Goal: Task Accomplishment & Management: Manage account settings

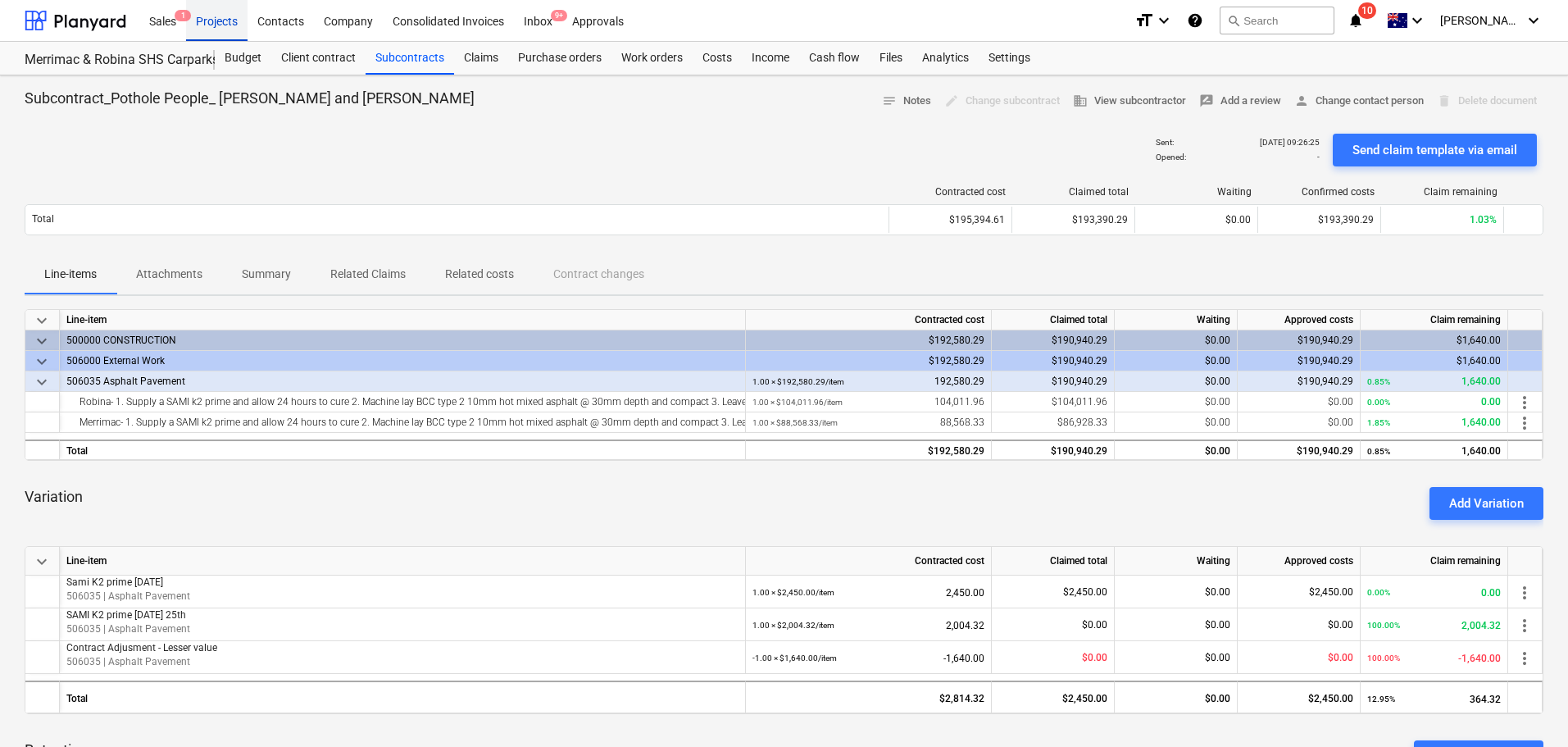
click at [212, 21] on div "Projects" at bounding box center [216, 20] width 62 height 42
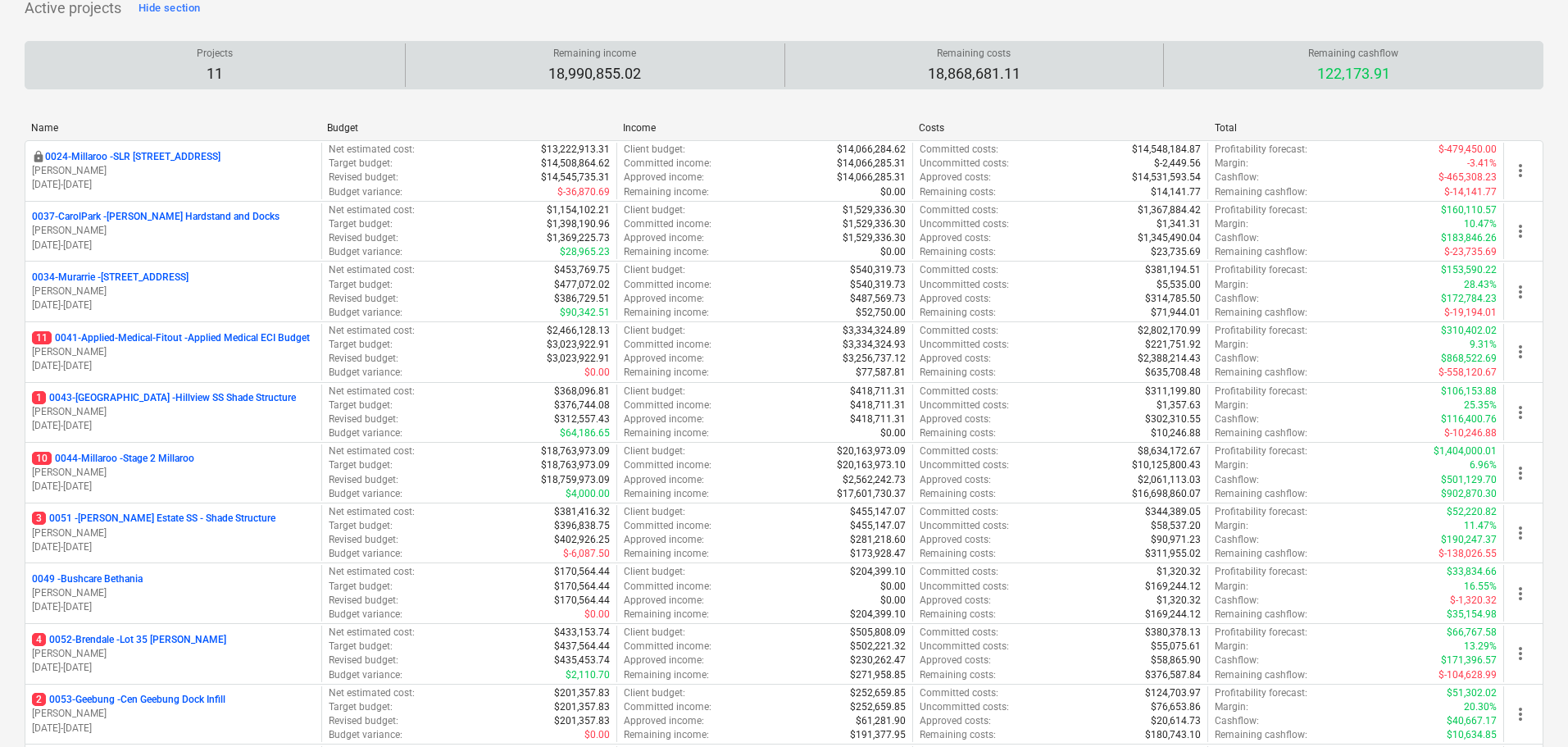
scroll to position [246, 0]
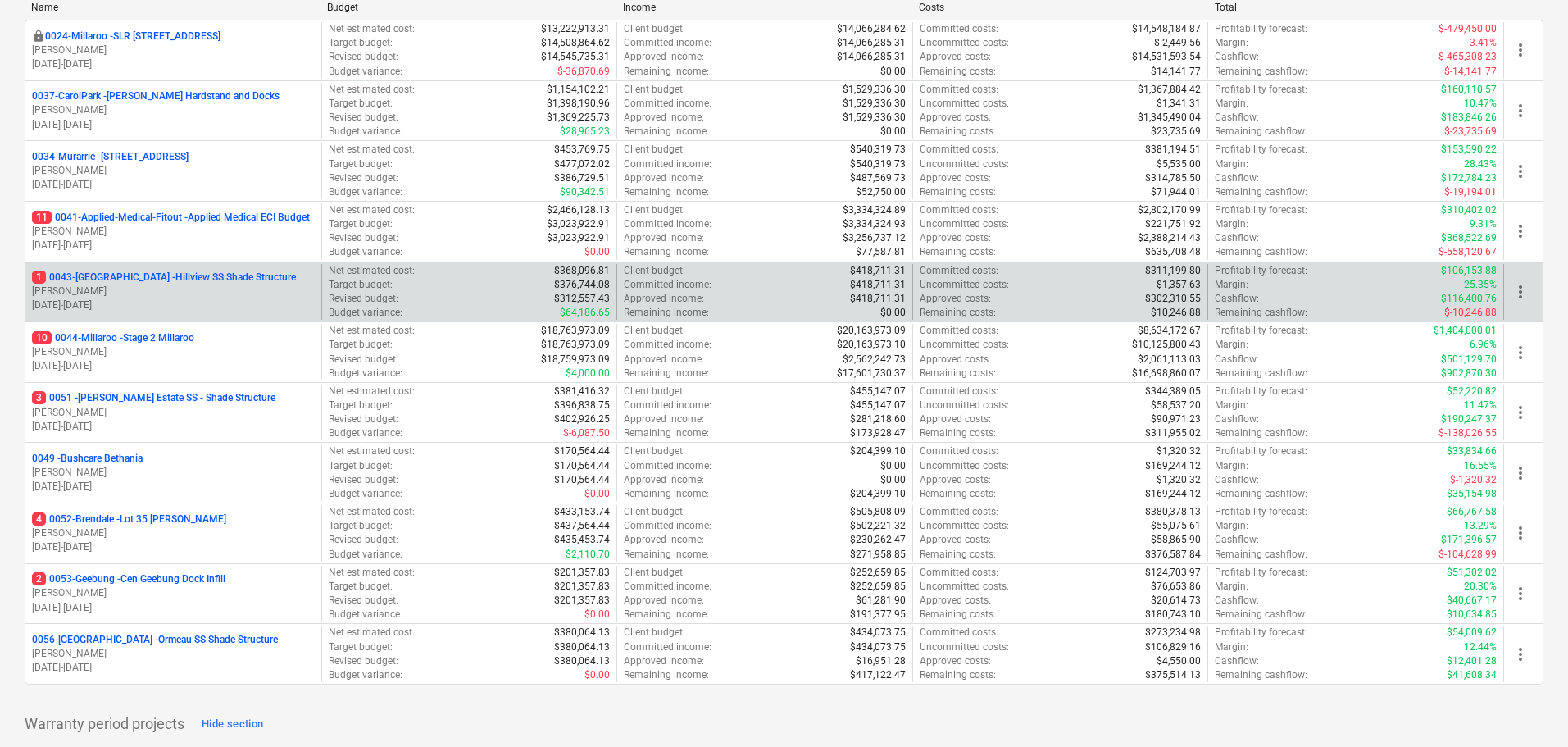
click at [131, 278] on p "1 0043-[GEOGRAPHIC_DATA] - [GEOGRAPHIC_DATA] [GEOGRAPHIC_DATA] Shade Structure" at bounding box center [164, 277] width 264 height 14
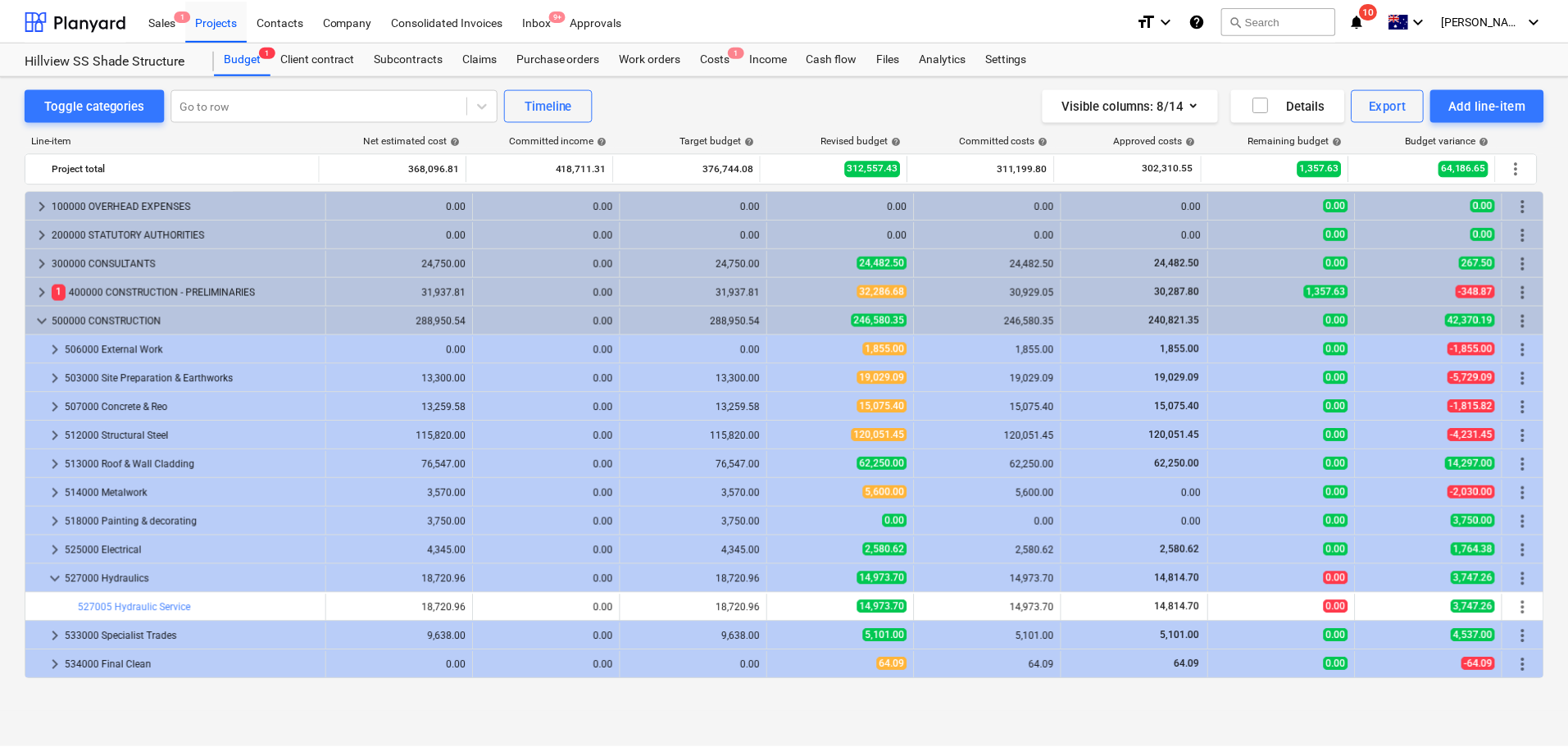
scroll to position [314, 0]
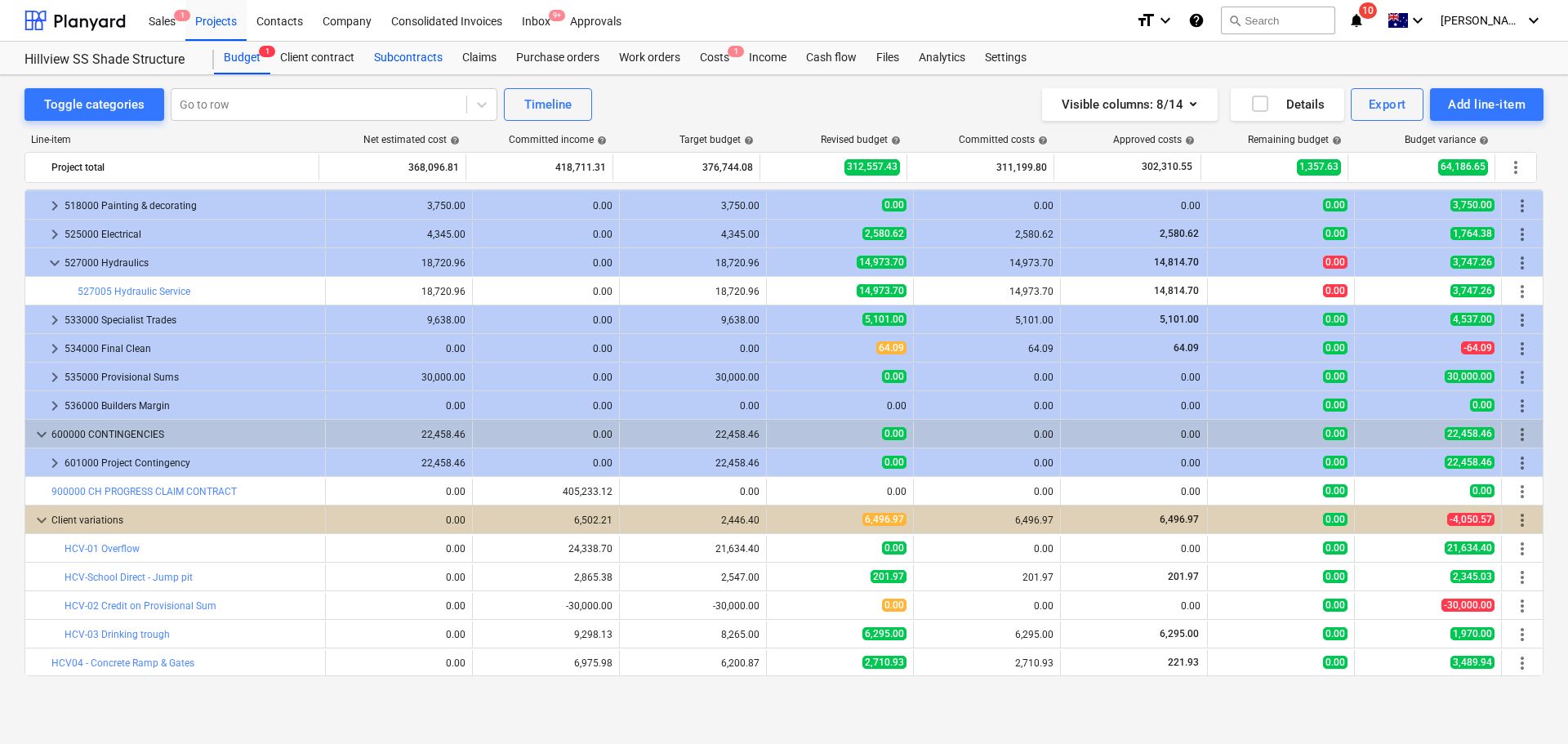
click at [428, 56] on div "Subcontracts" at bounding box center [408, 58] width 88 height 32
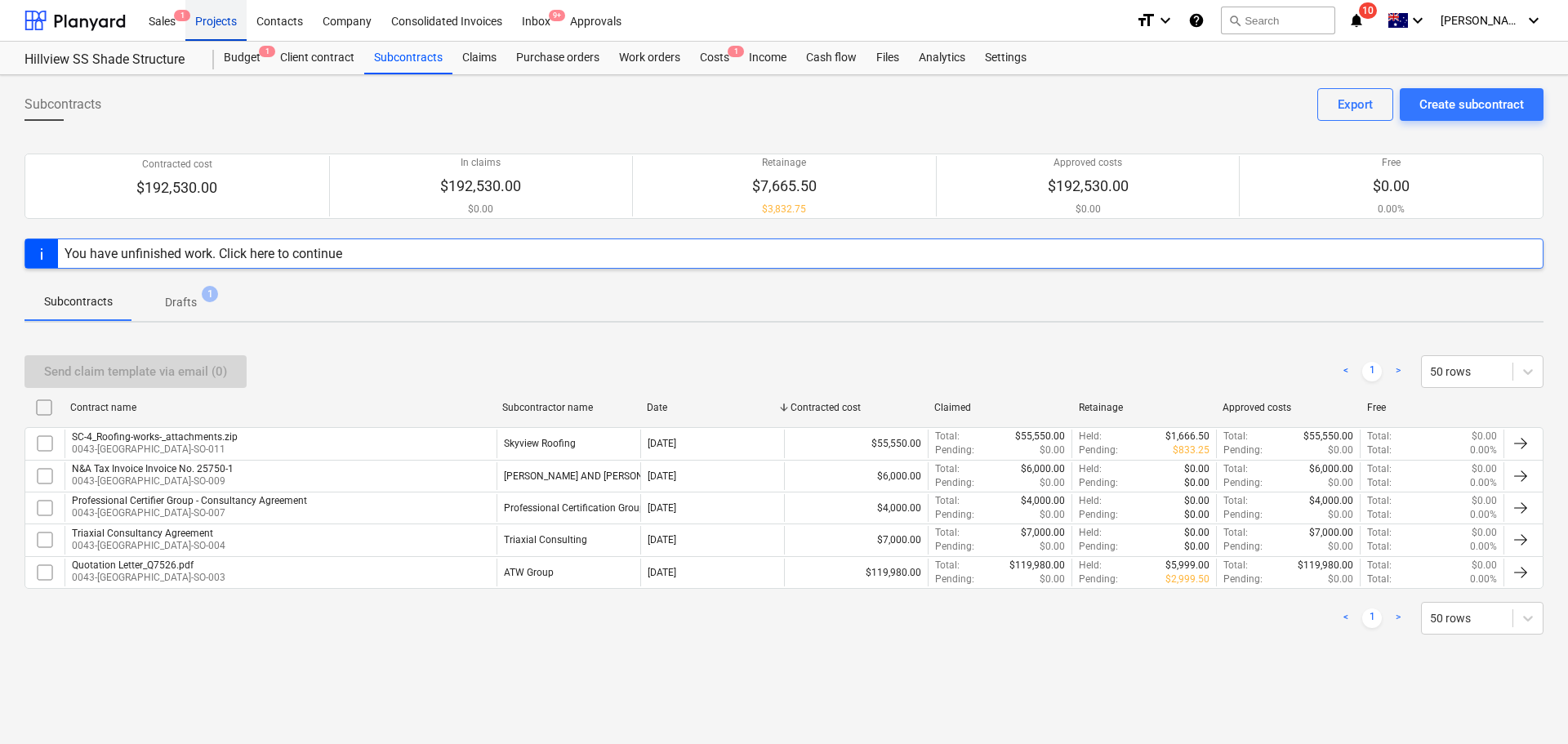
click at [221, 21] on div "Projects" at bounding box center [215, 20] width 62 height 42
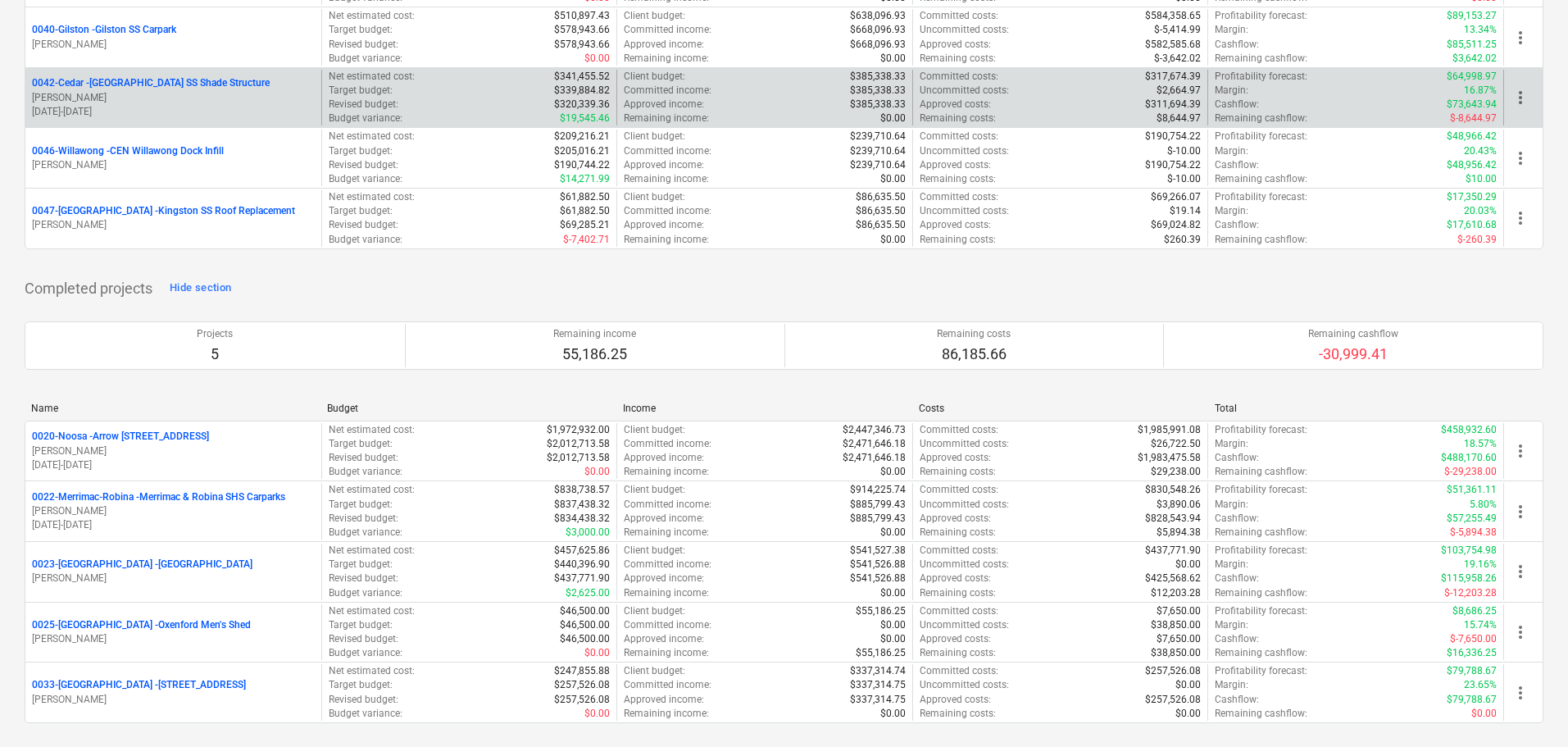
scroll to position [1444, 0]
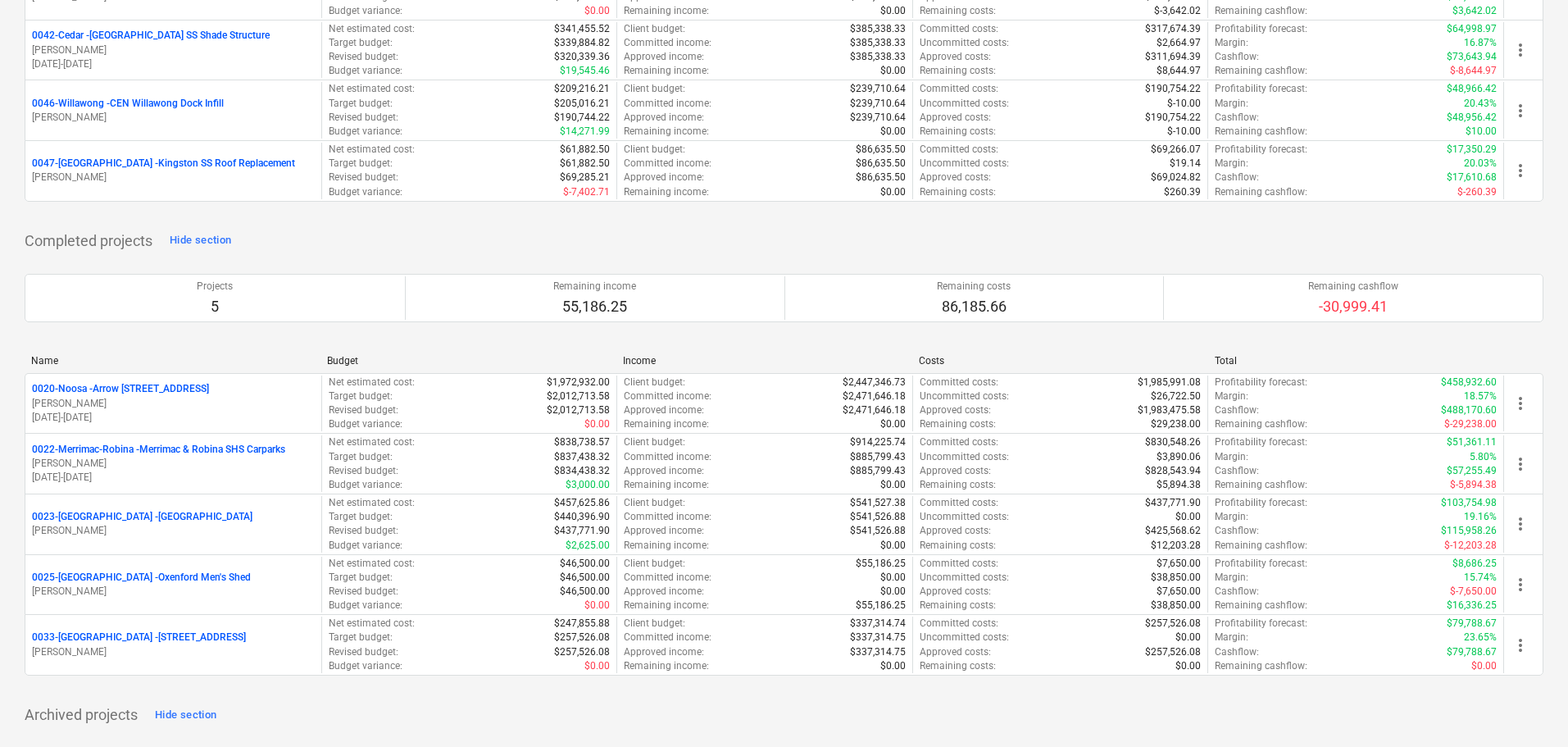
click at [124, 521] on p "0023-[GEOGRAPHIC_DATA] - [GEOGRAPHIC_DATA]" at bounding box center [142, 516] width 220 height 14
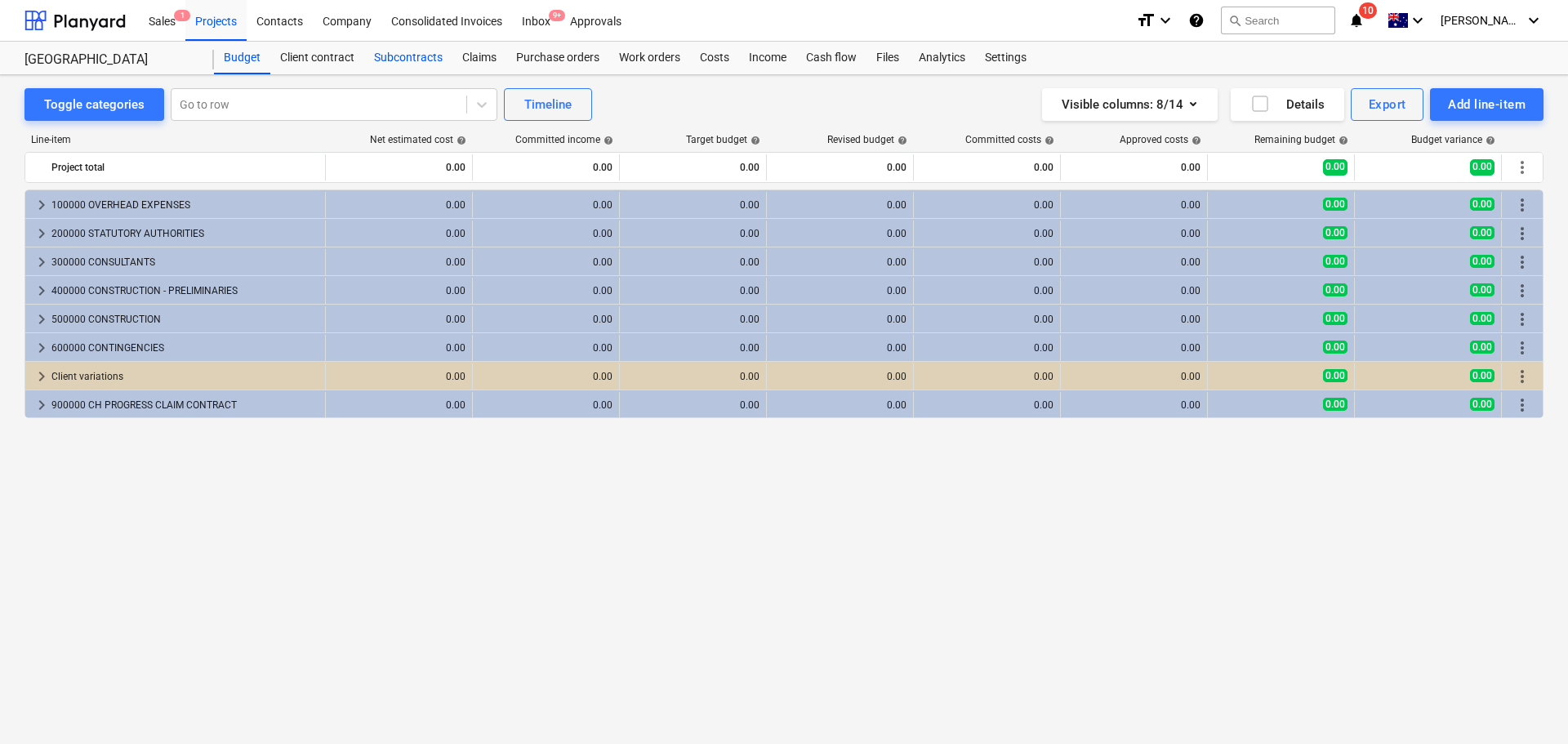
click at [414, 55] on div "Subcontracts" at bounding box center [408, 58] width 88 height 32
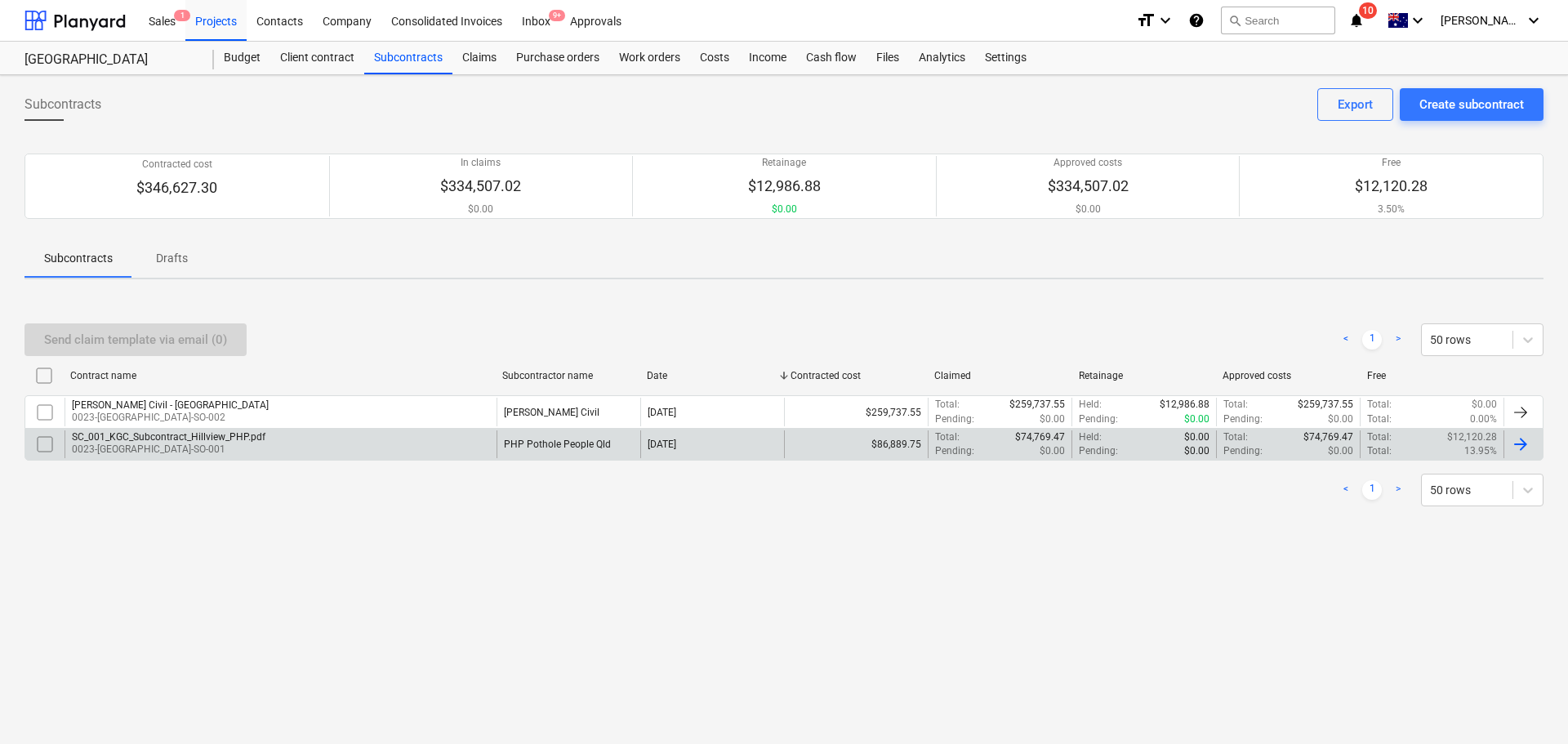
click at [182, 446] on p "0023-[GEOGRAPHIC_DATA]-SO-001" at bounding box center [169, 449] width 194 height 14
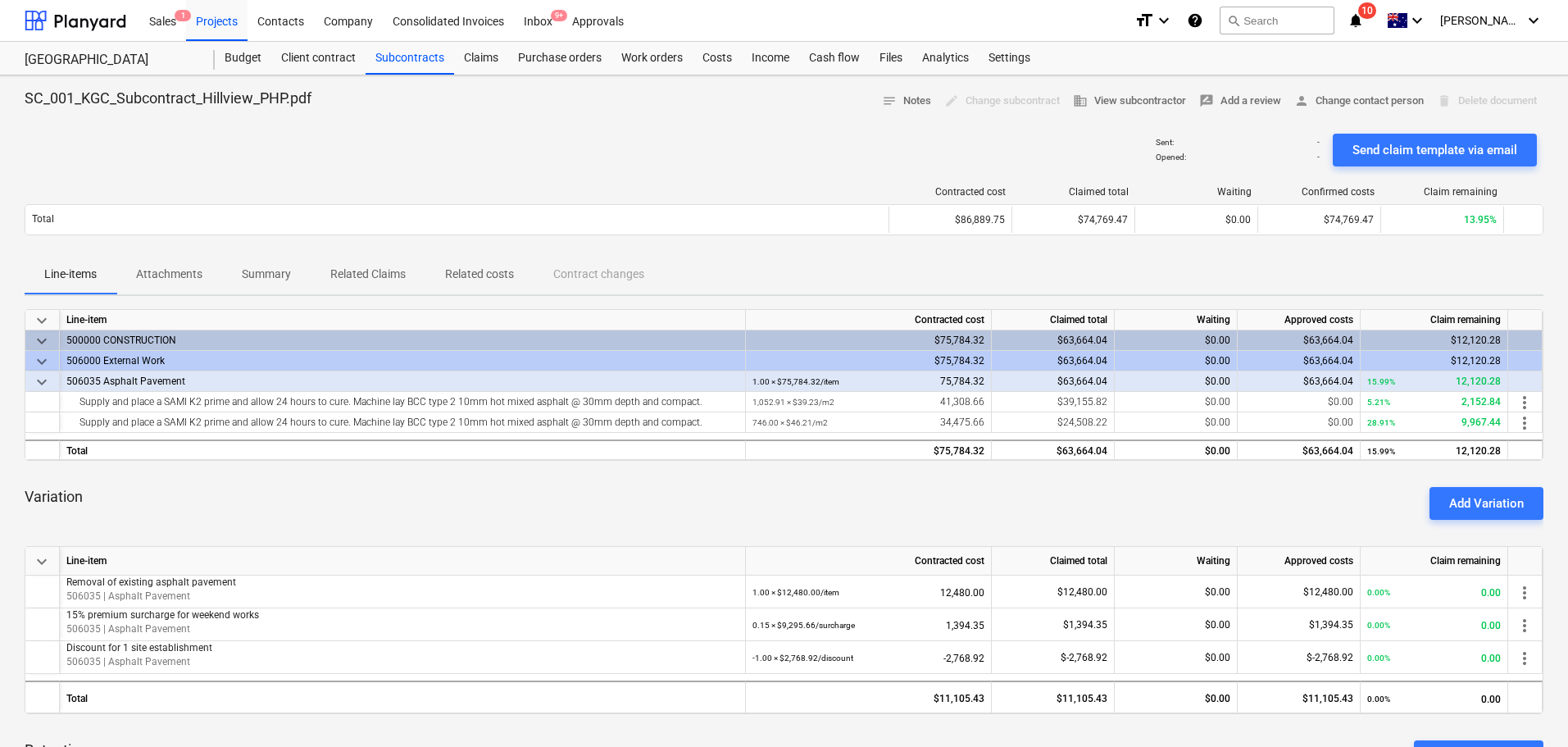
click at [301, 278] on span "Summary" at bounding box center [266, 274] width 89 height 27
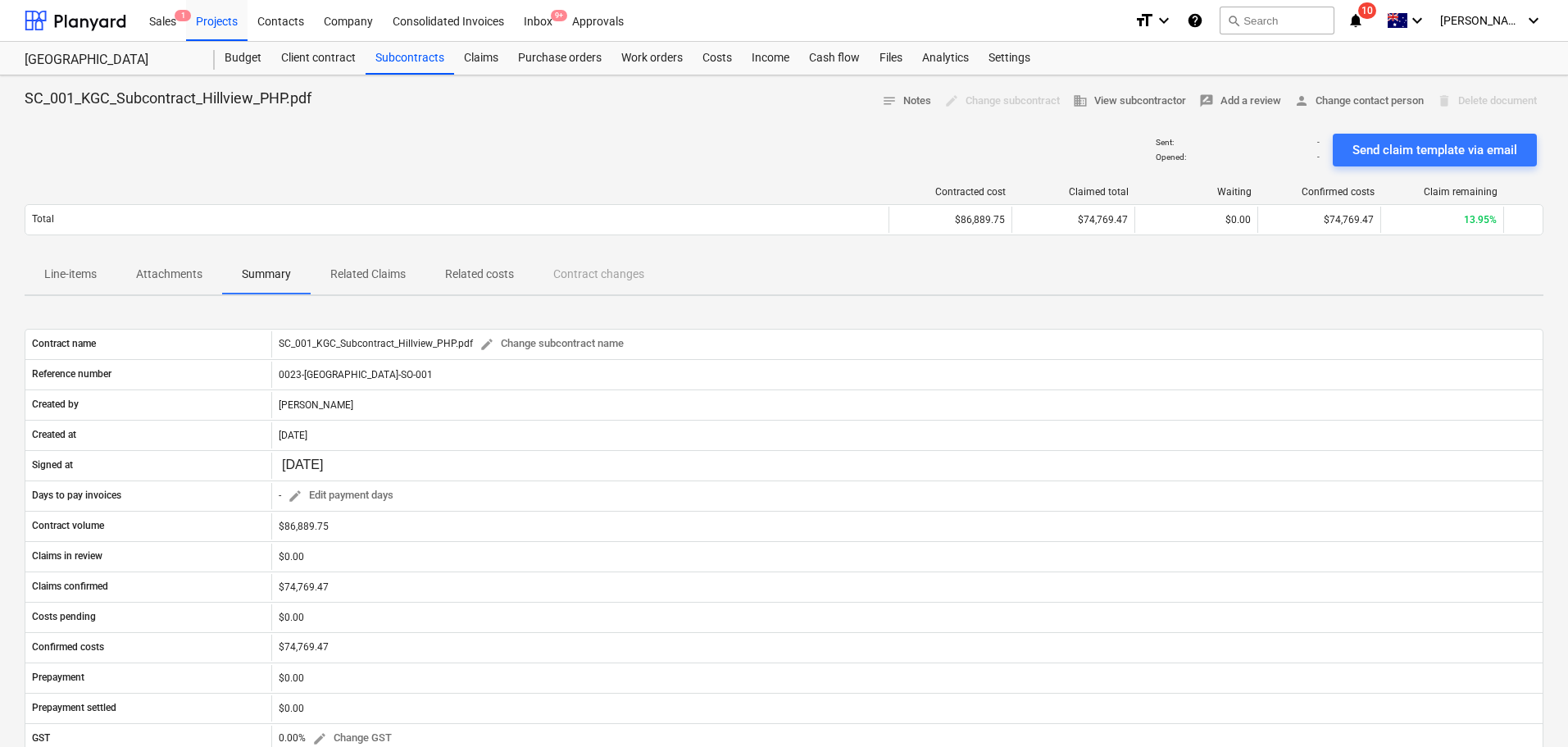
click at [82, 277] on p "Line-items" at bounding box center [70, 274] width 52 height 17
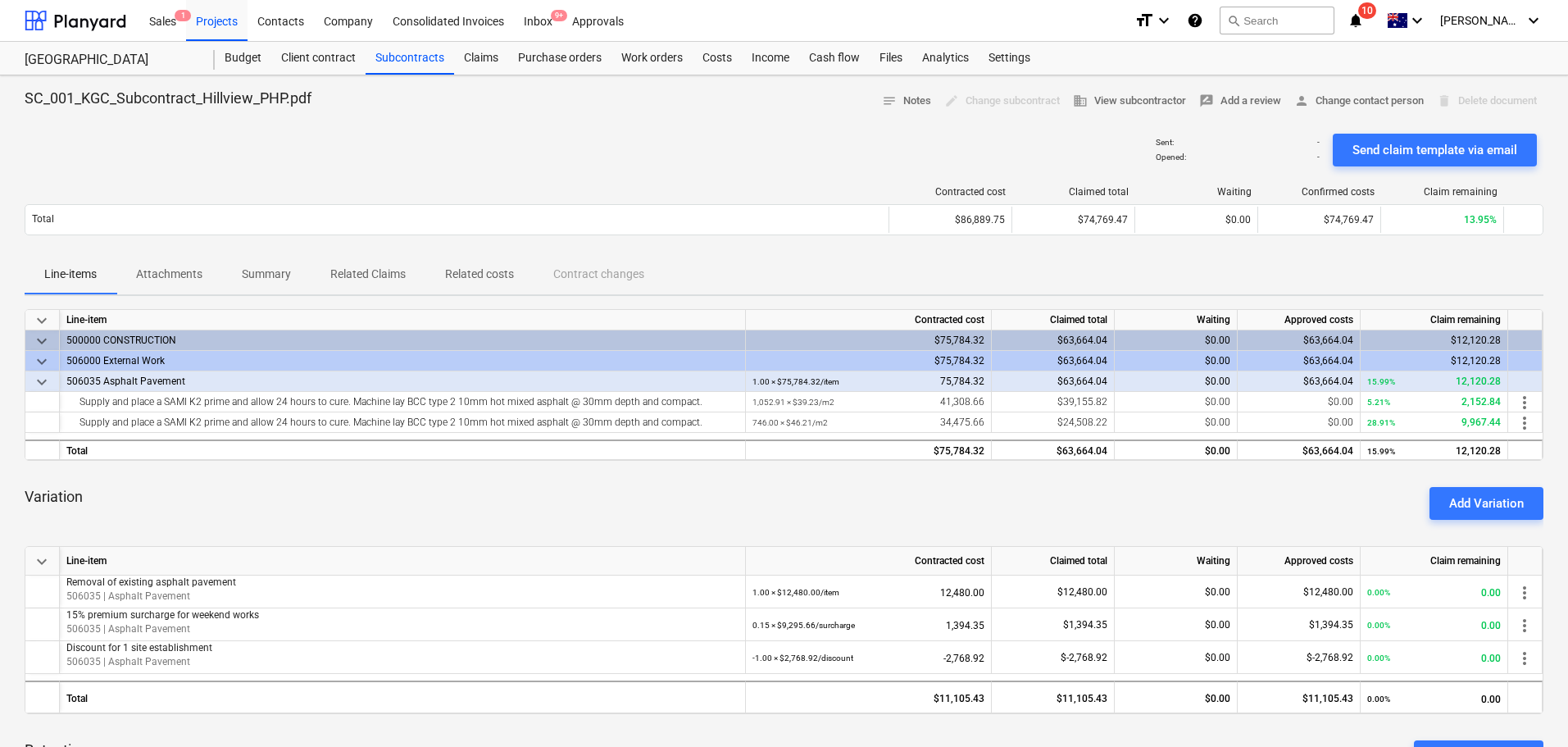
scroll to position [82, 0]
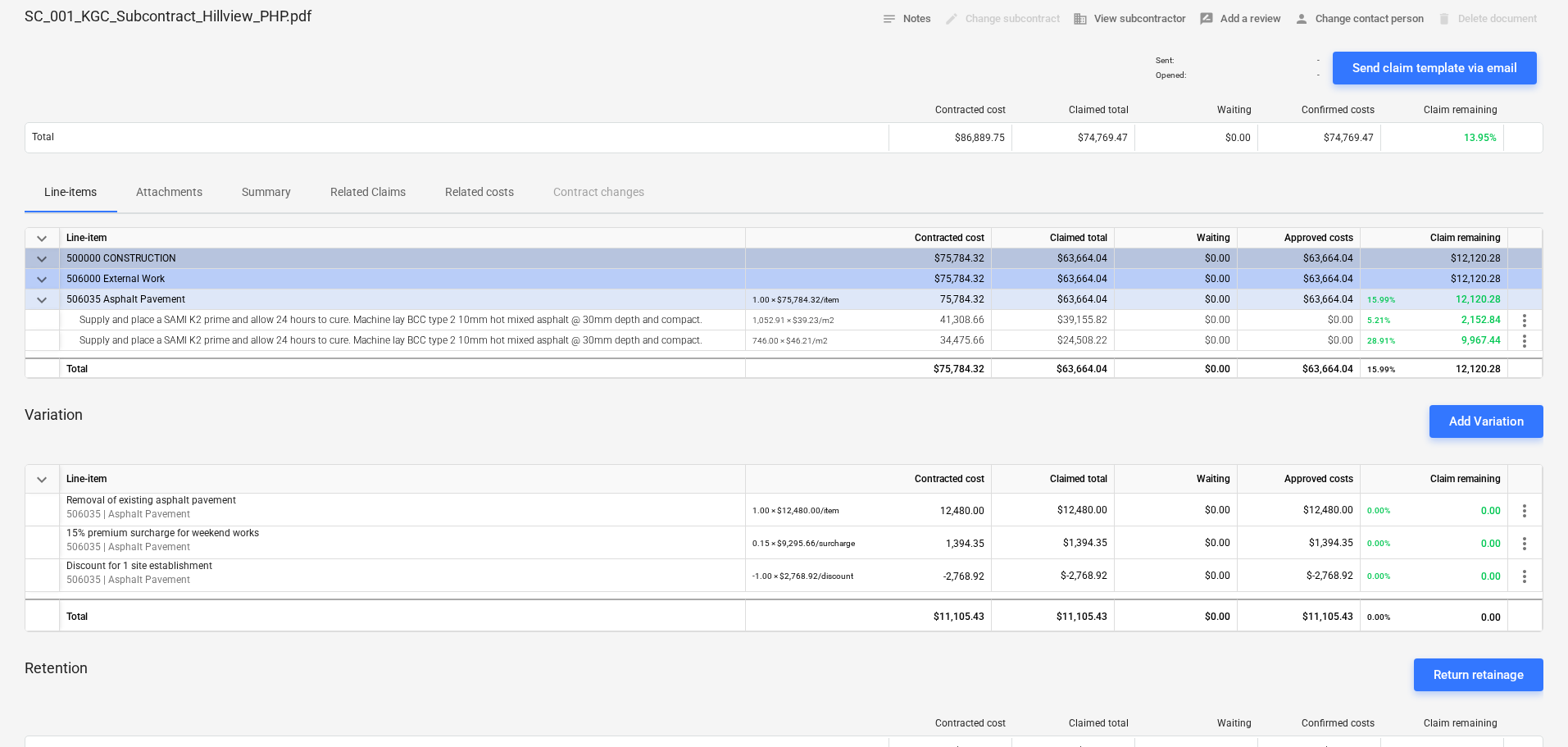
drag, startPoint x: 989, startPoint y: 437, endPoint x: 941, endPoint y: 6, distance: 433.7
click at [989, 437] on div "Variation Add Variation" at bounding box center [784, 421] width 1518 height 59
click at [1471, 422] on div "Add Variation" at bounding box center [1486, 421] width 74 height 21
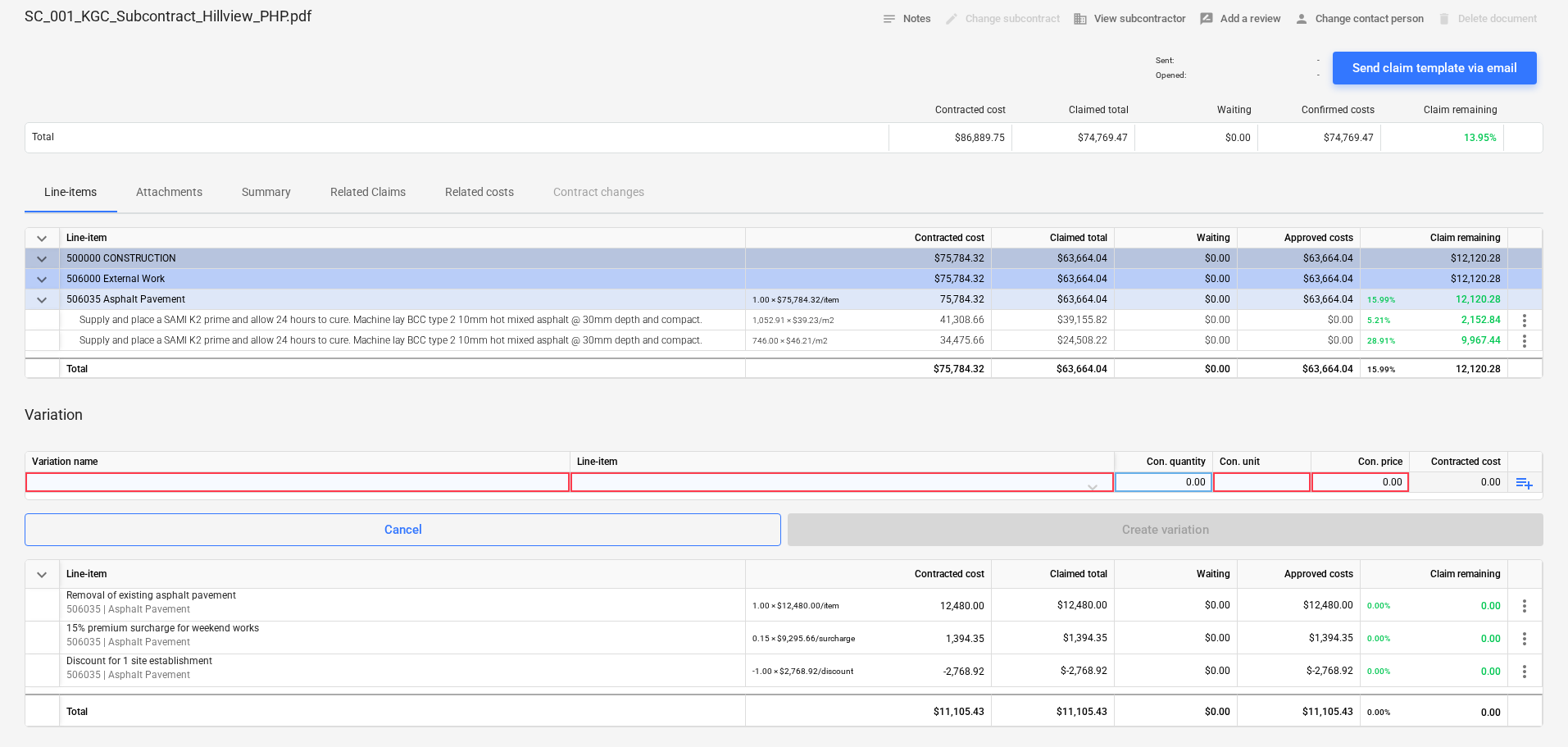
click at [119, 478] on div at bounding box center [297, 482] width 531 height 20
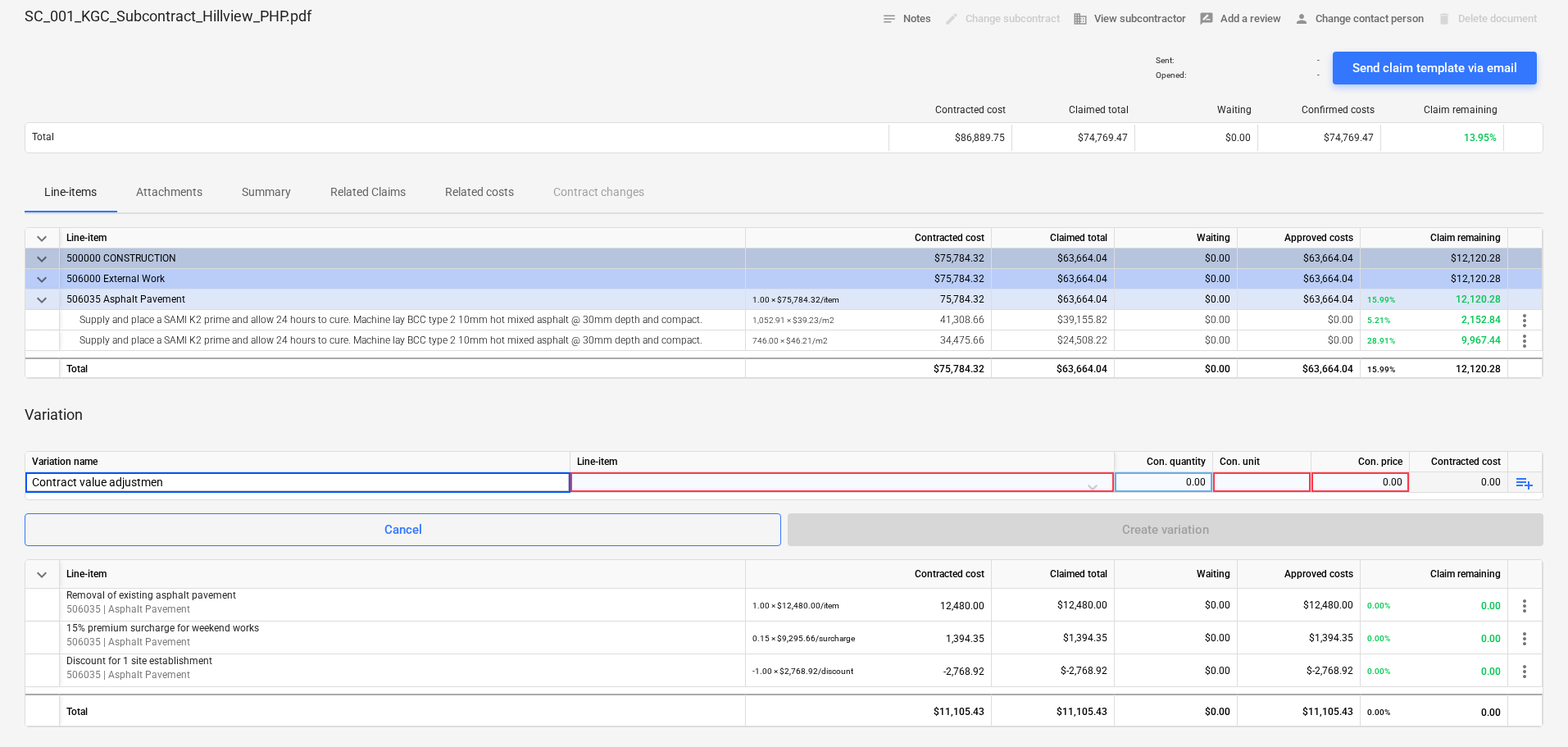
type input "Contract value adjustment"
type input "a"
type input "Contract value adjustment"
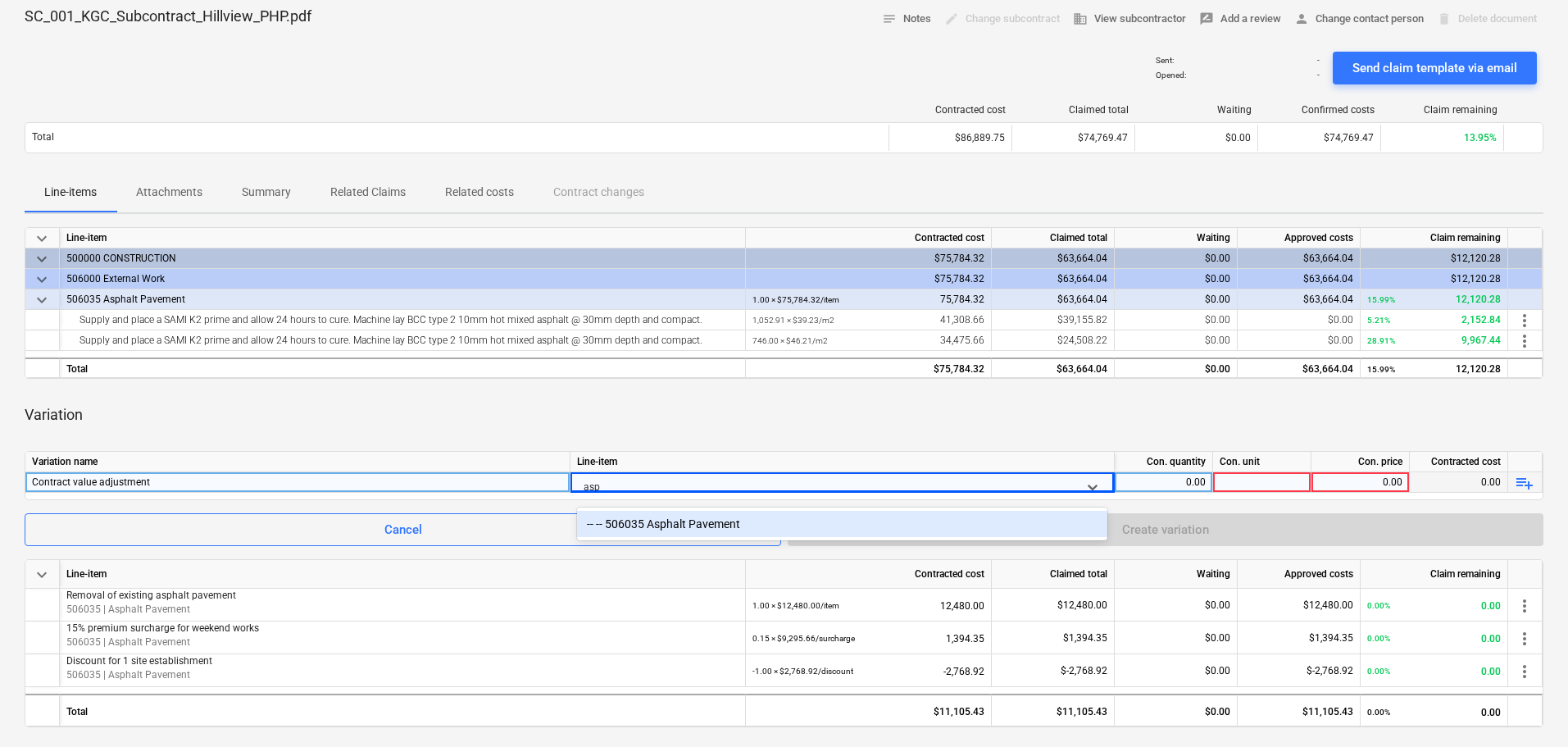
scroll to position [98, 0]
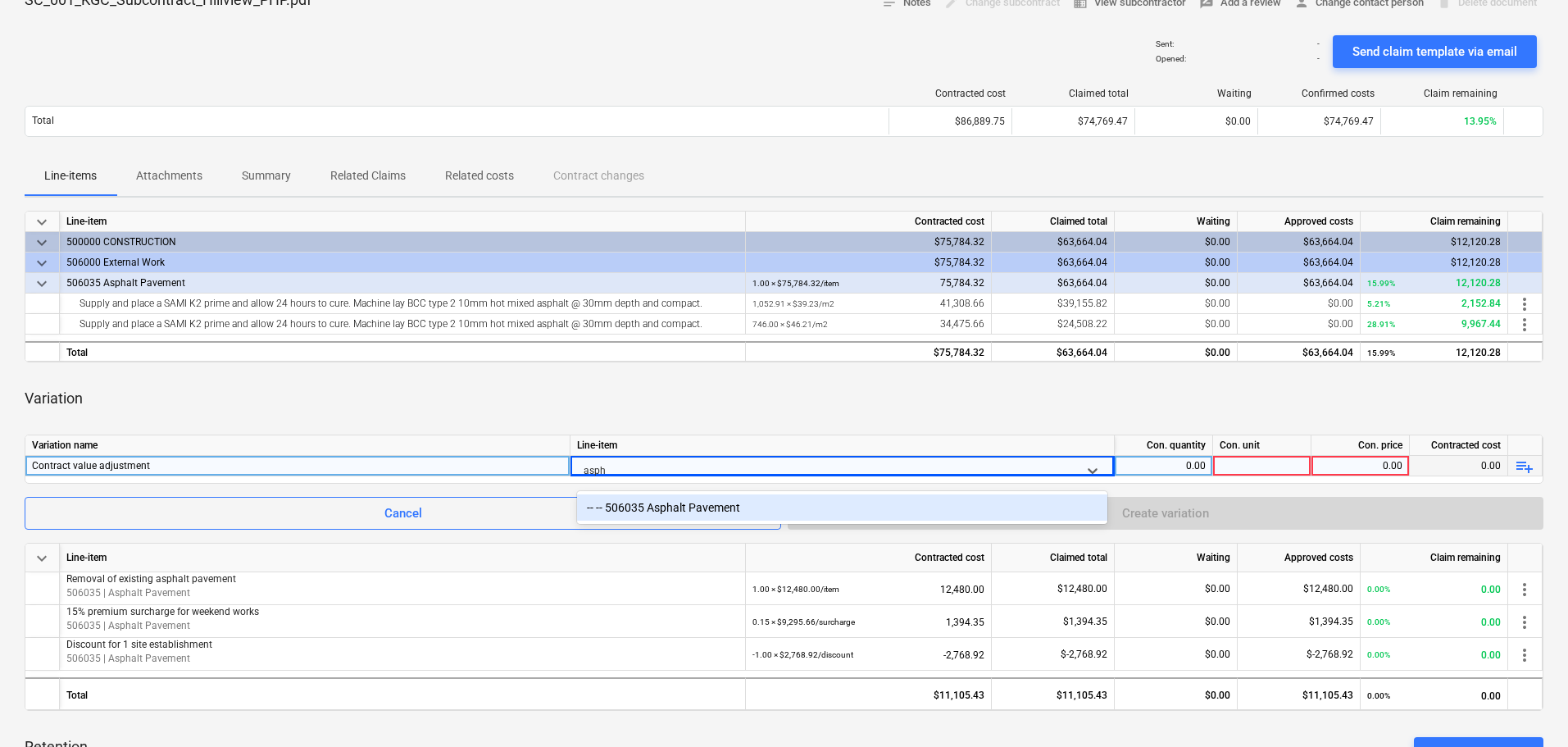
type input "aspha"
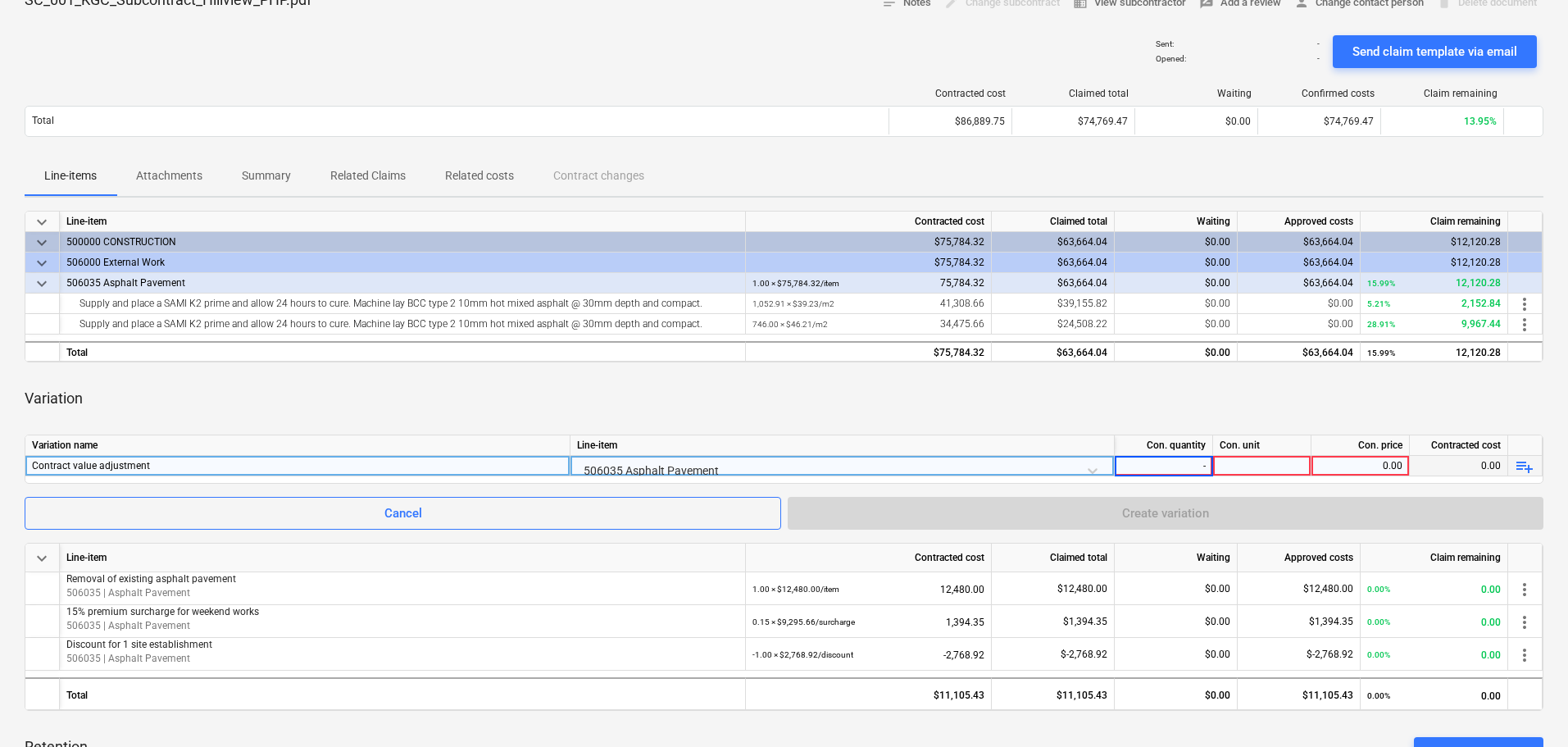
type input "-1"
type input "item"
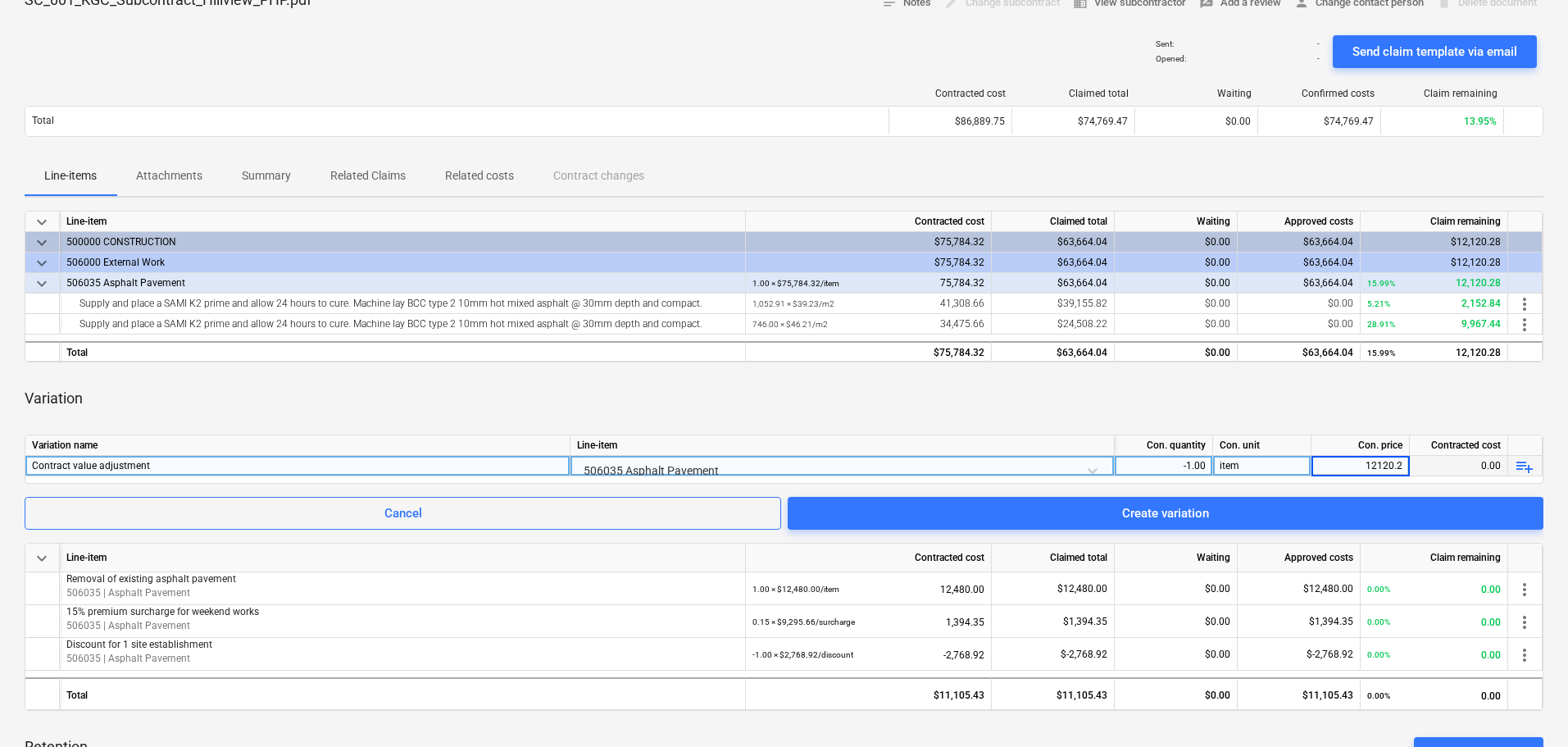
type input "12120.28"
click at [1048, 394] on div "Variation" at bounding box center [784, 398] width 1518 height 46
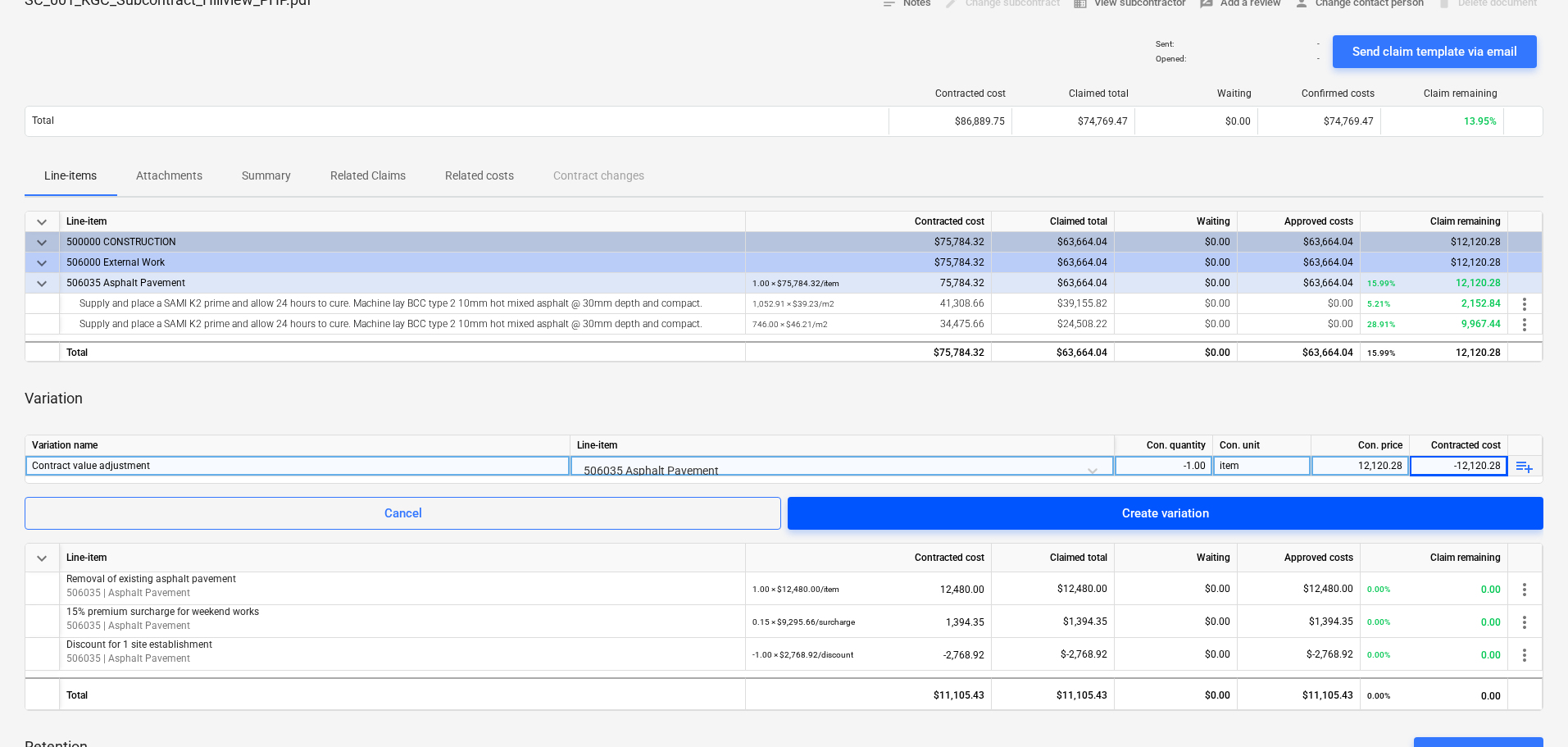
click at [1246, 514] on span "Create variation" at bounding box center [1165, 513] width 716 height 21
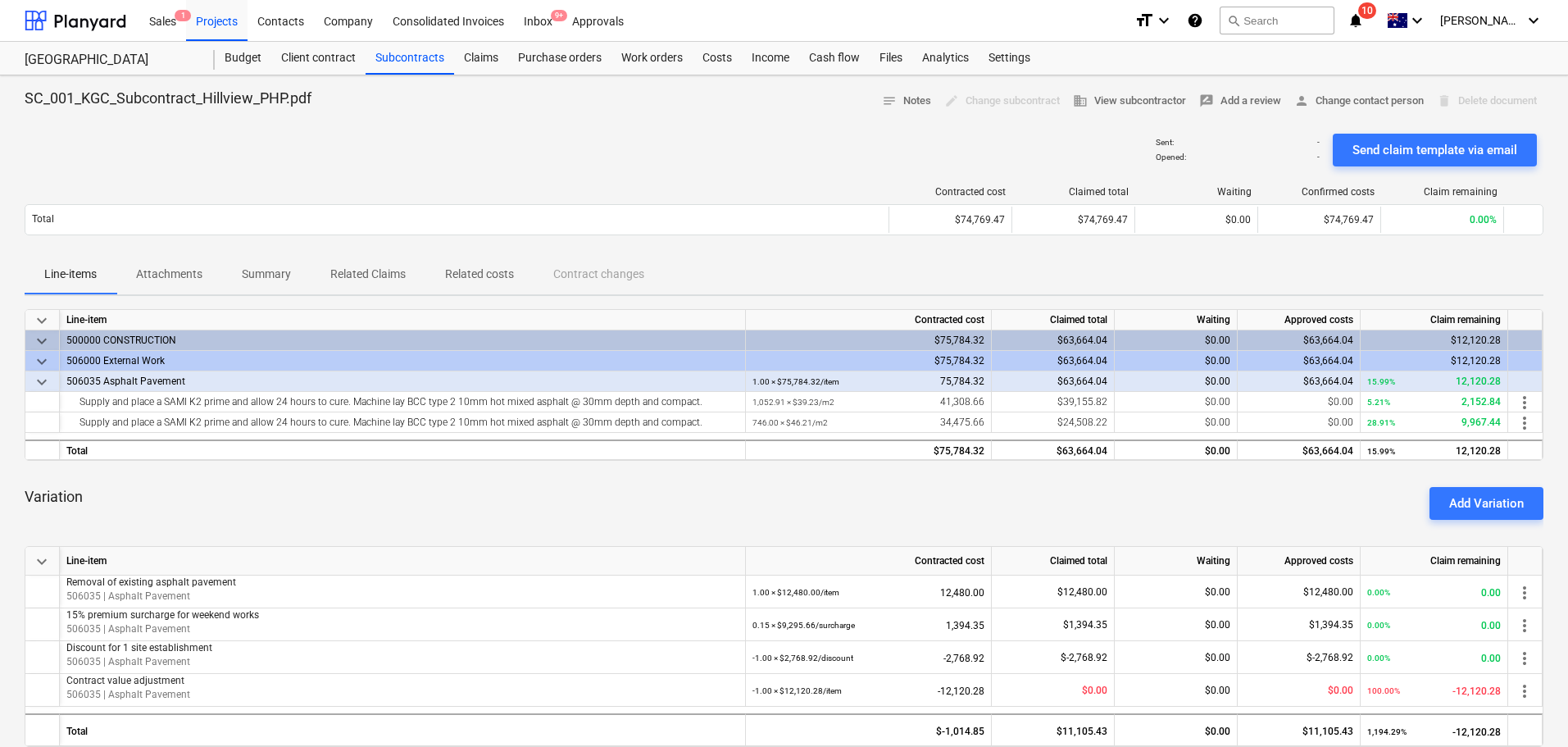
click at [752, 487] on div "Variation Add Variation" at bounding box center [784, 503] width 1518 height 59
click at [246, 45] on div "Budget" at bounding box center [242, 58] width 56 height 32
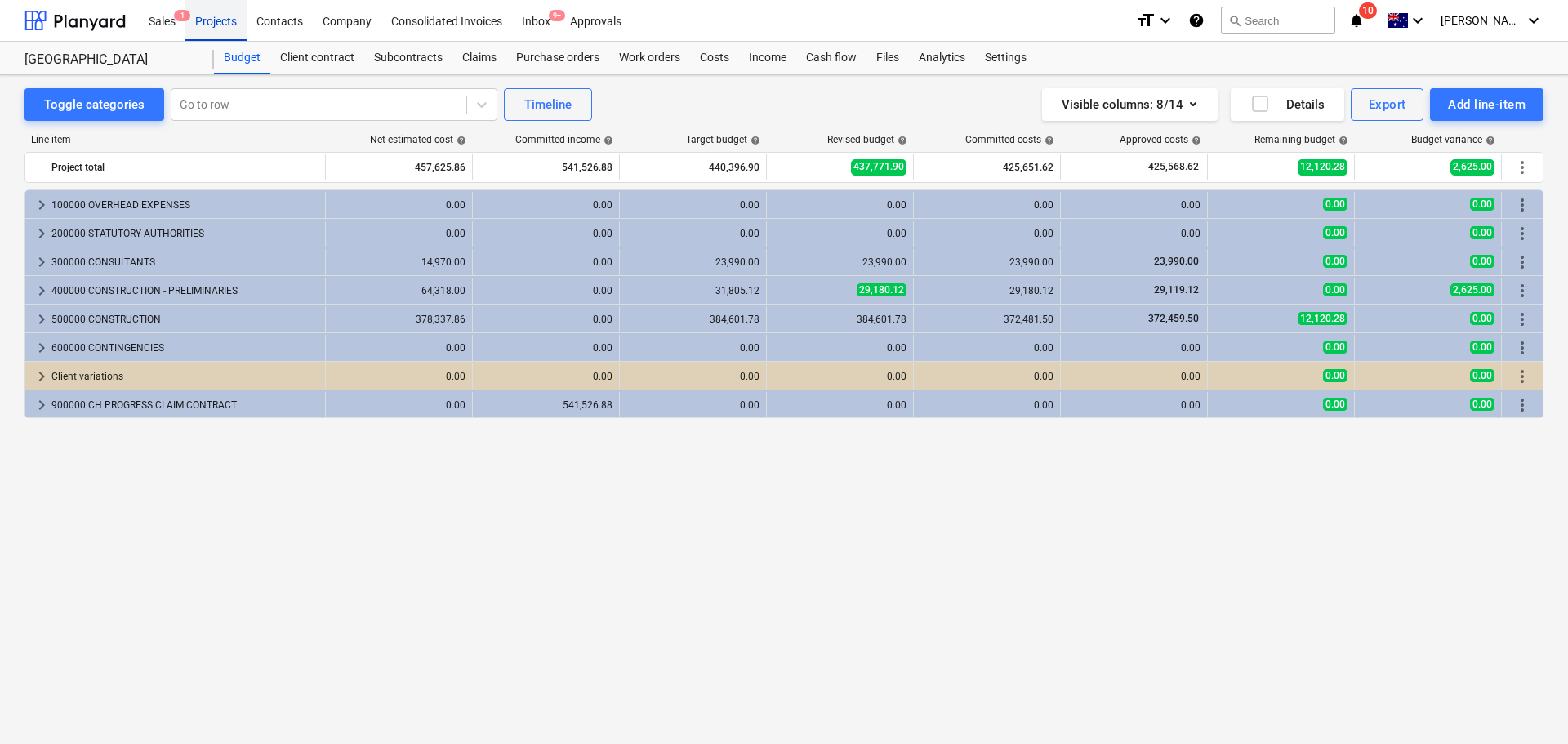
click at [219, 22] on div "Projects" at bounding box center [215, 20] width 62 height 42
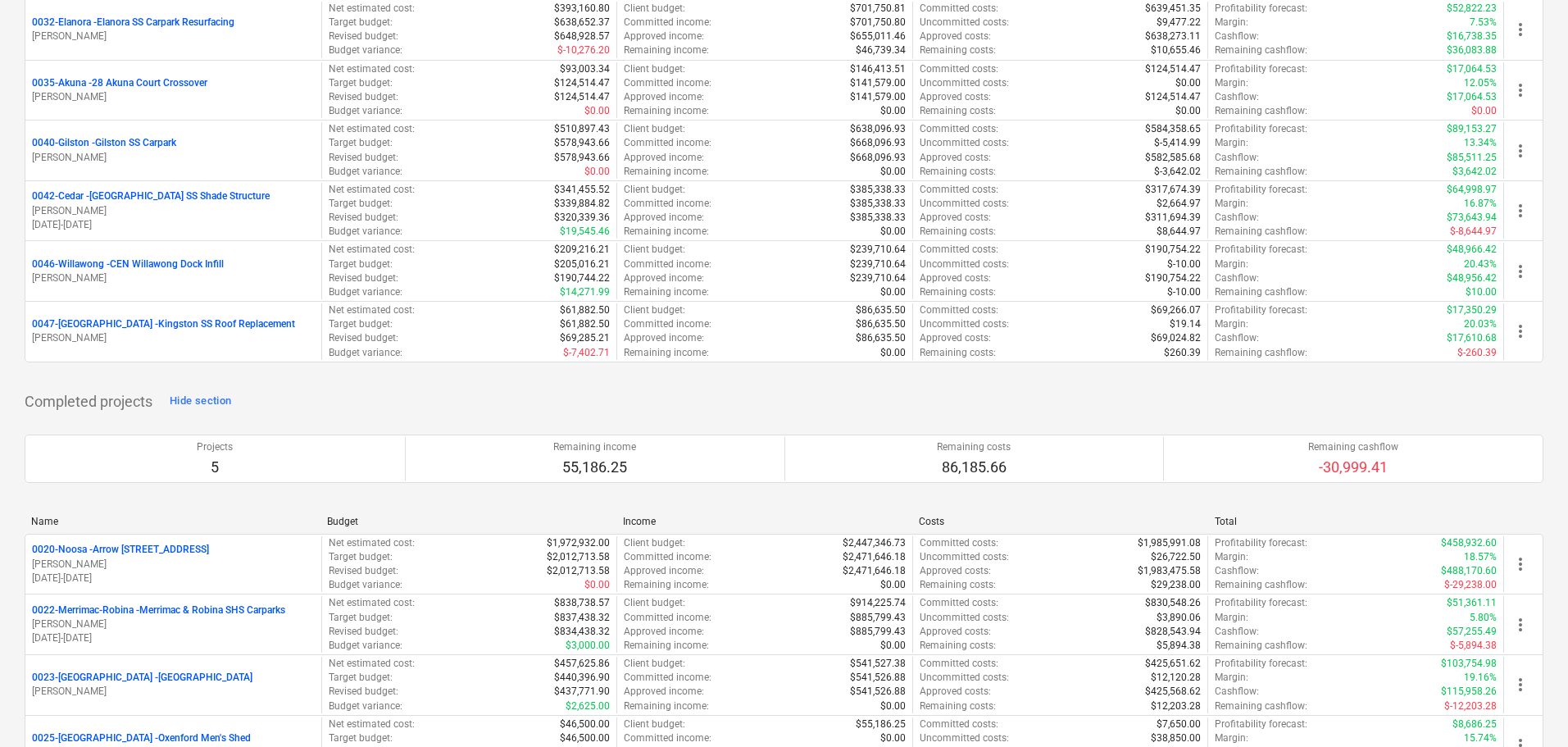
scroll to position [1311, 0]
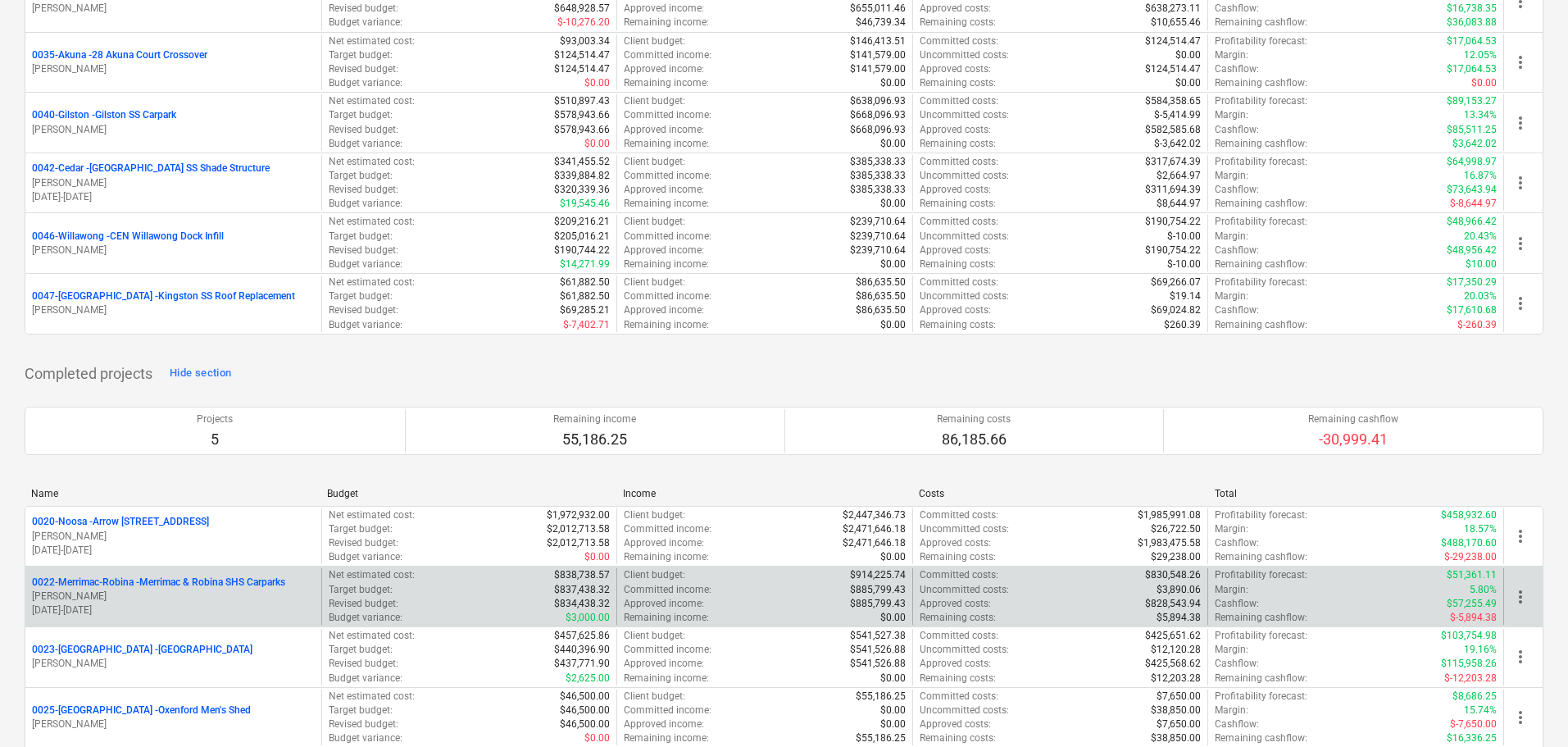
click at [202, 577] on p "0022-Merrimac-Robina - Merrimac & Robina SHS Carparks" at bounding box center [159, 582] width 253 height 14
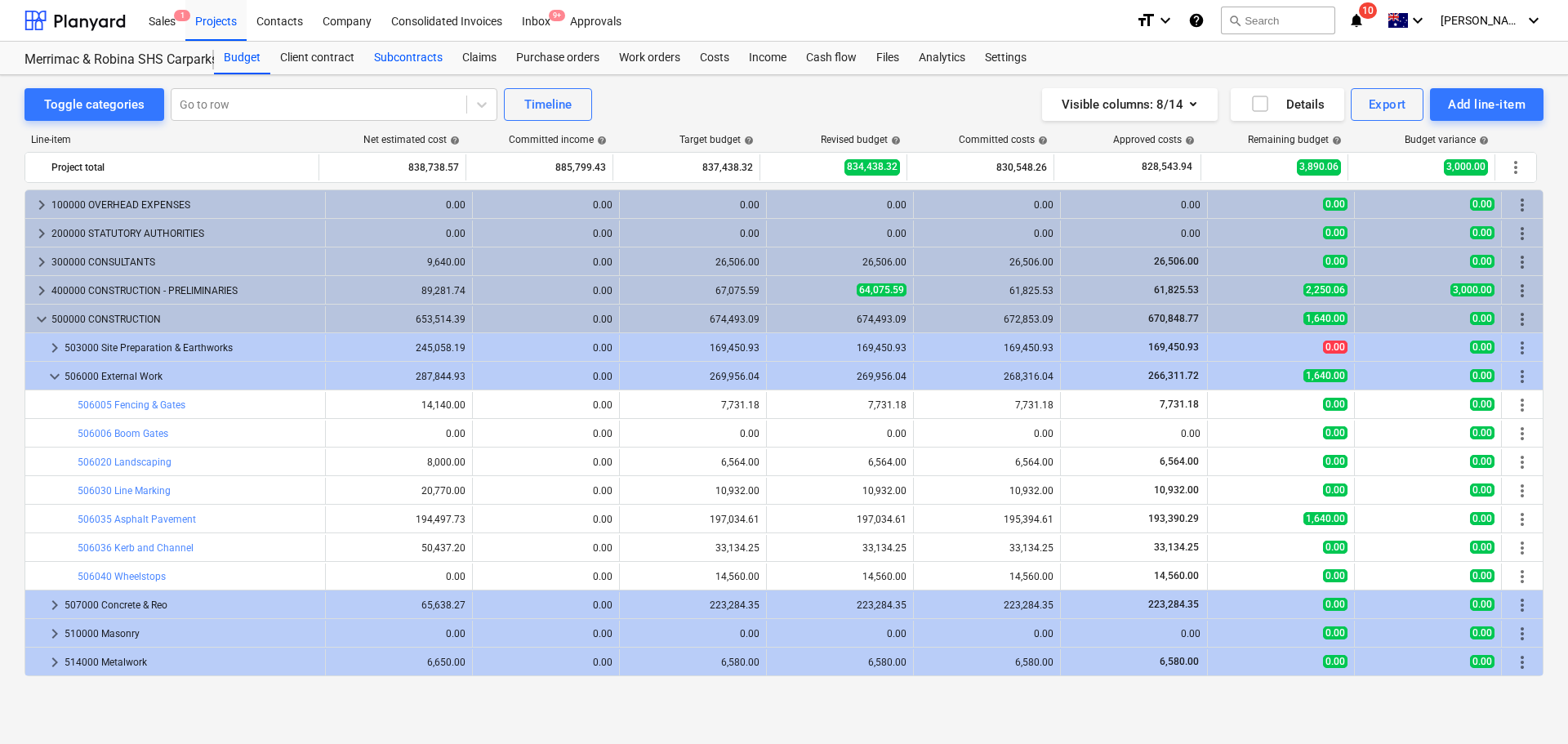
click at [411, 57] on div "Subcontracts" at bounding box center [408, 58] width 88 height 32
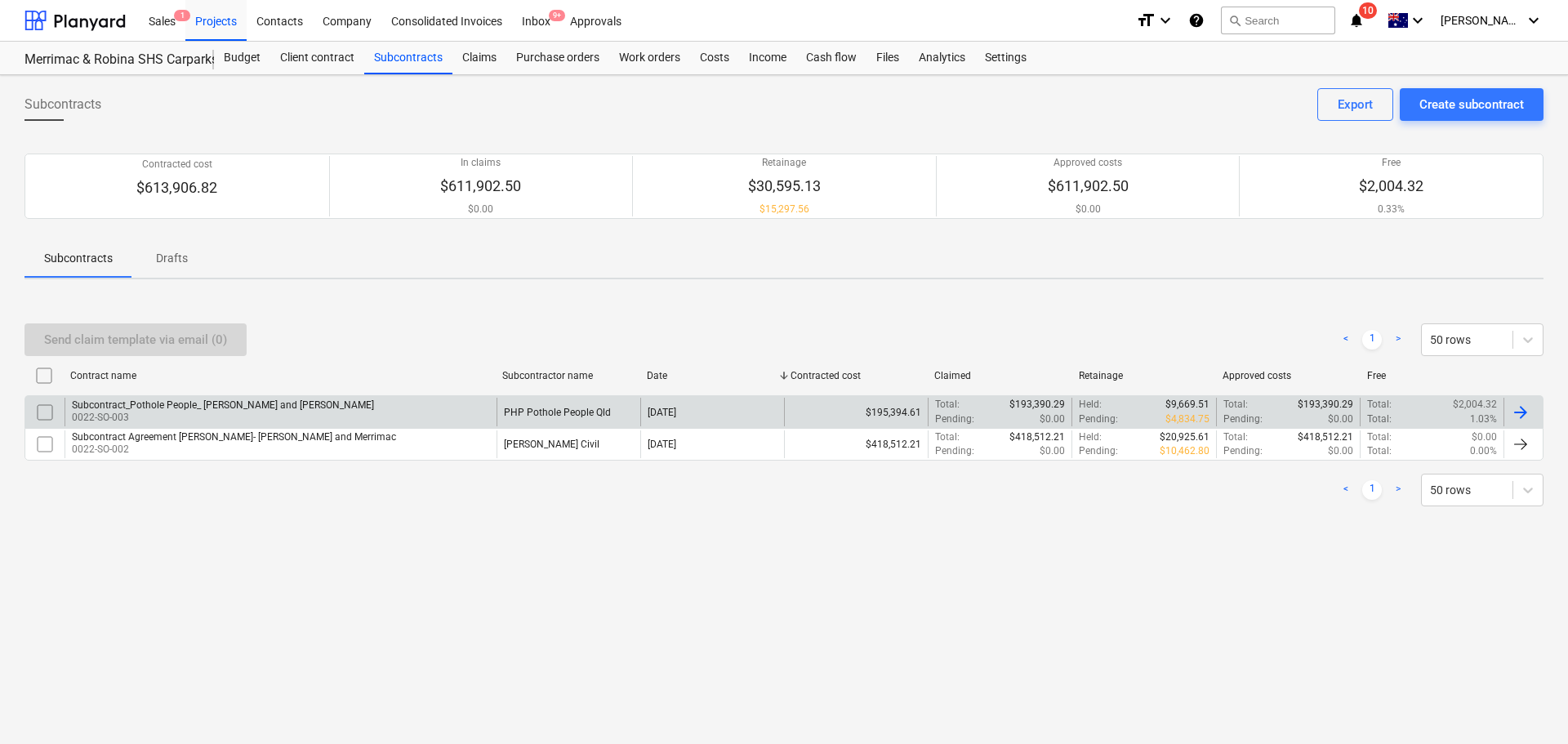
click at [242, 412] on p "0022-SO-003" at bounding box center [223, 418] width 302 height 14
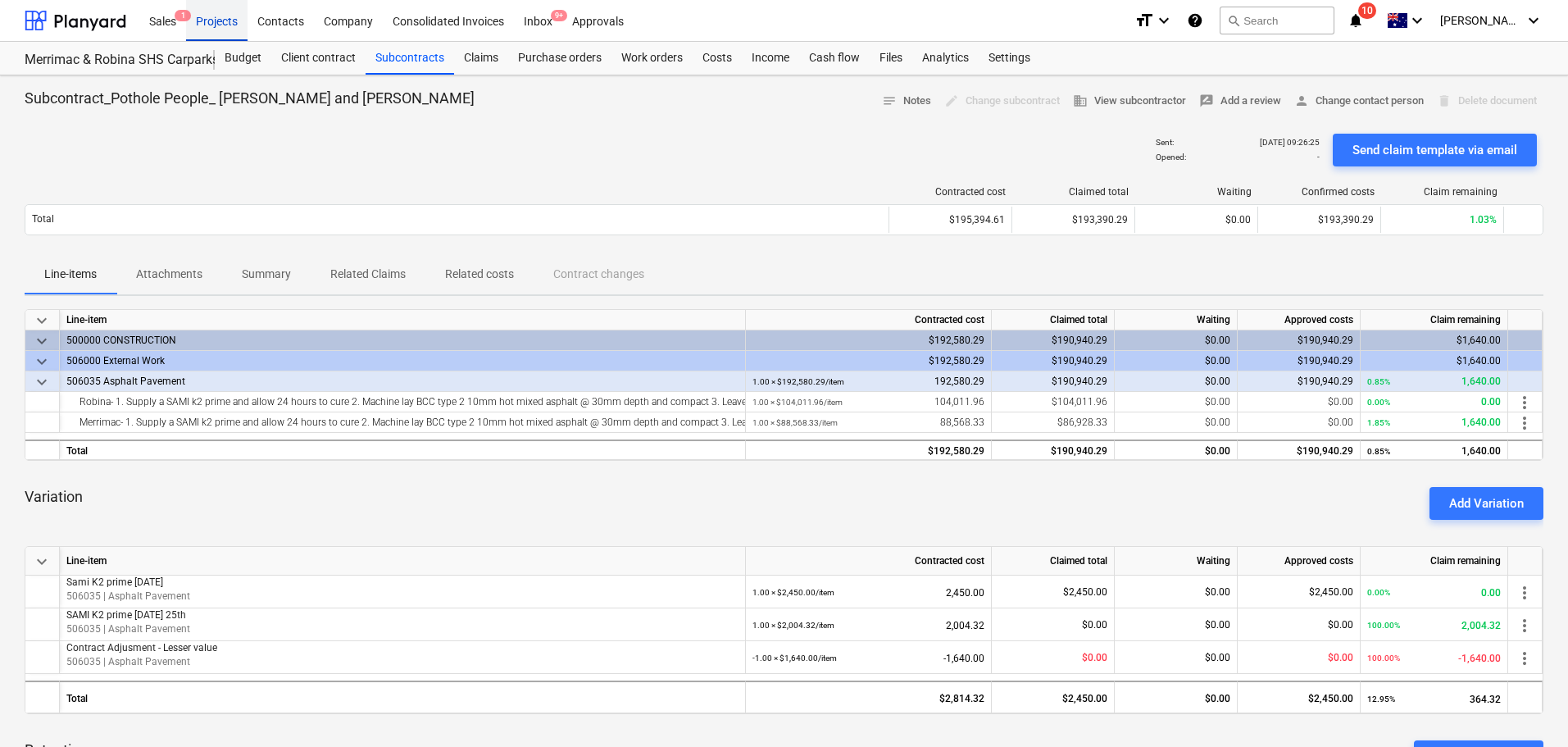
click at [227, 21] on div "Projects" at bounding box center [216, 20] width 62 height 42
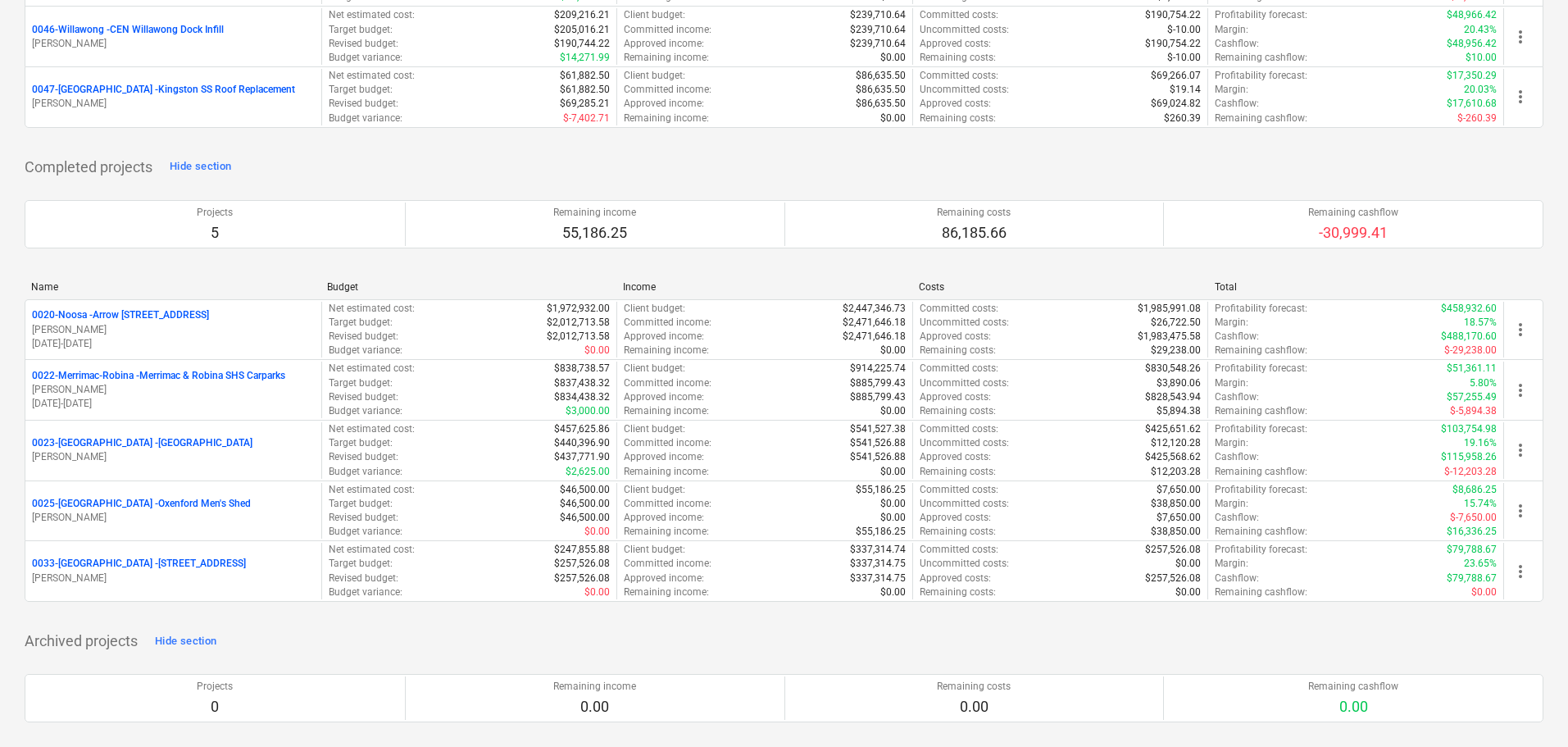
scroll to position [1526, 0]
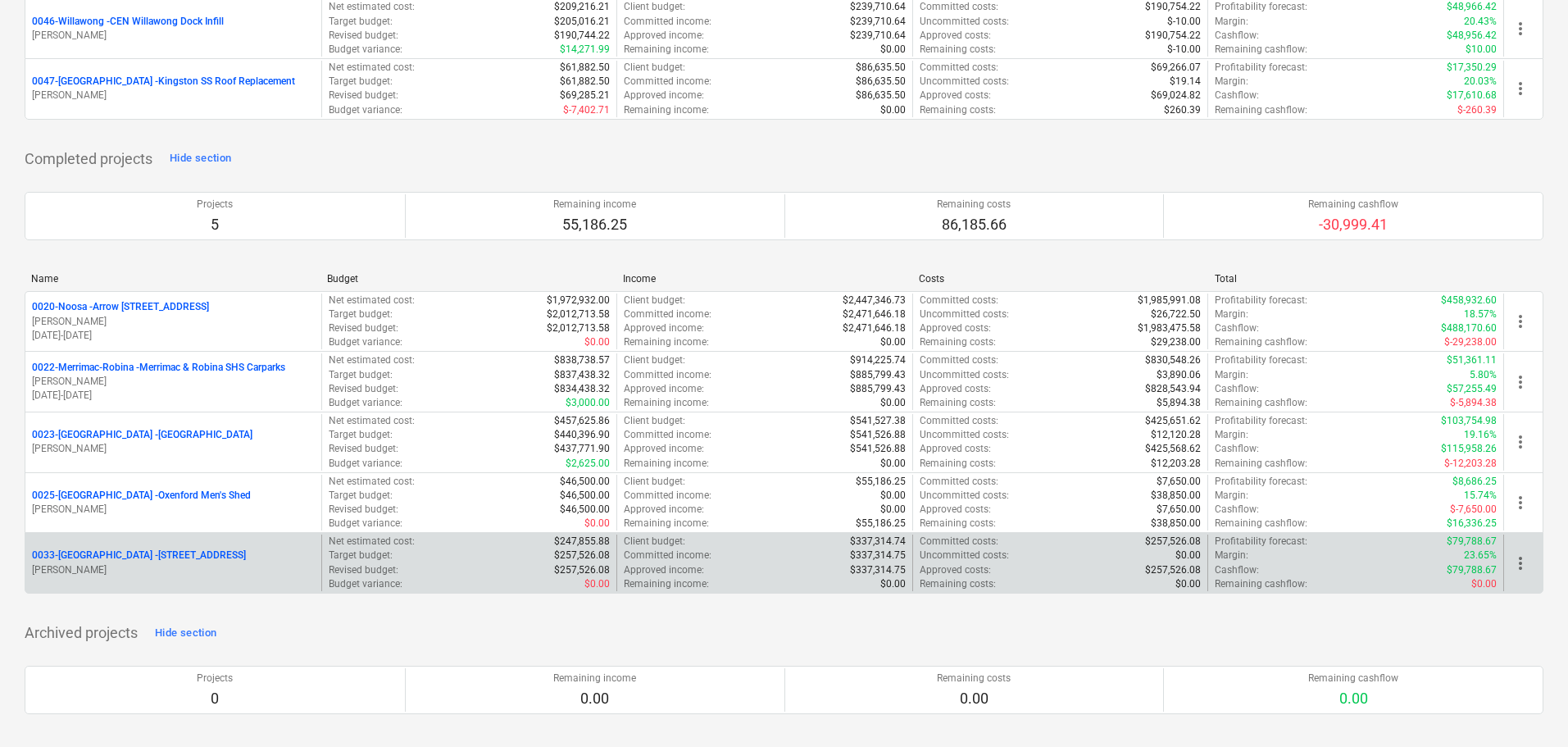
click at [123, 555] on p "0033-[GEOGRAPHIC_DATA] - [STREET_ADDRESS]" at bounding box center [139, 555] width 214 height 14
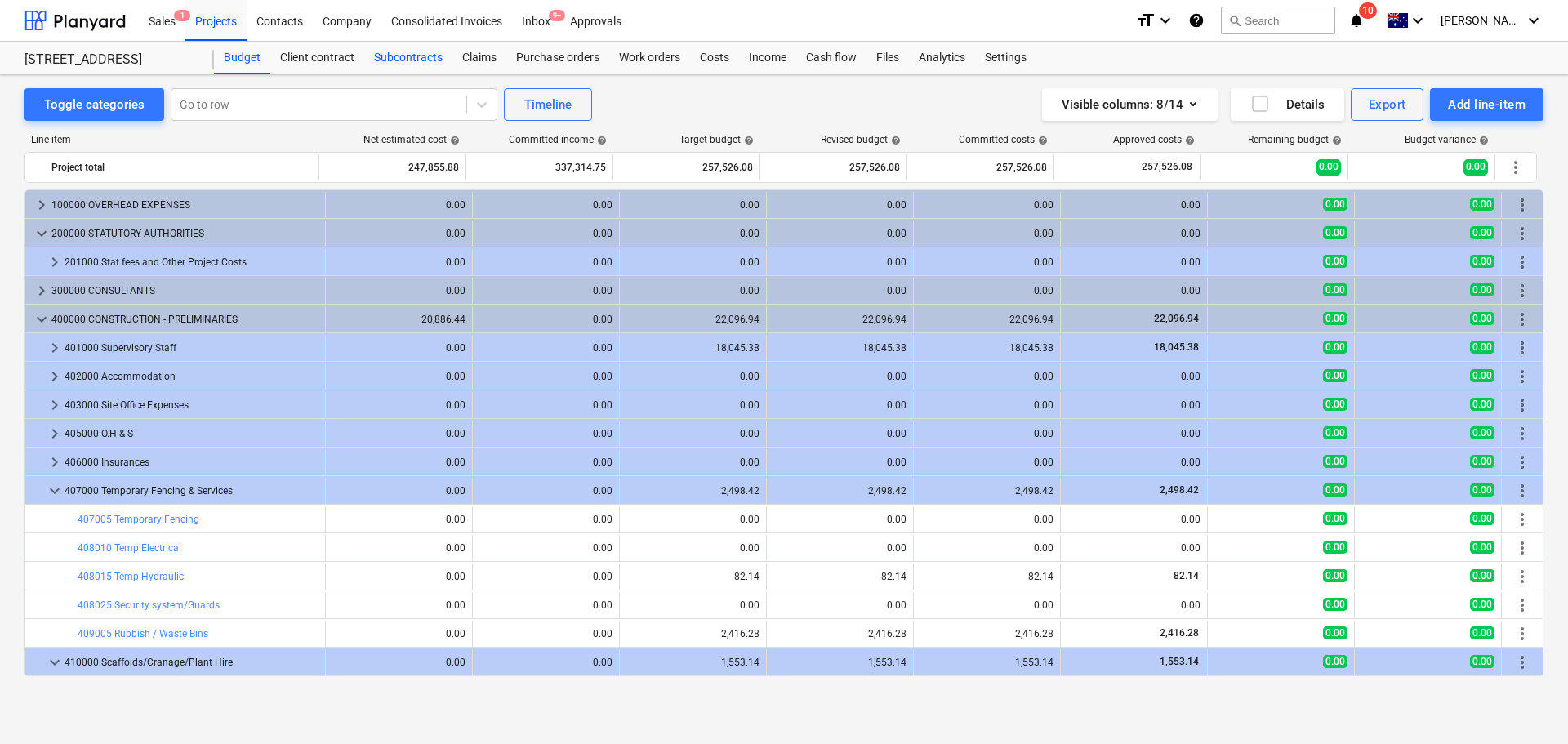
click at [402, 64] on div "Subcontracts" at bounding box center [408, 58] width 88 height 32
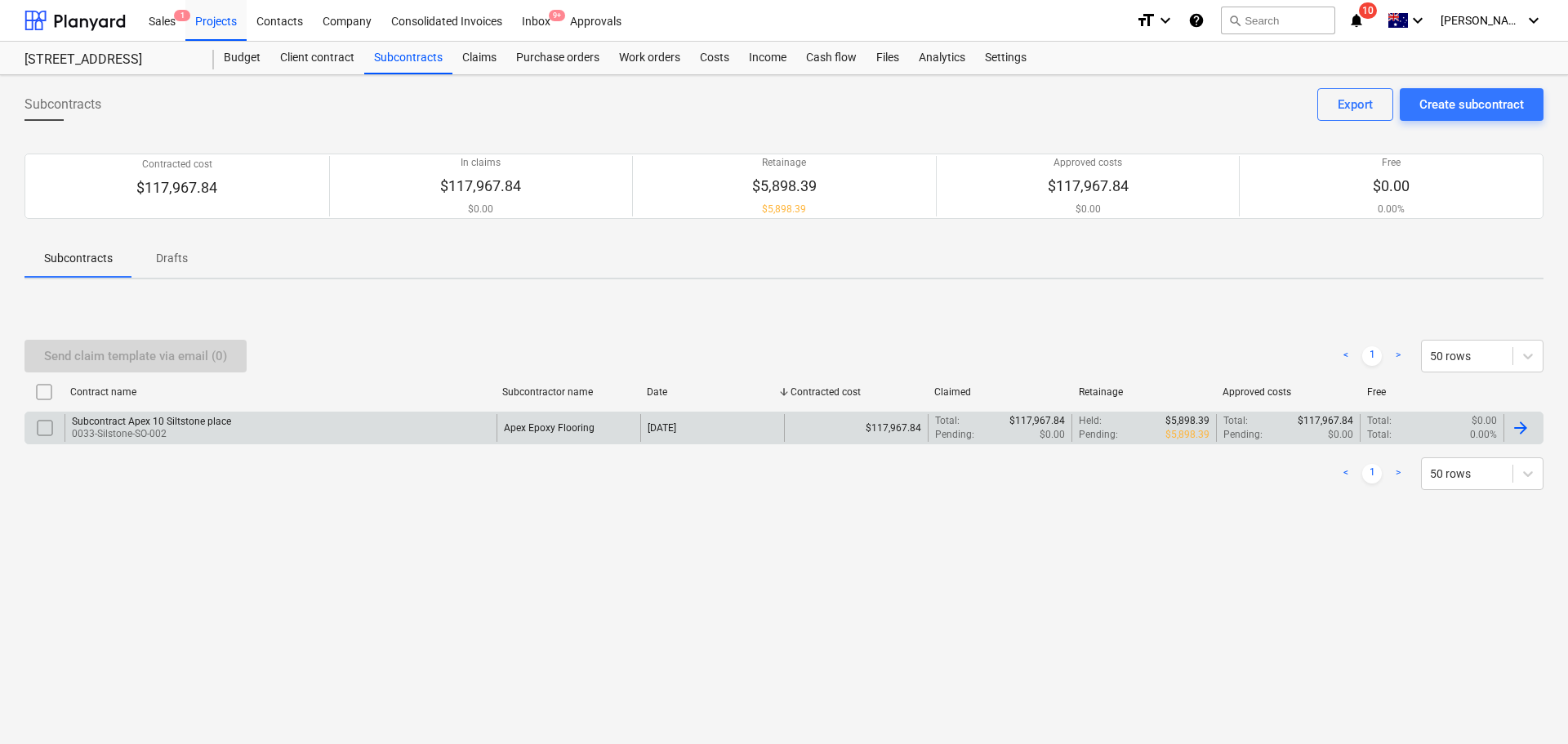
click at [151, 420] on div "Subcontract Apex 10 Siltstone place" at bounding box center [152, 421] width 159 height 11
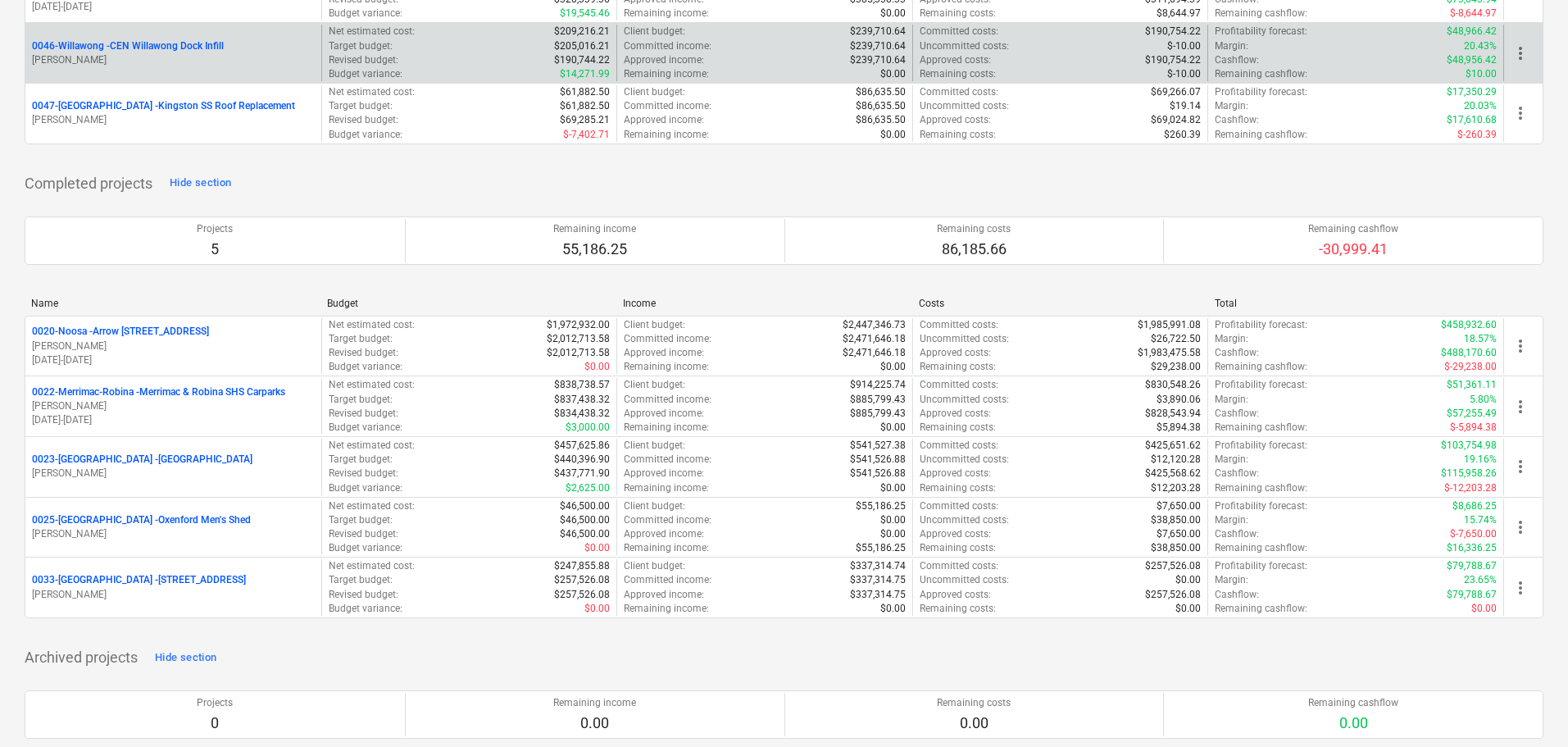
scroll to position [1526, 0]
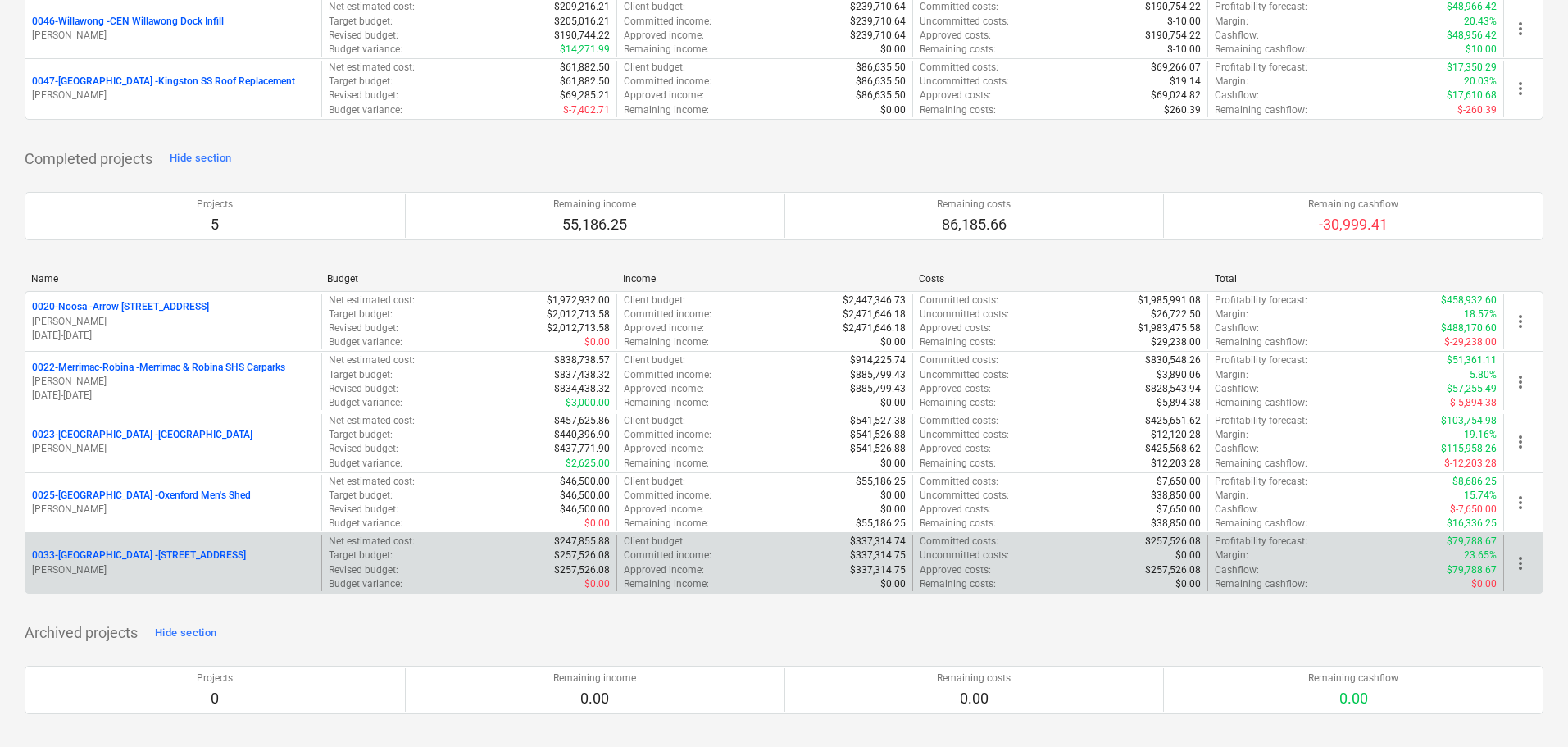
click at [136, 562] on p "0033-[GEOGRAPHIC_DATA] - [STREET_ADDRESS]" at bounding box center [139, 555] width 214 height 14
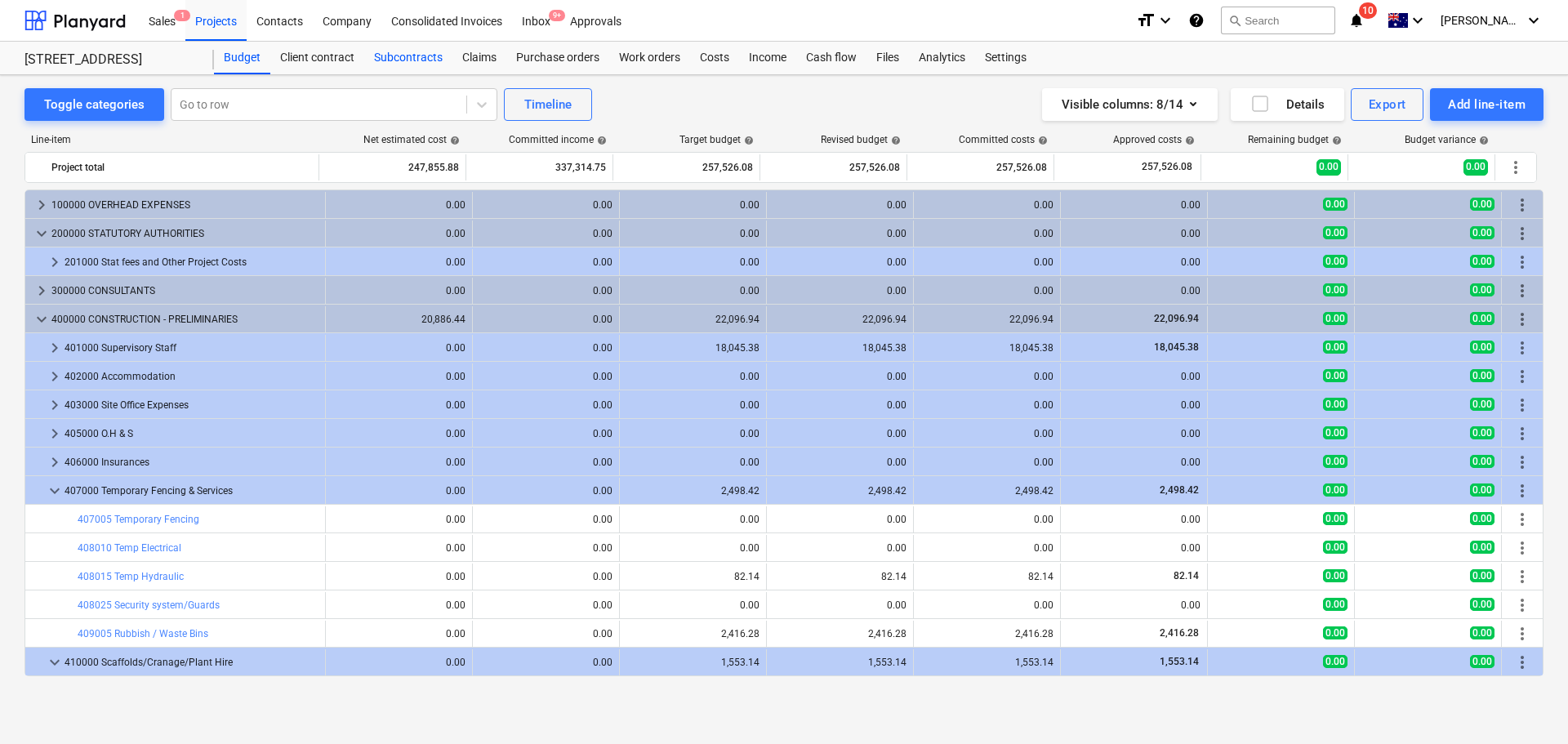
click at [406, 46] on div "Subcontracts" at bounding box center [408, 58] width 88 height 32
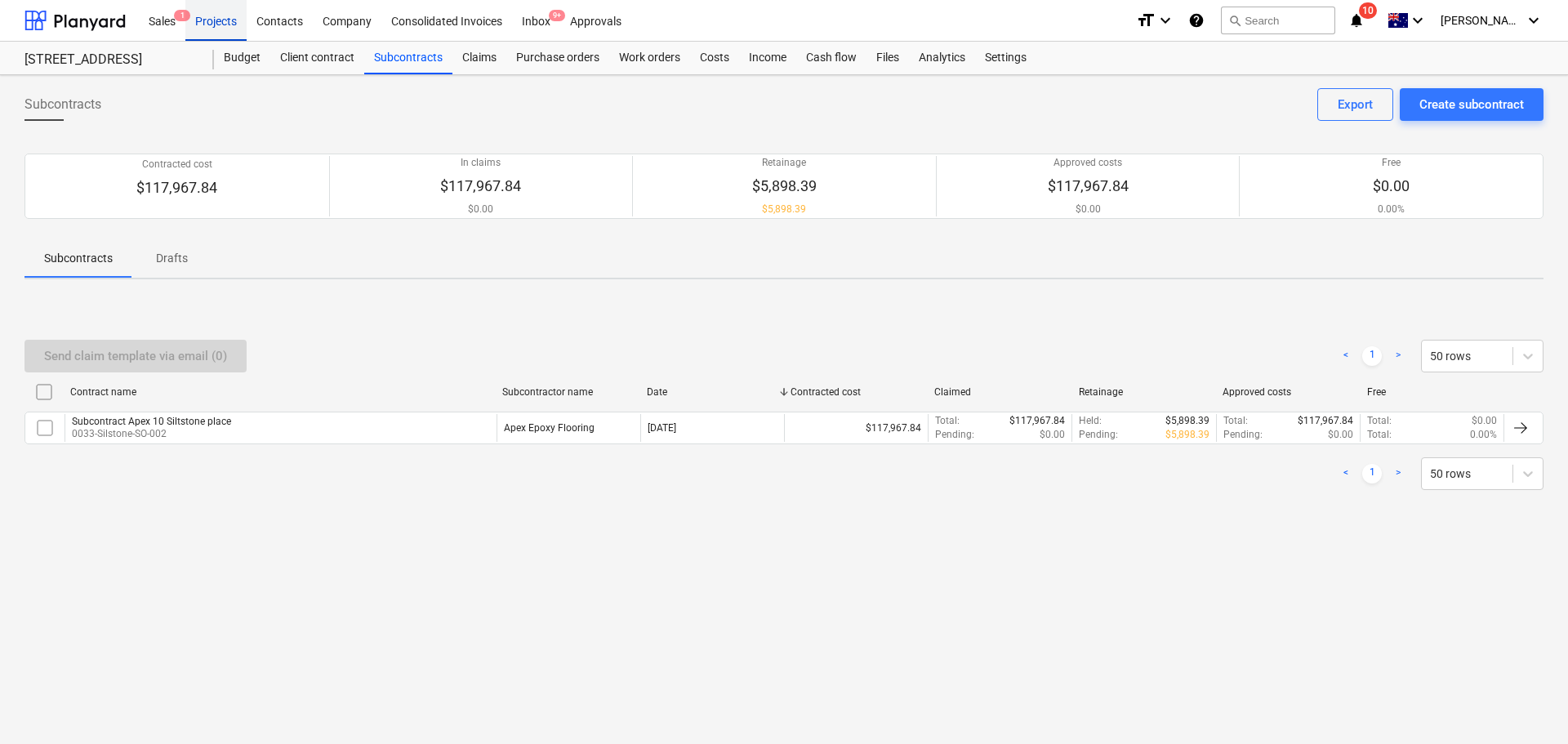
click at [208, 25] on div "Projects" at bounding box center [215, 20] width 62 height 42
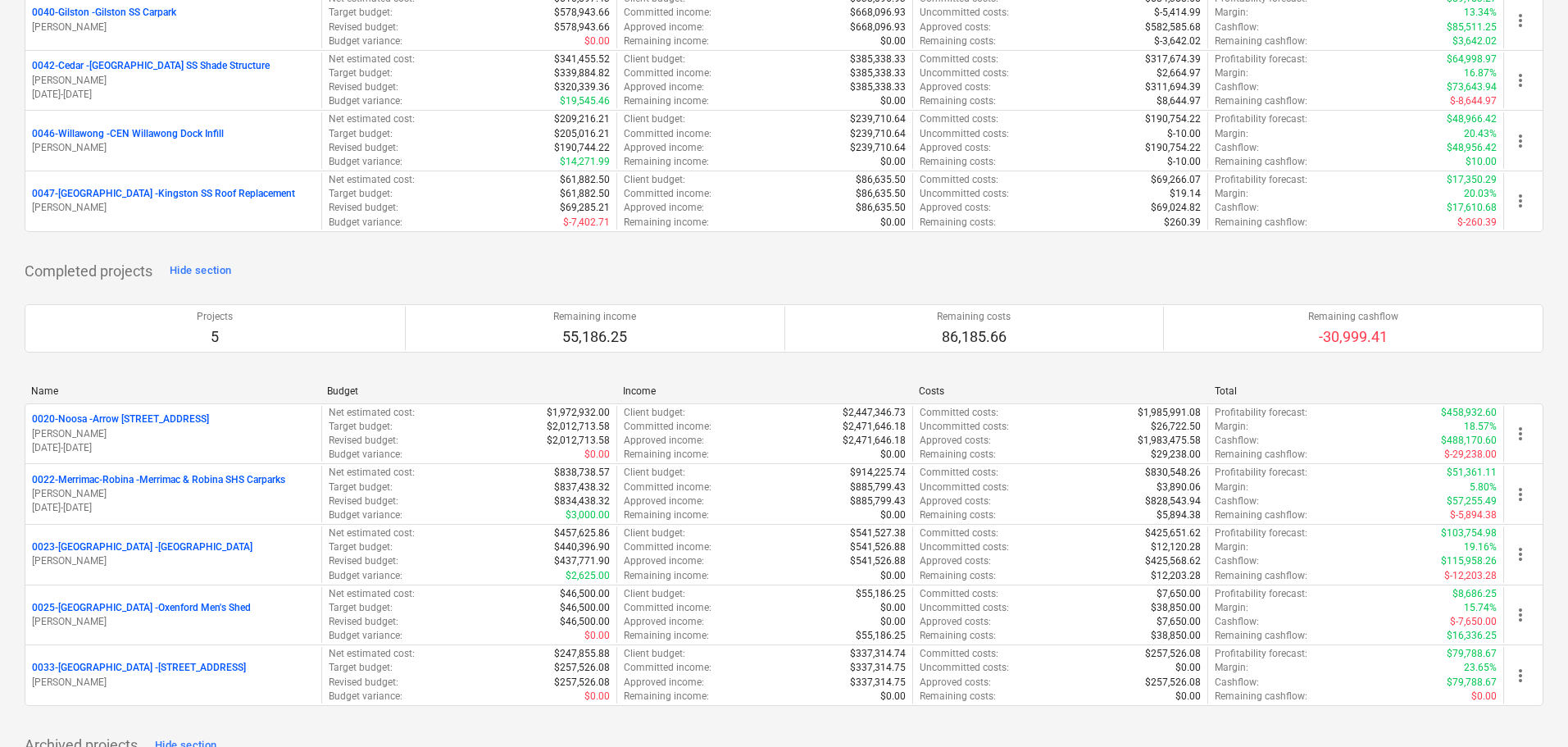
scroll to position [1526, 0]
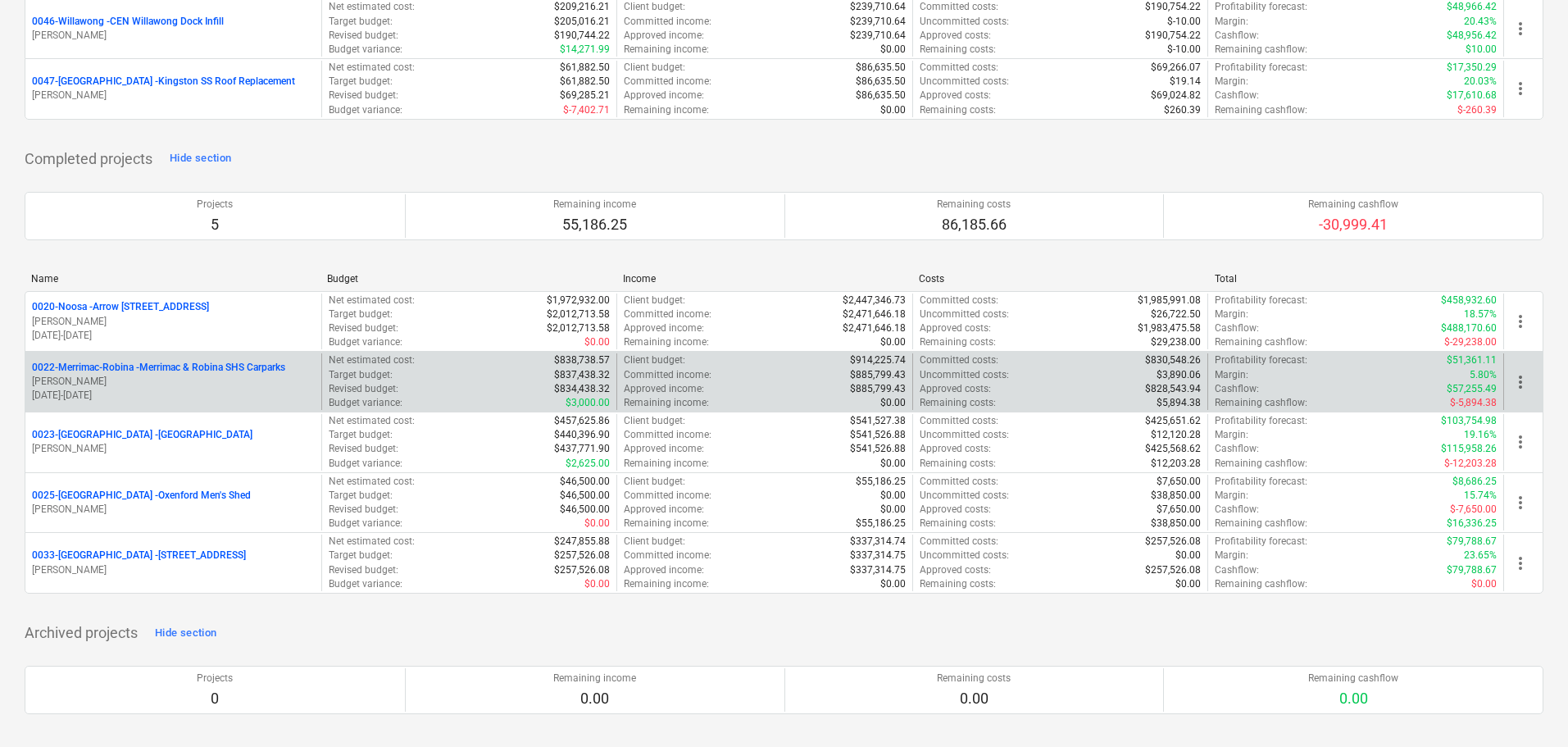
click at [250, 367] on p "0022-Merrimac-Robina - Merrimac & Robina SHS Carparks" at bounding box center [159, 368] width 253 height 14
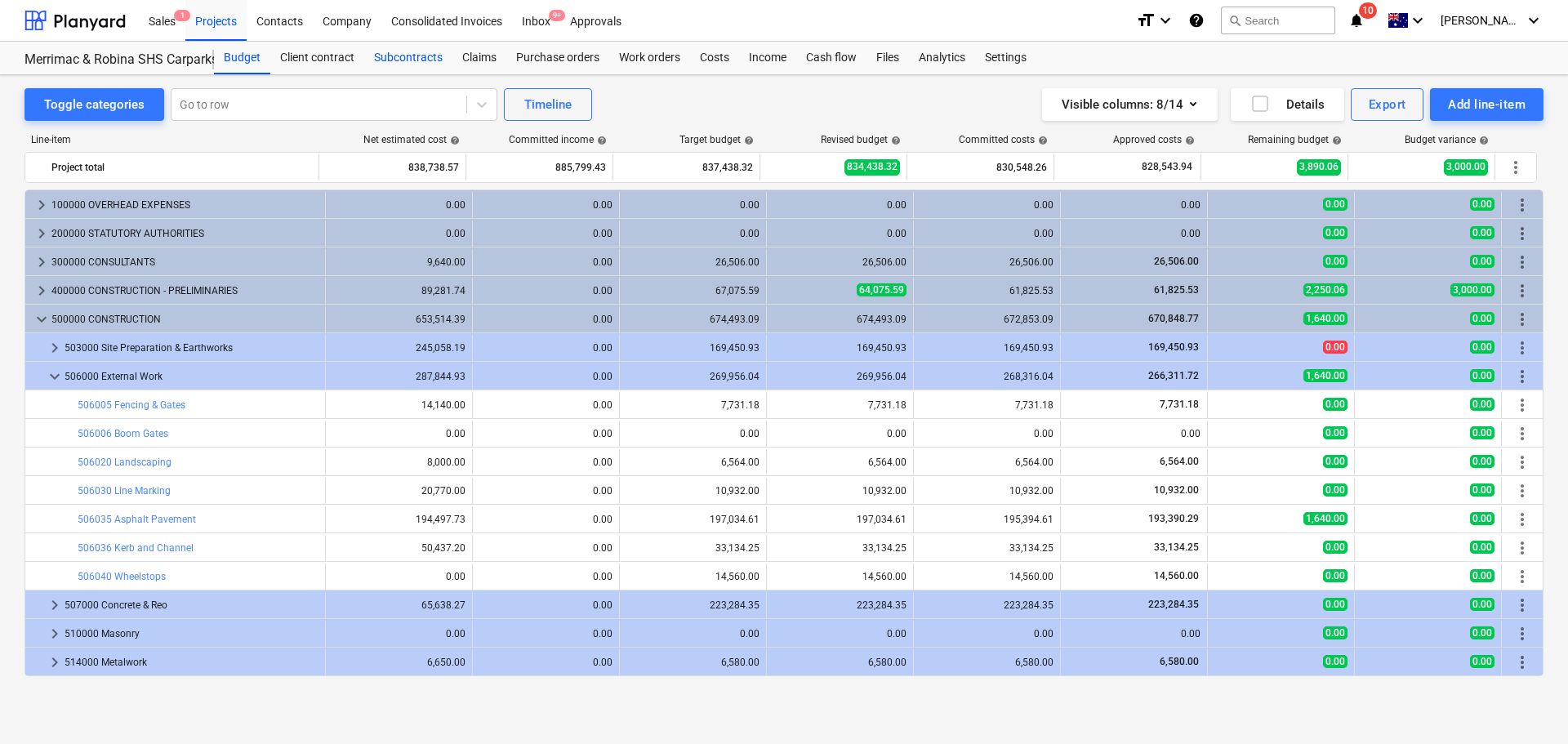
click at [413, 52] on div "Subcontracts" at bounding box center [408, 58] width 88 height 32
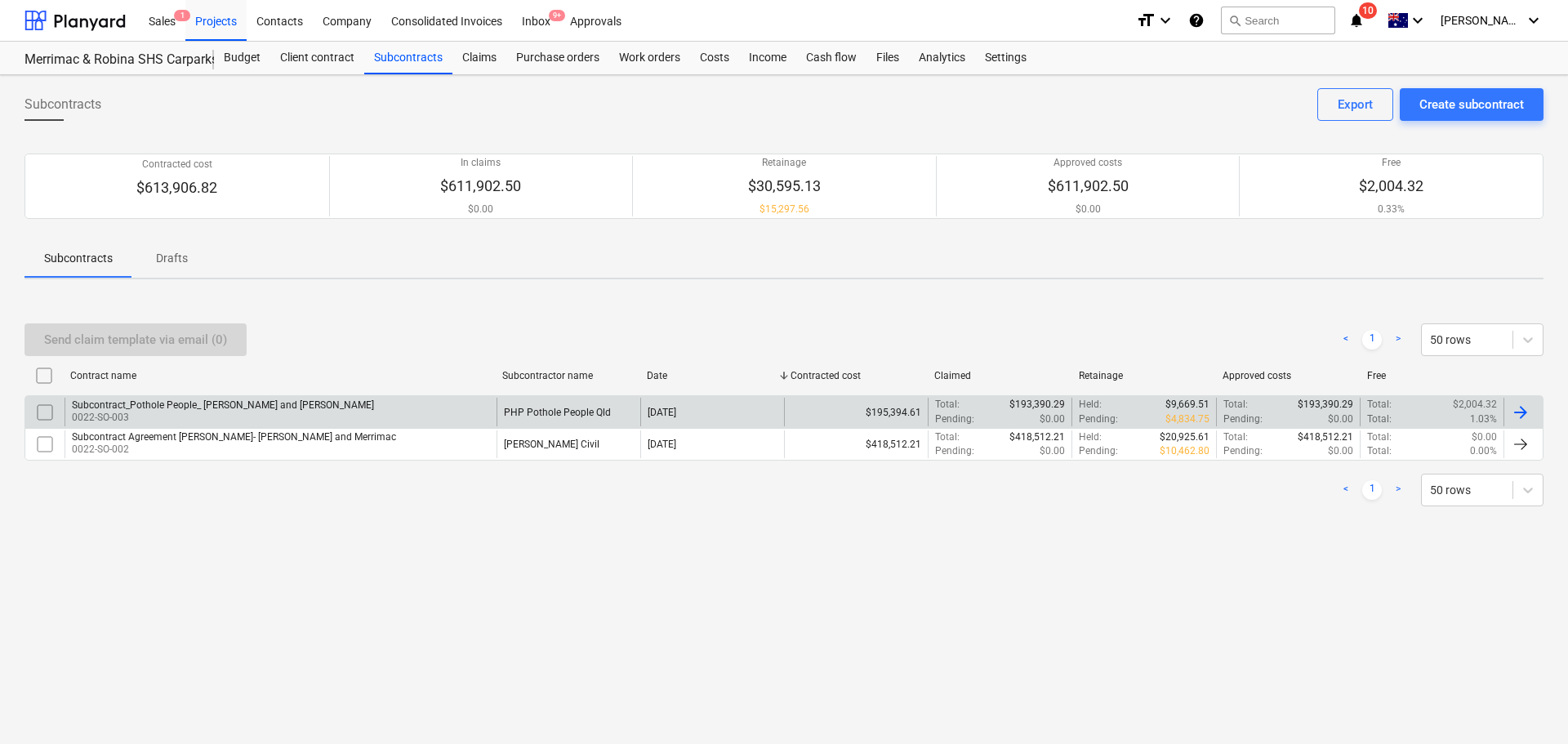
click at [234, 415] on p "0022-SO-003" at bounding box center [223, 418] width 302 height 14
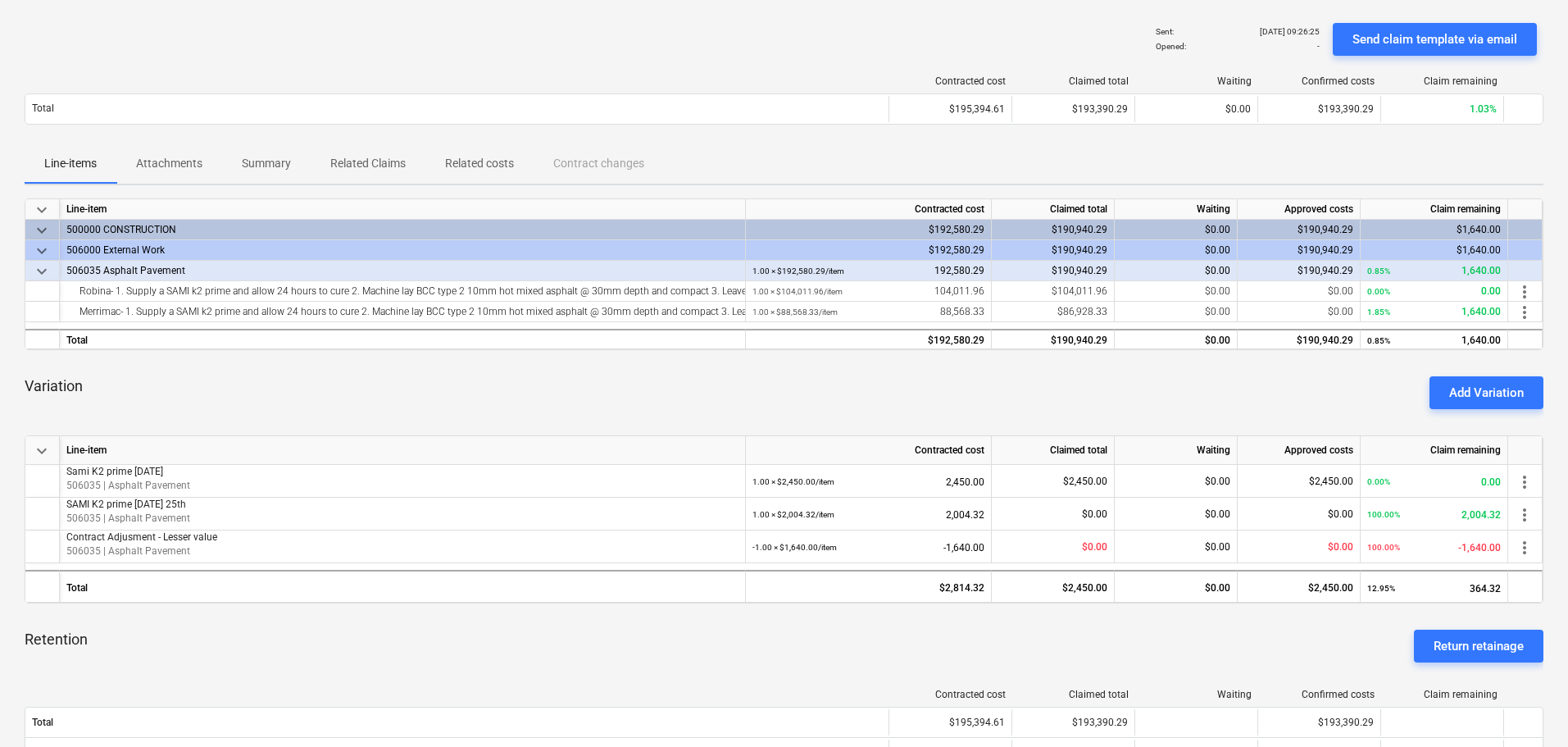
scroll to position [82, 0]
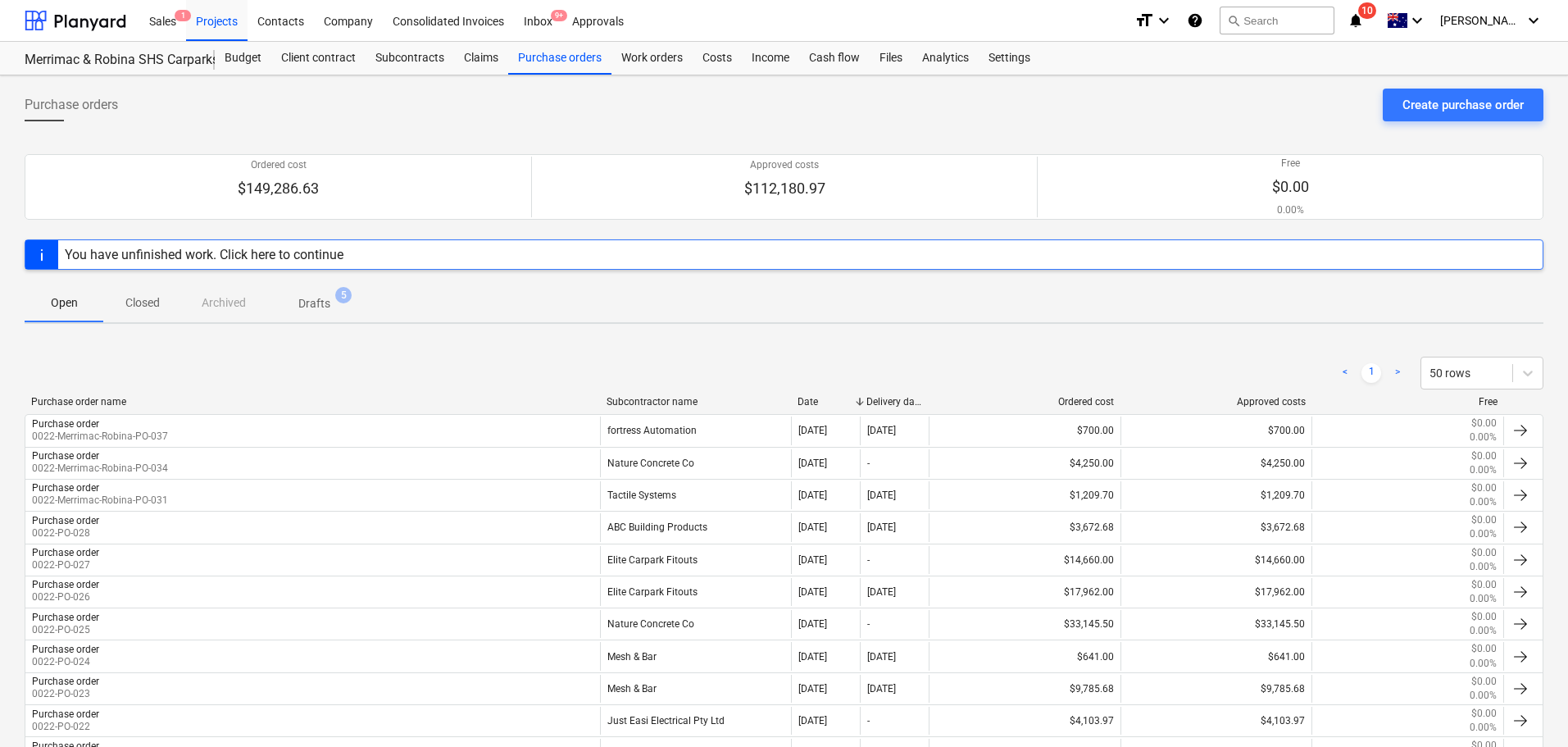
click at [645, 406] on div "Subcontractor name" at bounding box center [696, 402] width 179 height 11
click at [143, 313] on span "Closed" at bounding box center [142, 303] width 79 height 27
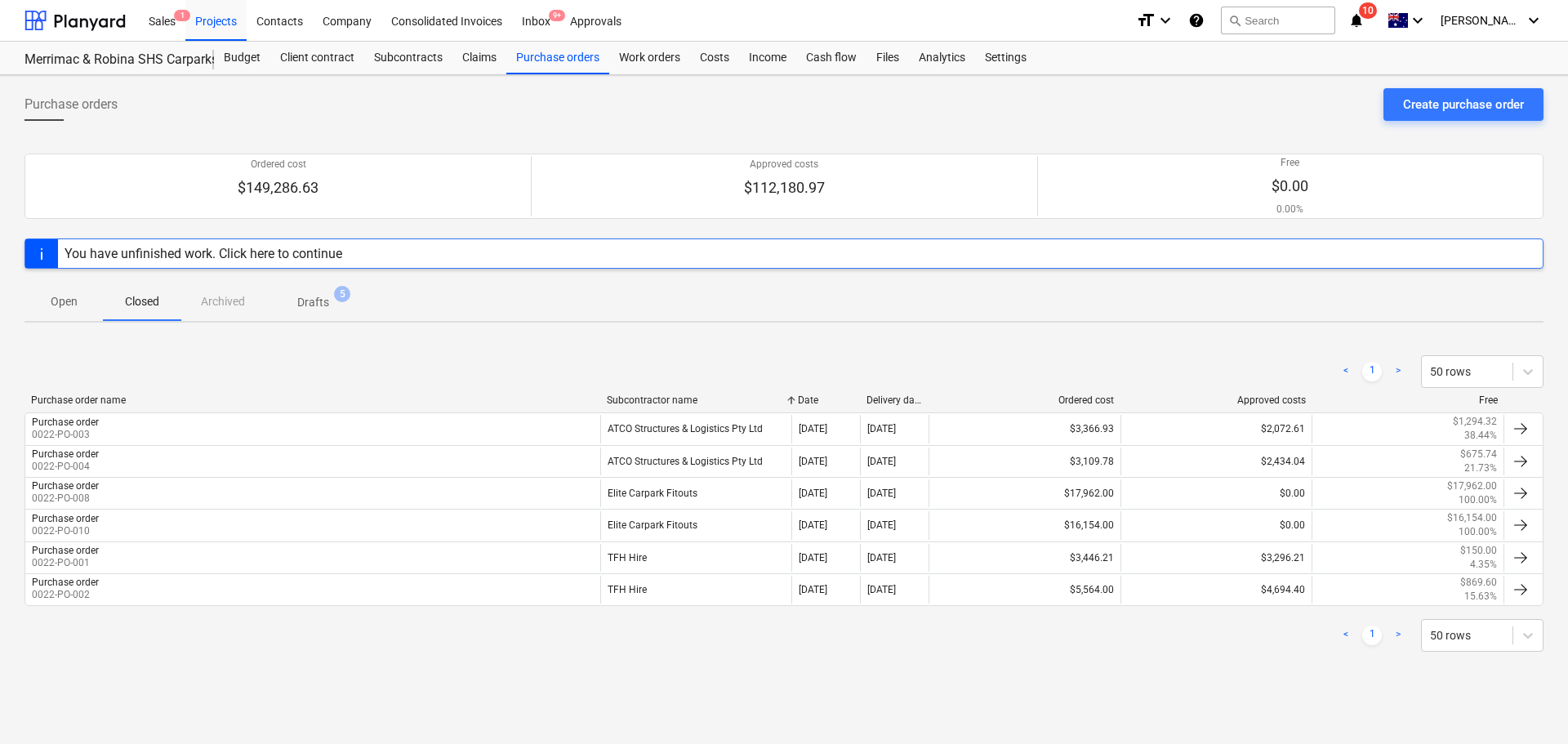
click at [303, 304] on p "Drafts" at bounding box center [313, 303] width 32 height 17
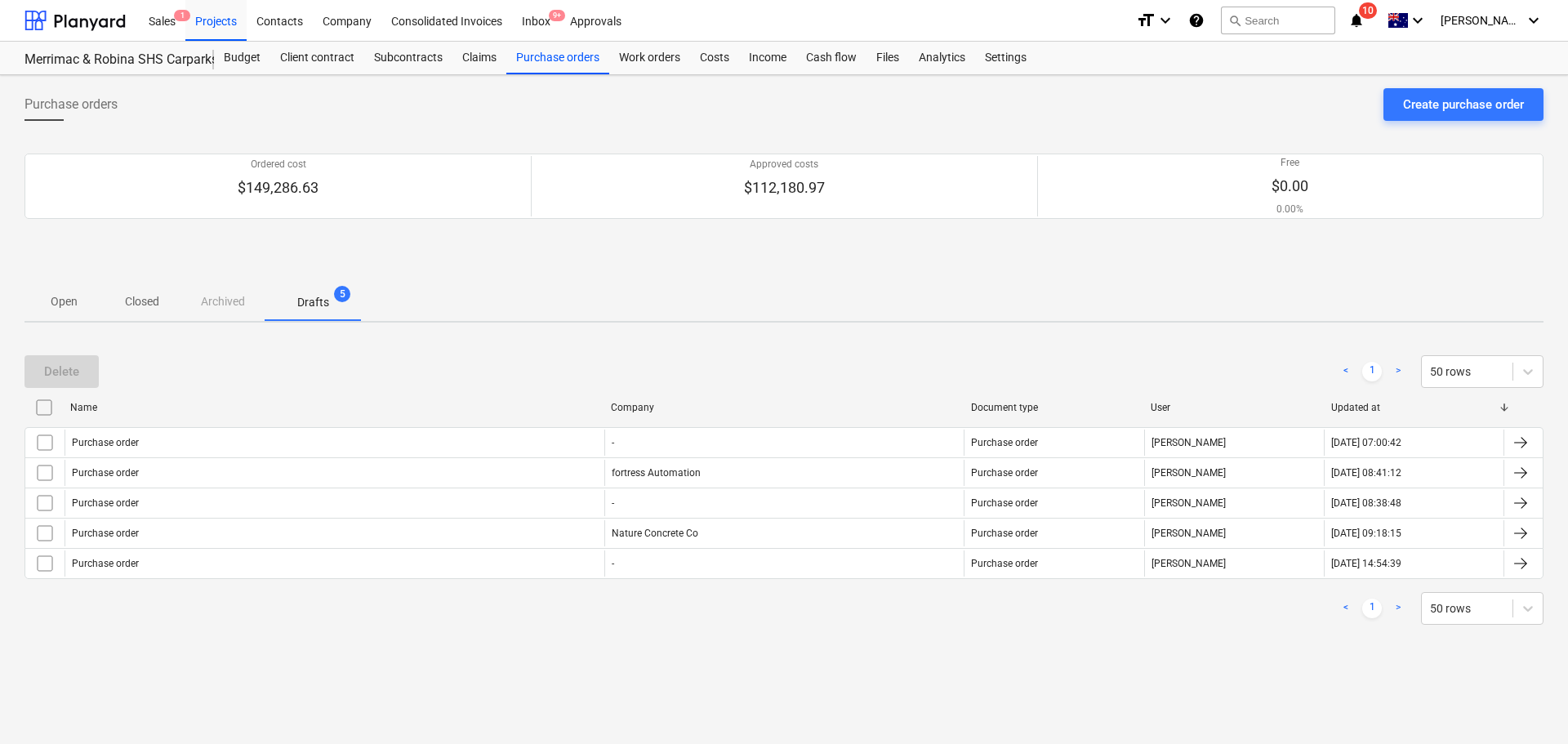
click at [214, 299] on div "Open Closed Archived Drafts 5" at bounding box center [784, 301] width 1519 height 39
click at [143, 304] on p "Closed" at bounding box center [141, 302] width 39 height 17
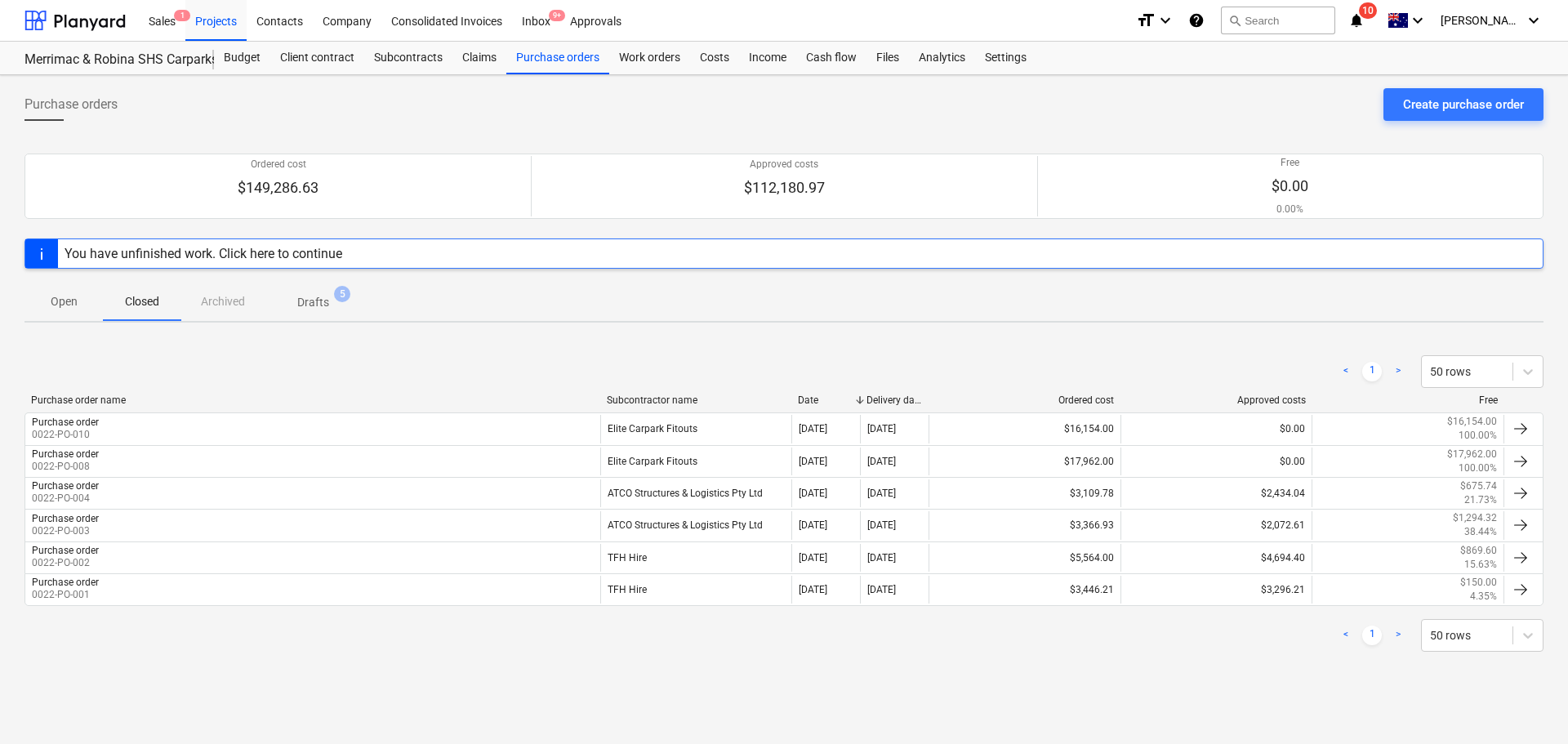
click at [46, 306] on p "Open" at bounding box center [63, 302] width 39 height 17
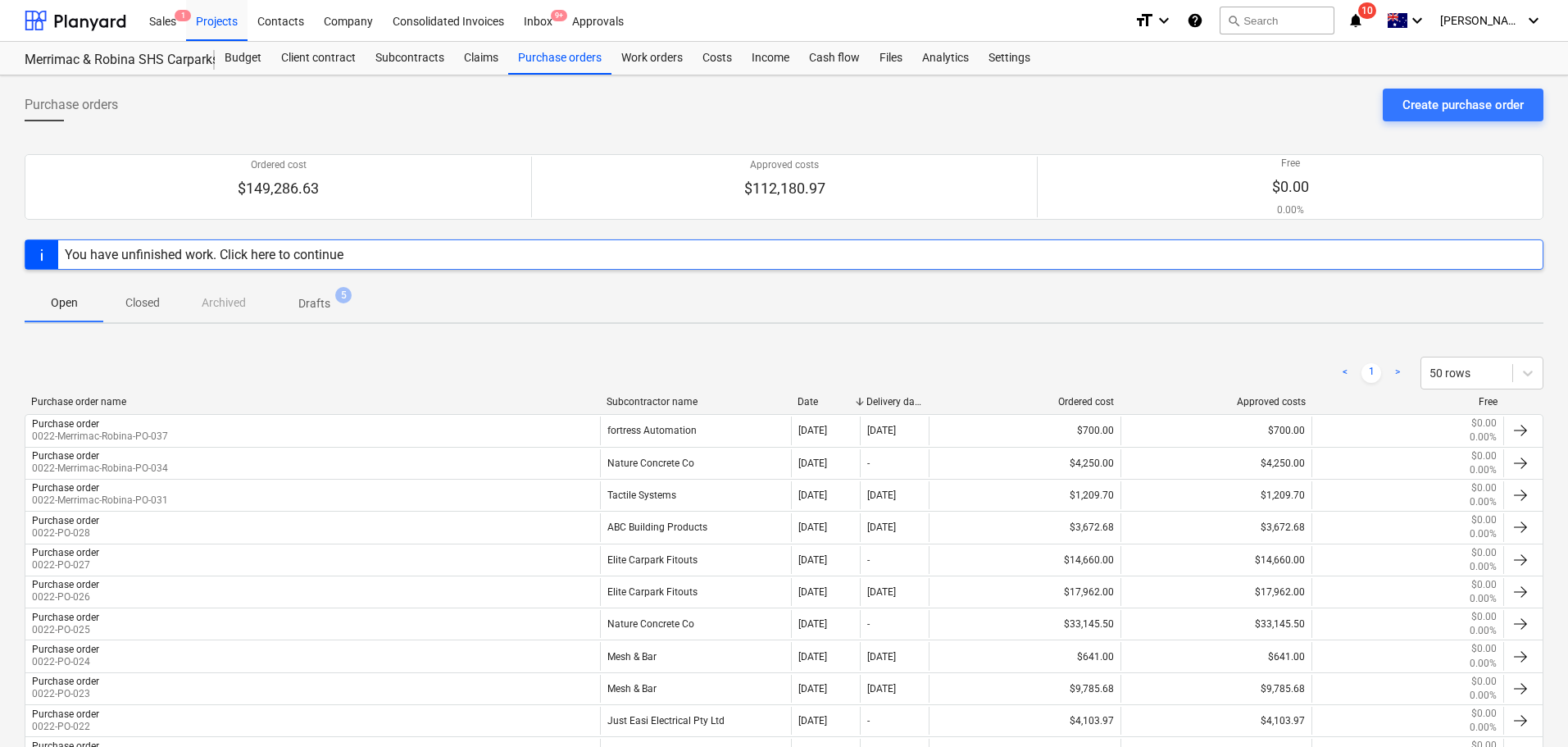
click at [667, 399] on div "Subcontractor name" at bounding box center [696, 402] width 179 height 11
click at [139, 300] on p "Closed" at bounding box center [142, 303] width 39 height 17
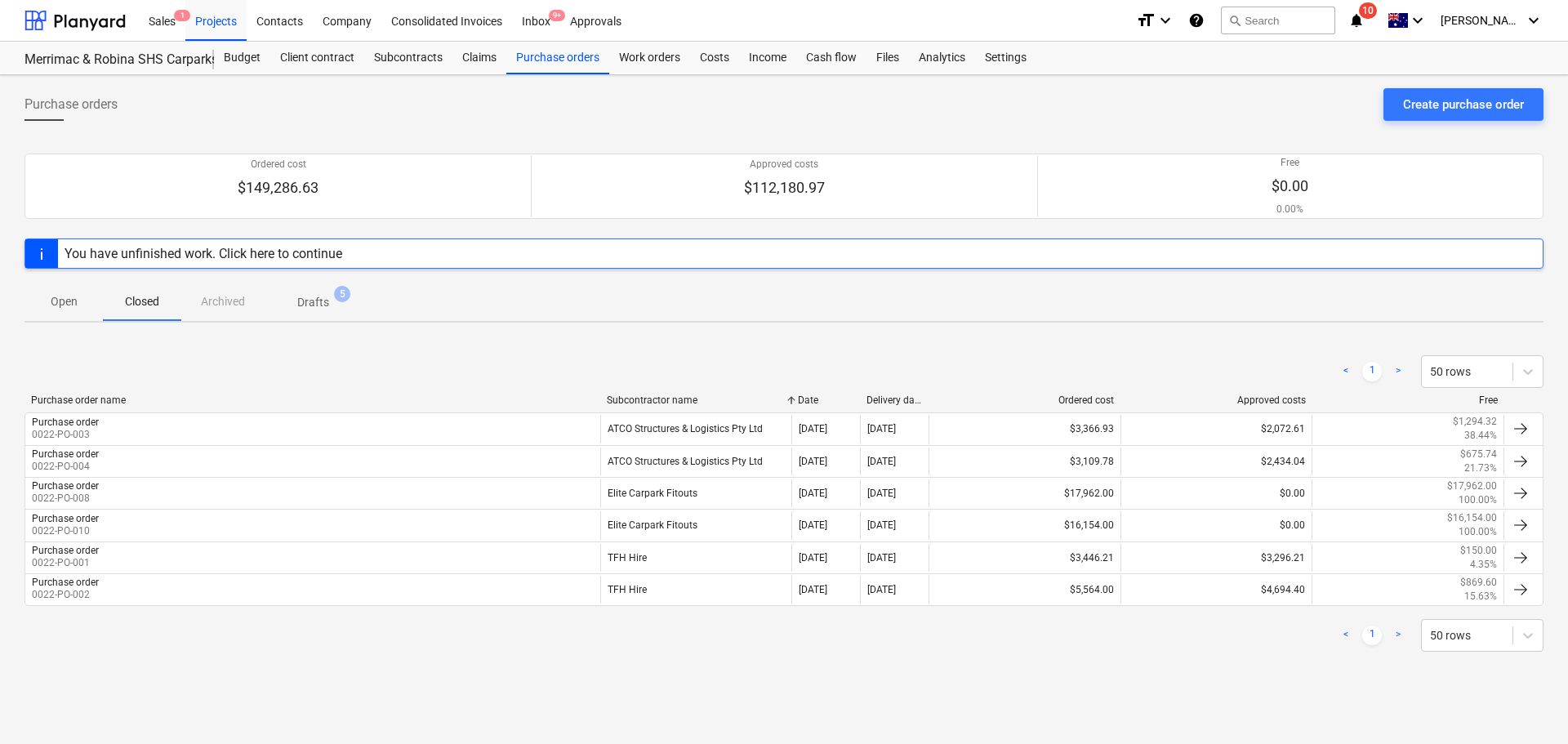
click at [222, 301] on div "Open Closed Archived Drafts 5" at bounding box center [784, 301] width 1519 height 39
click at [304, 295] on p "Drafts" at bounding box center [313, 303] width 32 height 17
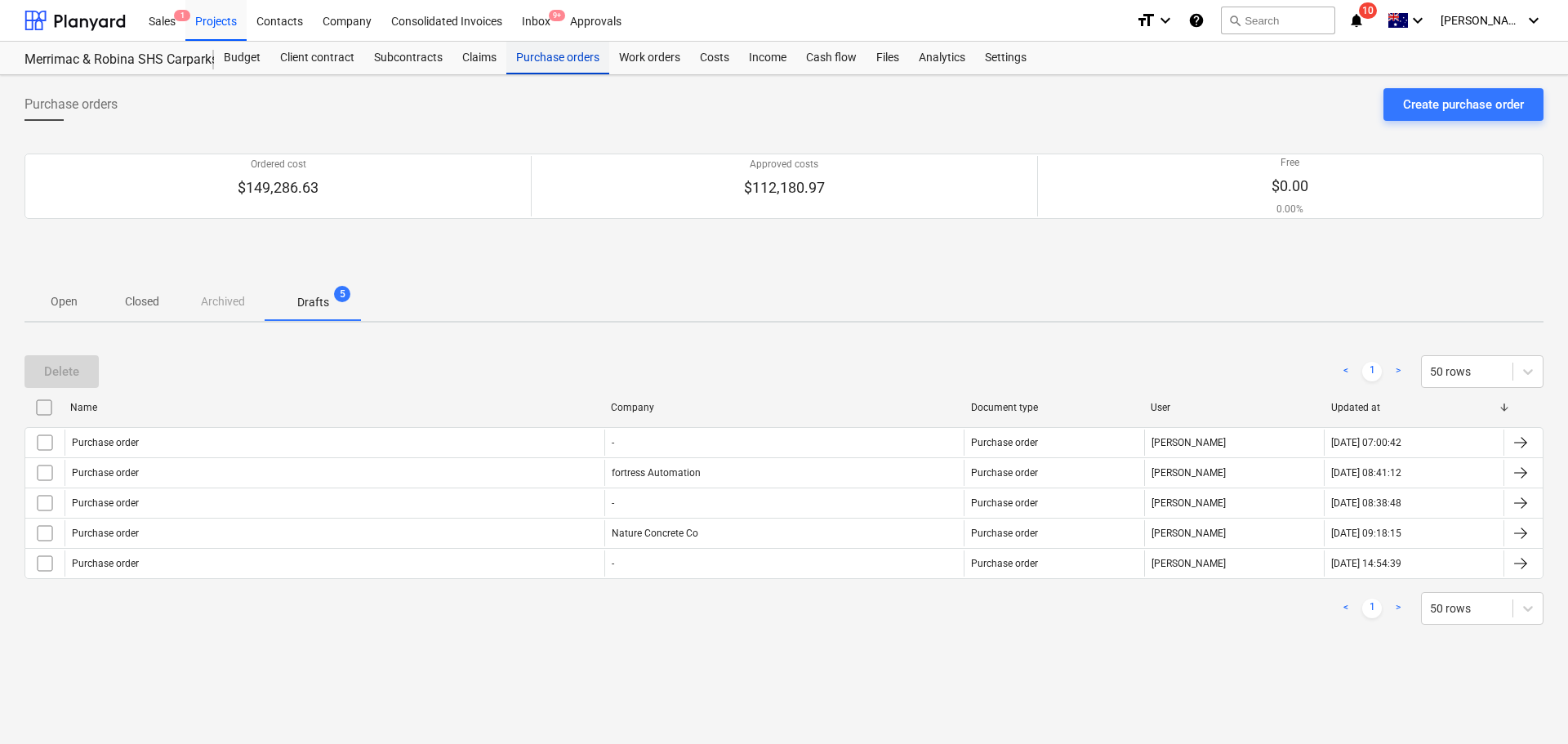
click at [572, 58] on div "Purchase orders" at bounding box center [557, 58] width 103 height 32
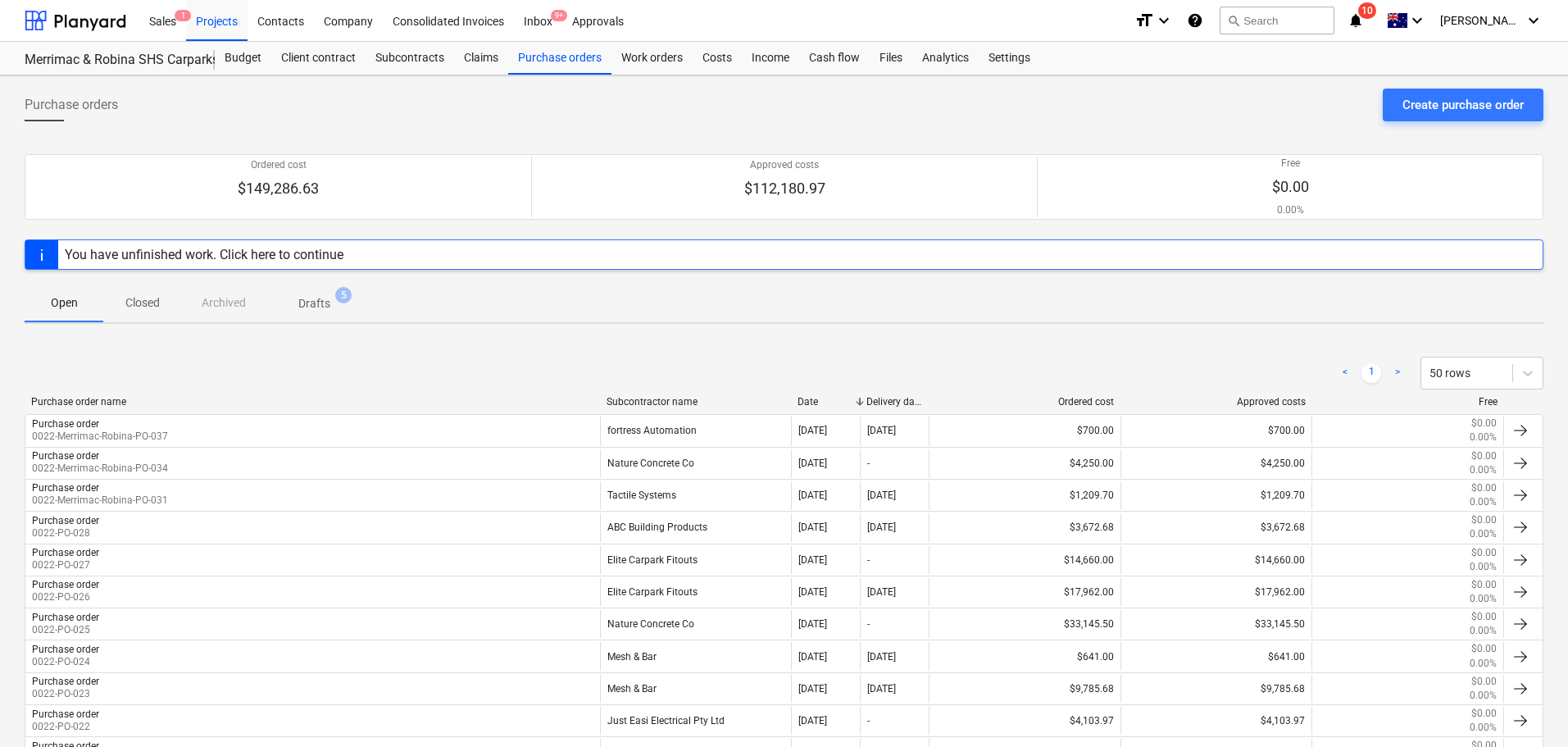
drag, startPoint x: 121, startPoint y: 325, endPoint x: 135, endPoint y: 313, distance: 18.4
click at [124, 323] on div "Purchase orders Create purchase order Ordered cost $149,286.63 Approved costs $…" at bounding box center [784, 500] width 1568 height 850
click at [139, 304] on p "Closed" at bounding box center [142, 303] width 39 height 17
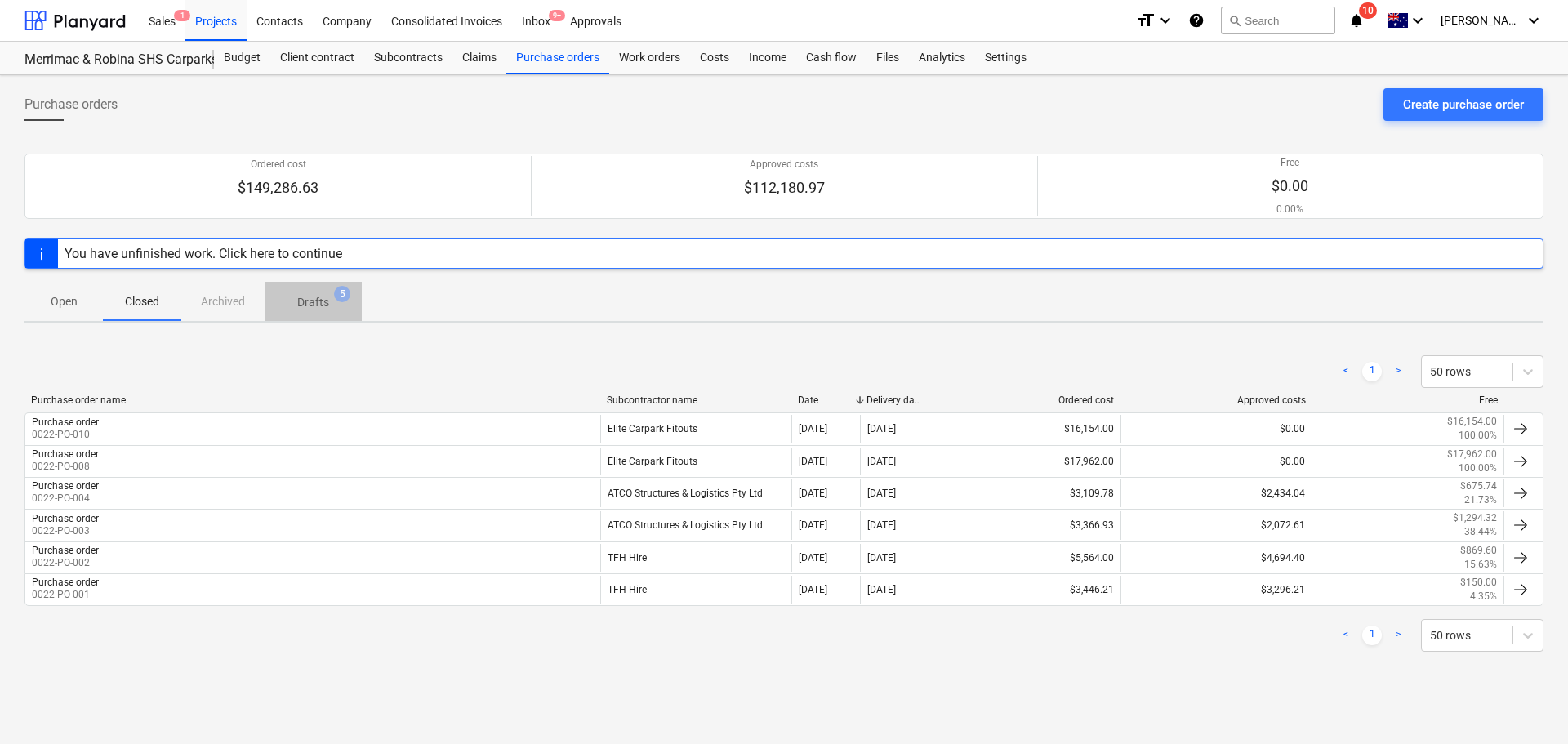
click at [270, 296] on span "Drafts 5" at bounding box center [313, 301] width 97 height 29
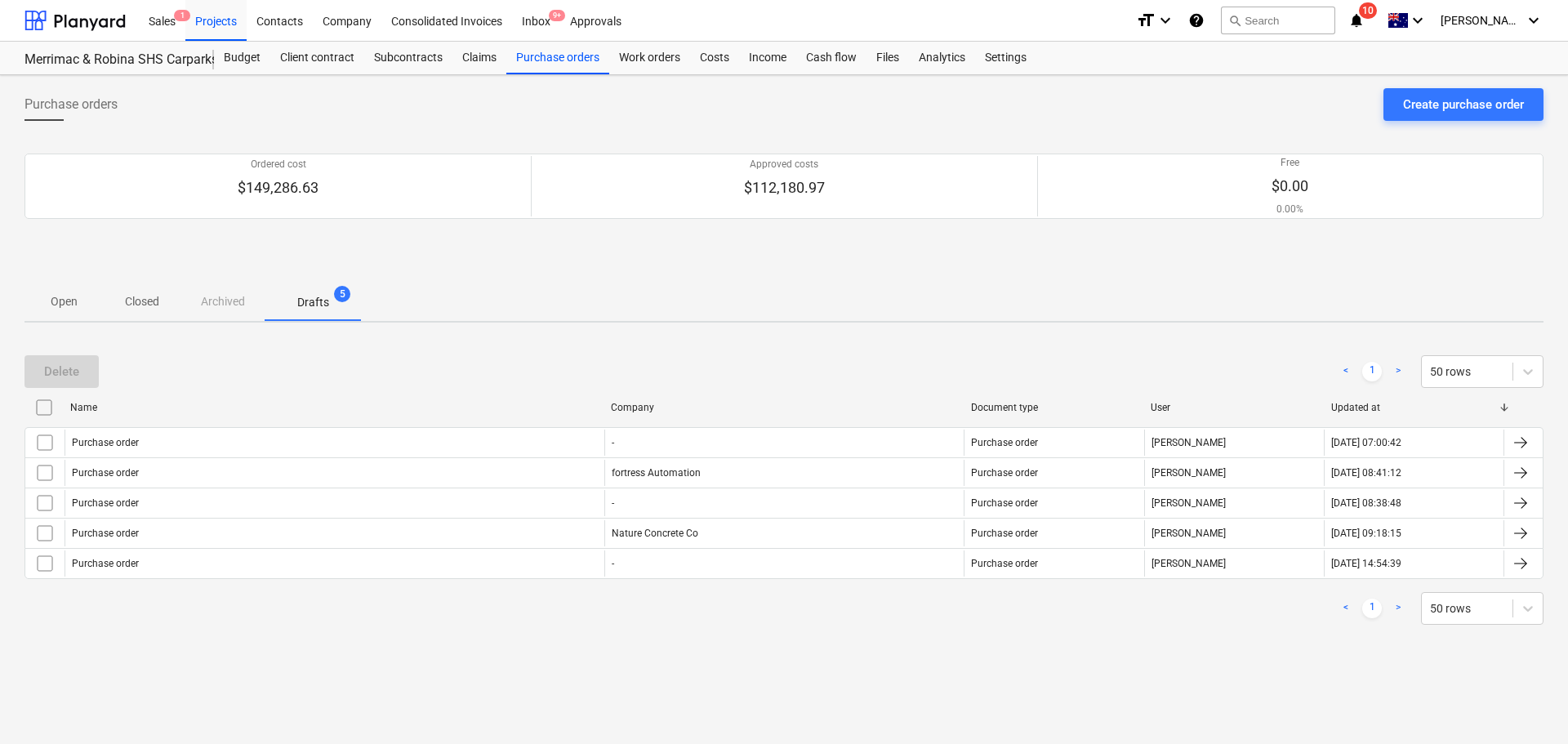
click at [219, 299] on div "Open Closed Archived Drafts 5" at bounding box center [784, 301] width 1519 height 39
click at [306, 300] on p "Drafts" at bounding box center [313, 303] width 32 height 17
drag, startPoint x: 60, startPoint y: 296, endPoint x: 121, endPoint y: 296, distance: 61.0
click at [60, 296] on p "Open" at bounding box center [63, 302] width 39 height 17
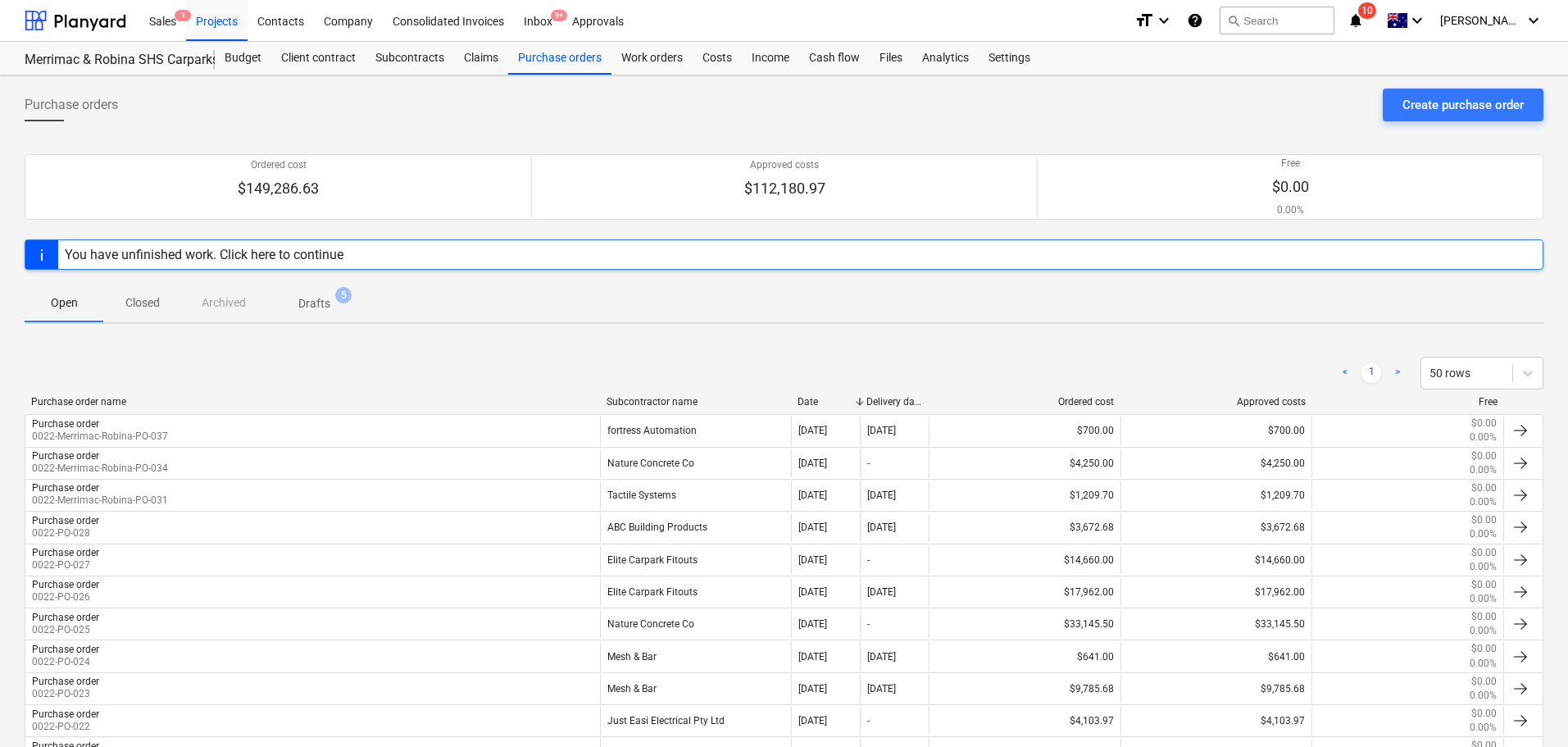
click at [251, 307] on div "Open Closed Archived Drafts 5" at bounding box center [784, 302] width 1518 height 39
click at [242, 302] on div "Open Closed Archived Drafts 5" at bounding box center [784, 302] width 1518 height 39
click at [150, 300] on p "Closed" at bounding box center [142, 303] width 39 height 17
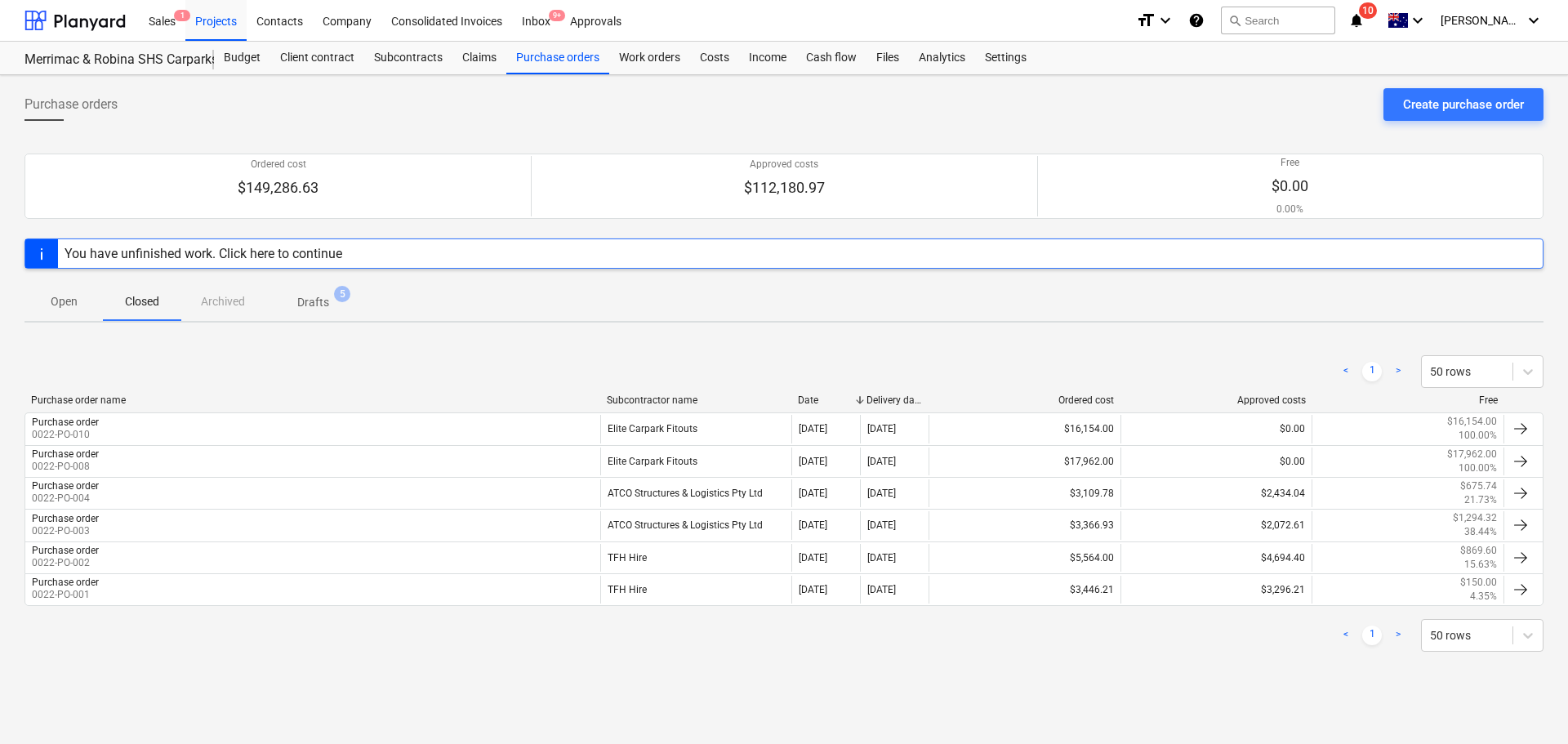
click at [64, 302] on p "Open" at bounding box center [63, 302] width 39 height 17
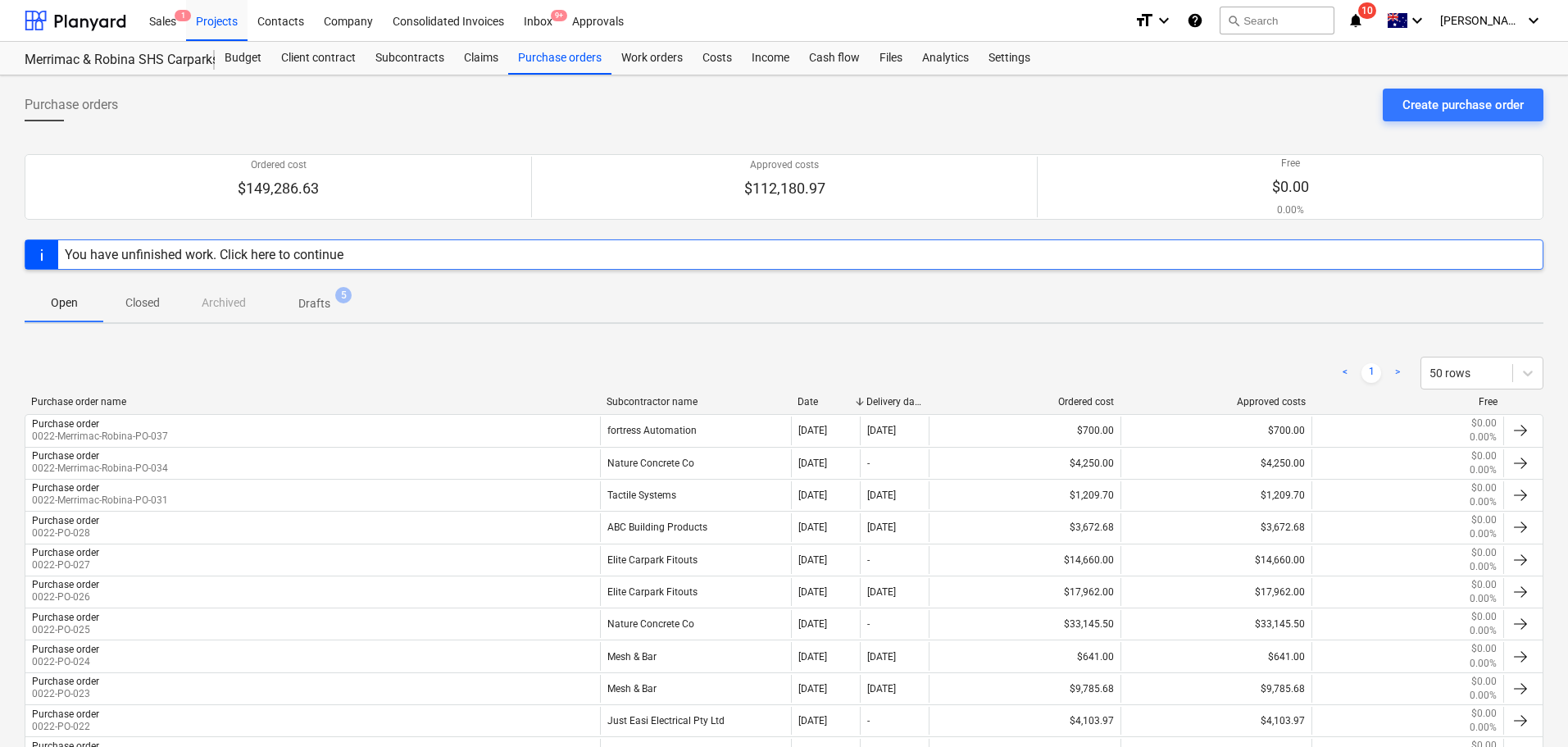
click at [322, 281] on div at bounding box center [784, 276] width 1518 height 13
click at [315, 302] on p "Drafts" at bounding box center [314, 304] width 32 height 17
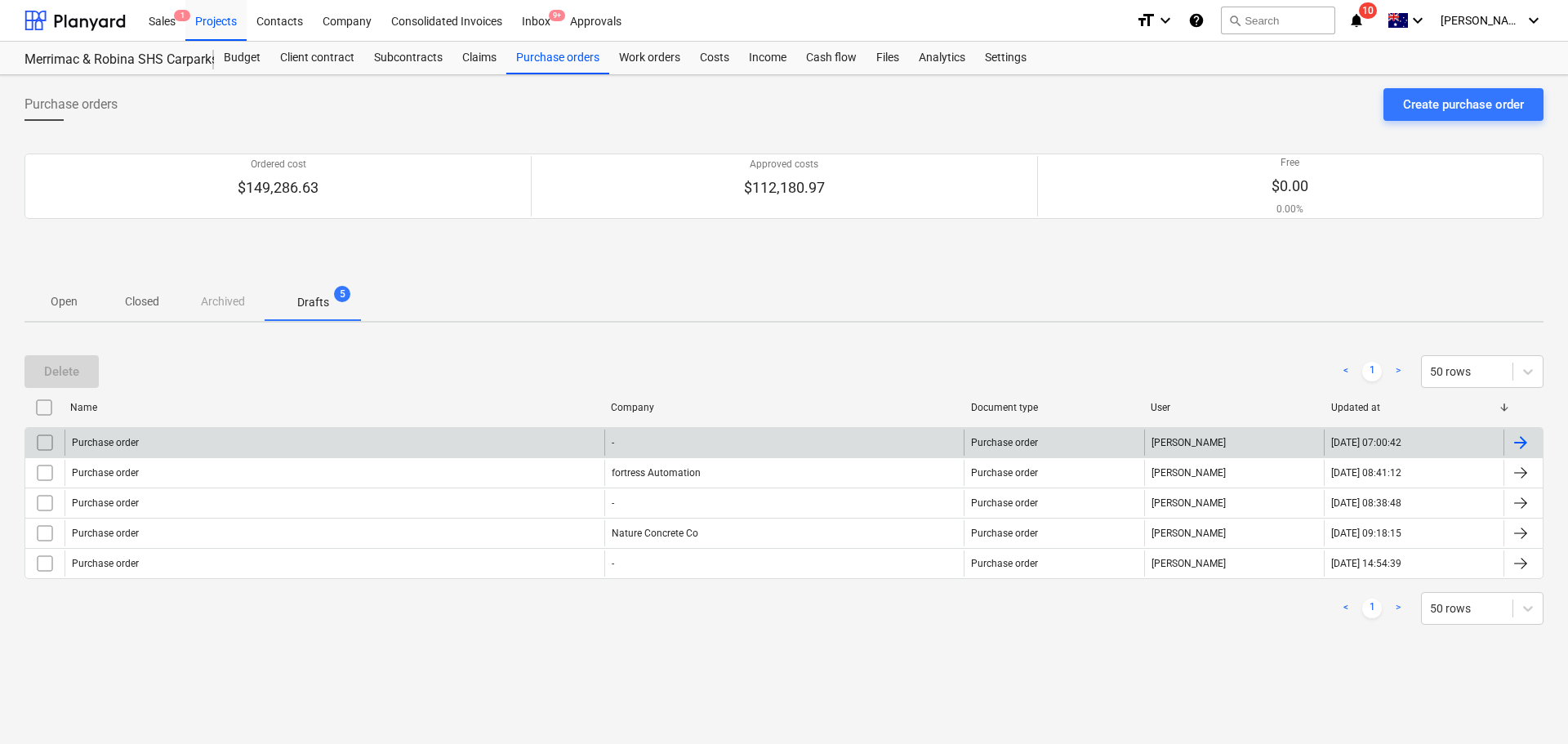
click at [374, 443] on div "Purchase order" at bounding box center [334, 442] width 540 height 27
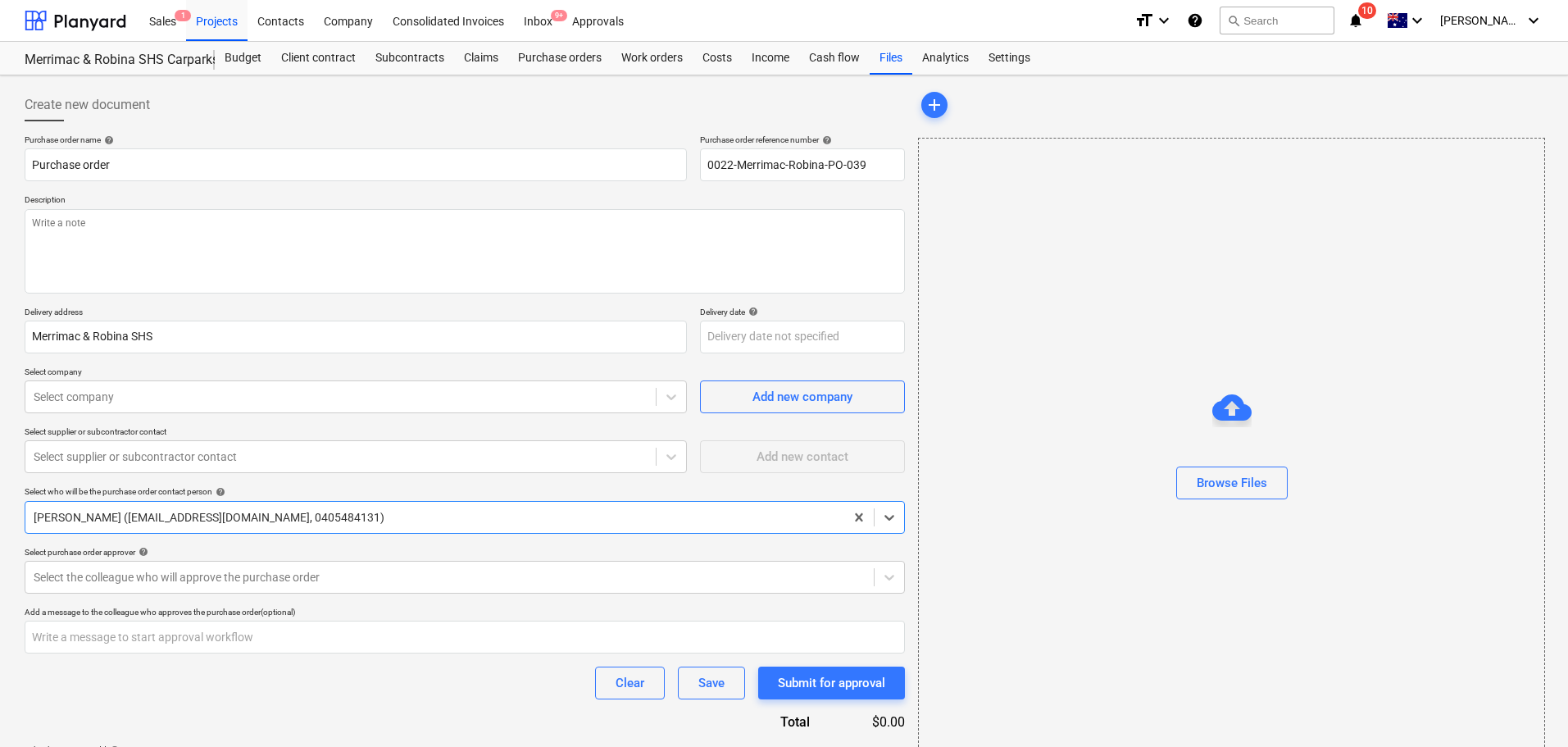
type textarea "x"
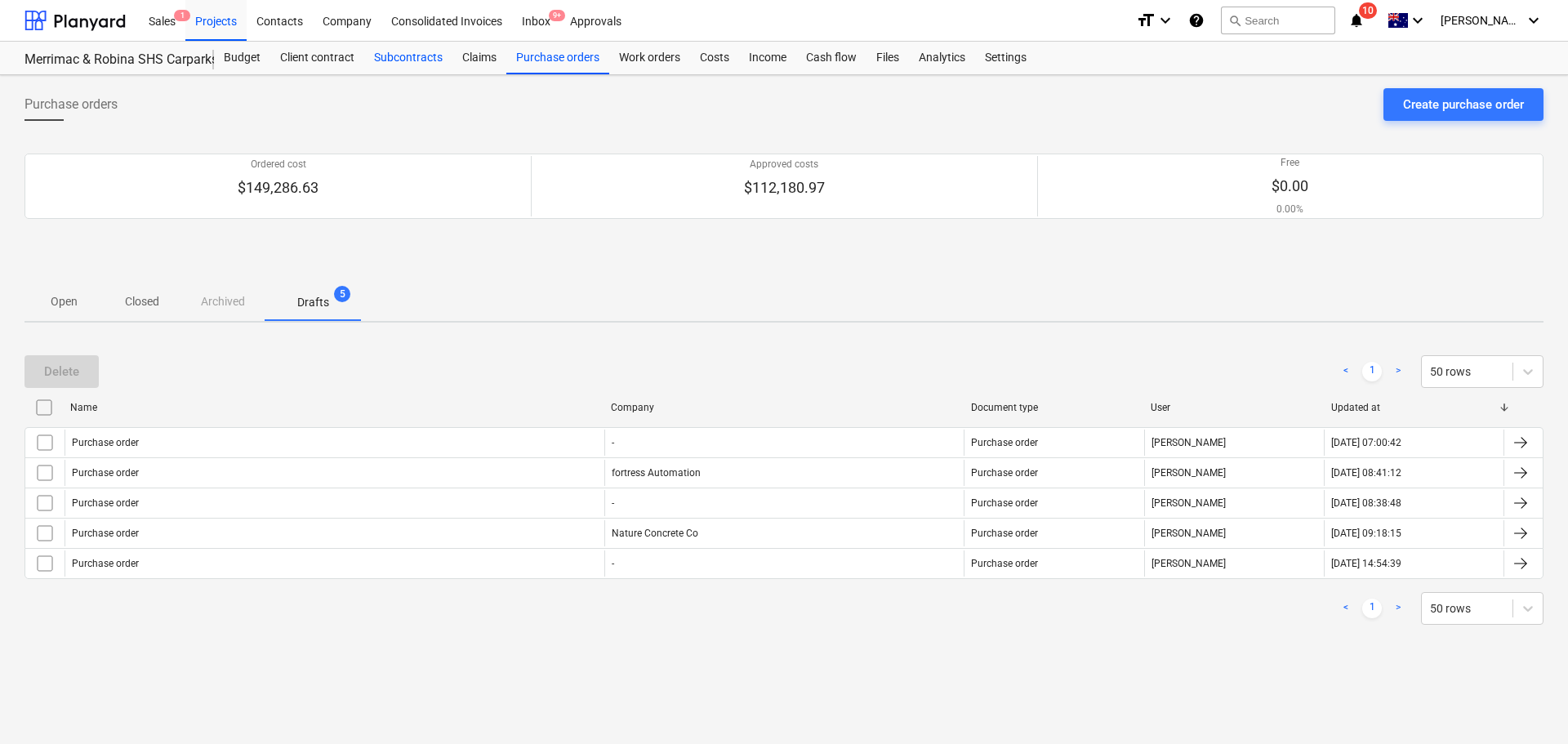
click at [412, 42] on div "Subcontracts" at bounding box center [408, 58] width 88 height 32
click at [76, 289] on span "Open" at bounding box center [64, 302] width 79 height 27
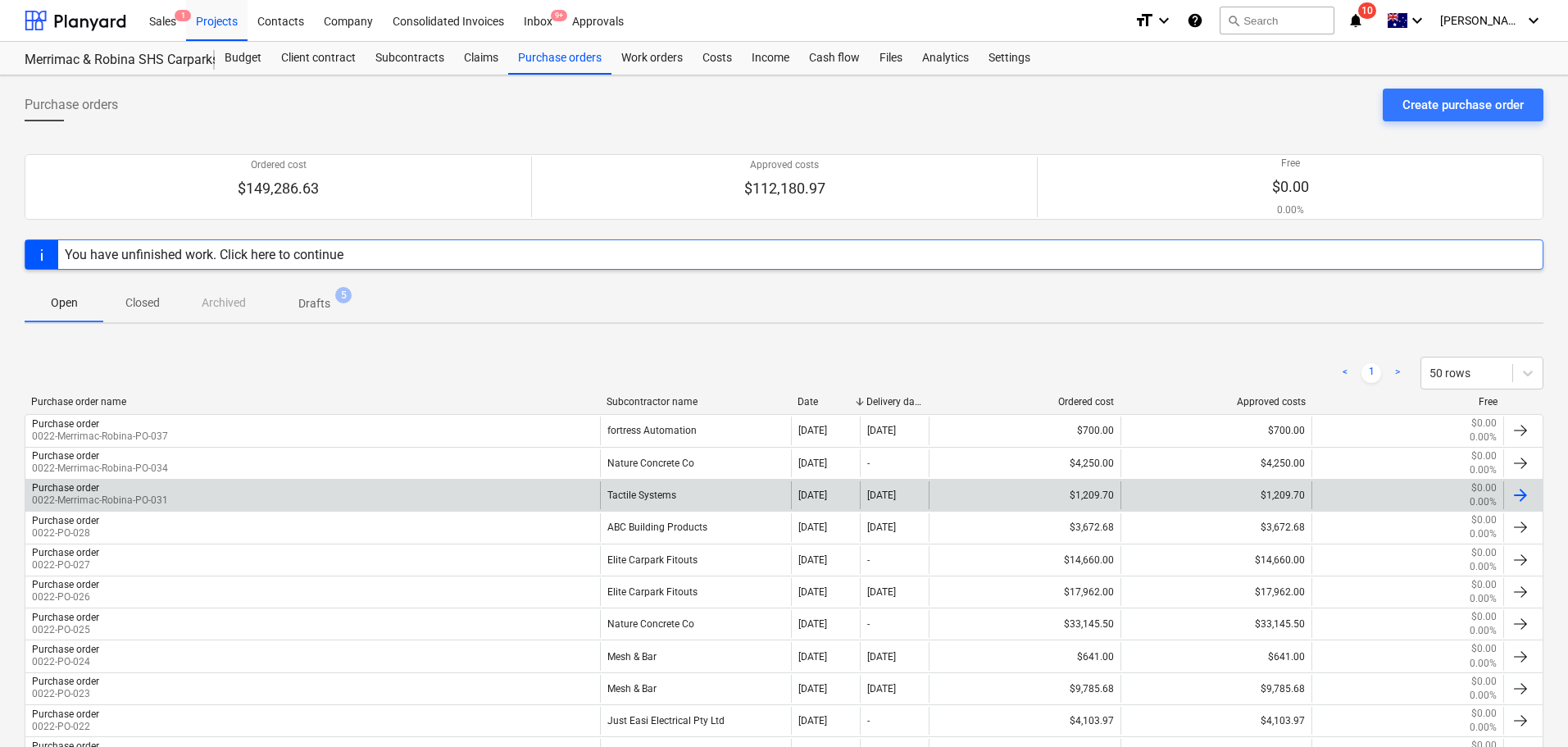
click at [66, 490] on div "Purchase order" at bounding box center [66, 488] width 68 height 11
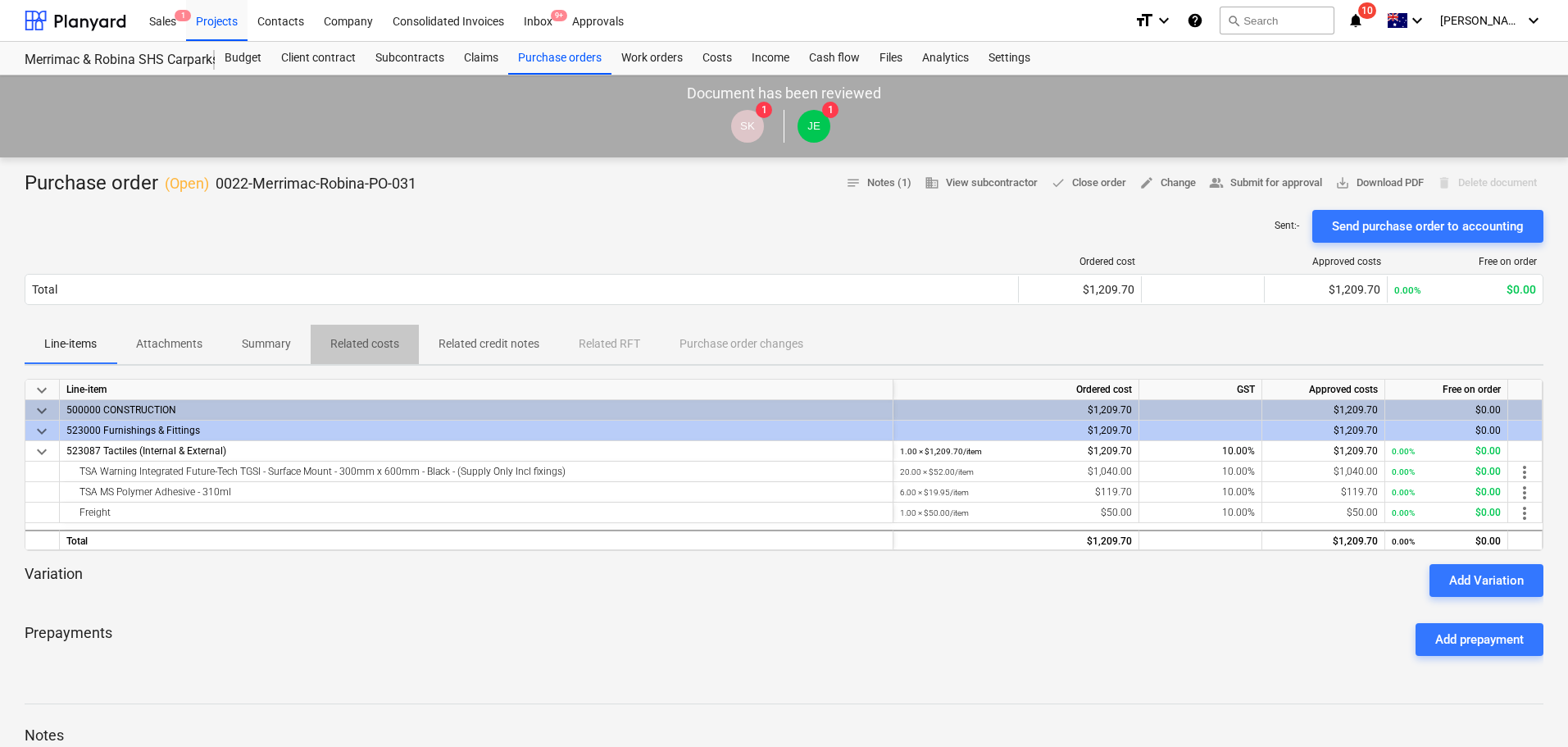
click at [367, 343] on p "Related costs" at bounding box center [365, 344] width 69 height 17
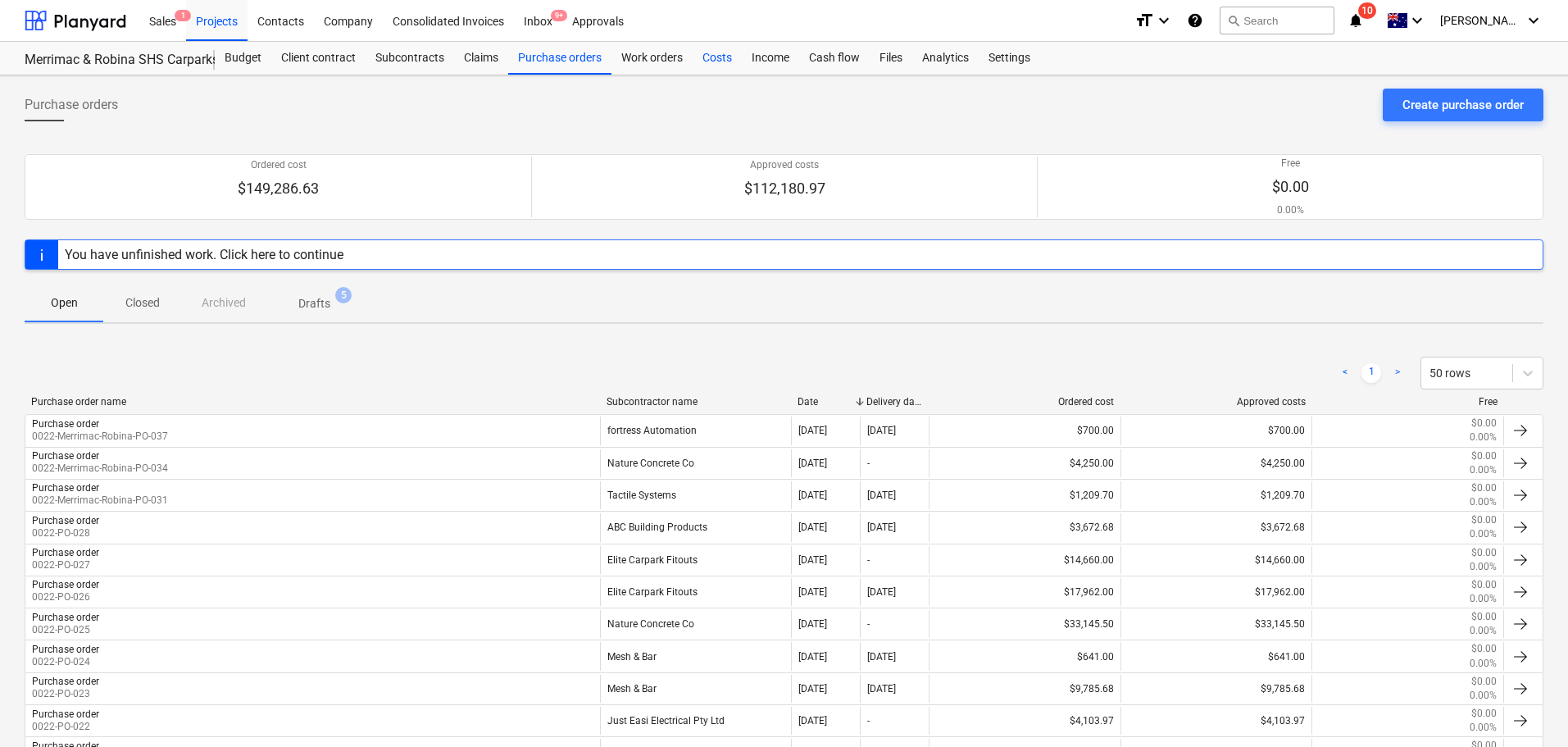
click at [720, 64] on div "Costs" at bounding box center [717, 58] width 50 height 32
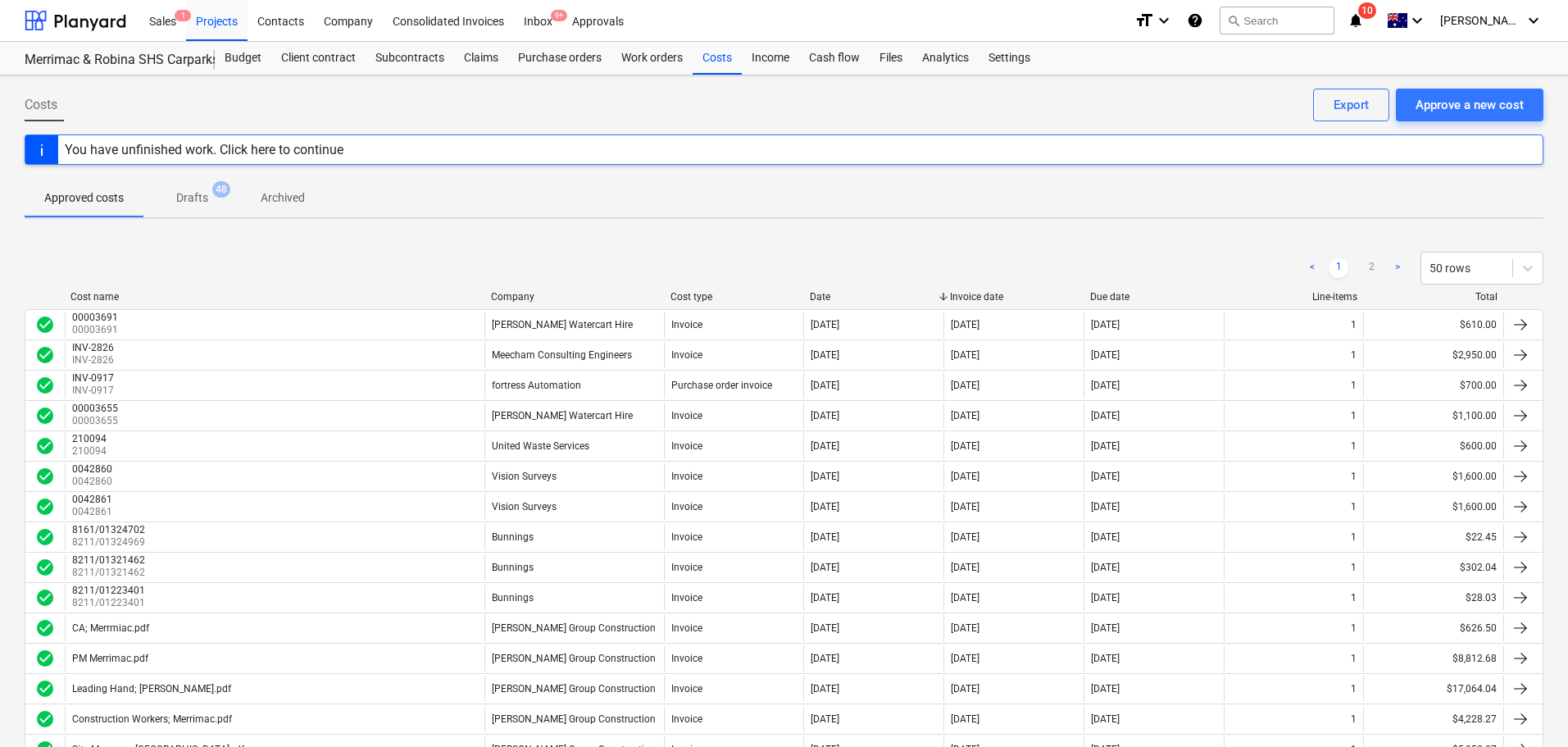
click at [533, 284] on div "< 1 2 > 50 rows" at bounding box center [784, 268] width 1518 height 32
click at [525, 302] on div "Company" at bounding box center [573, 296] width 167 height 11
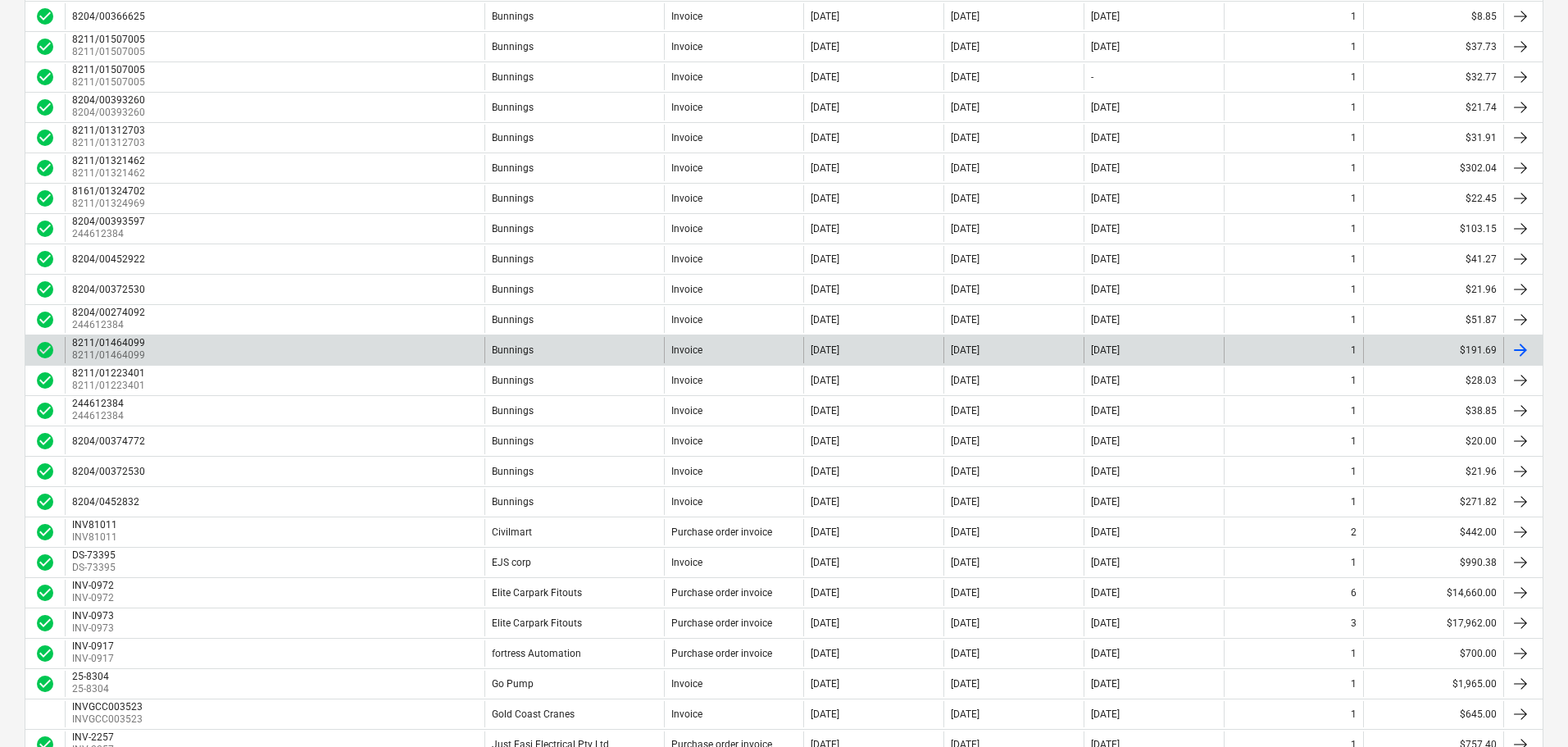
scroll to position [1171, 0]
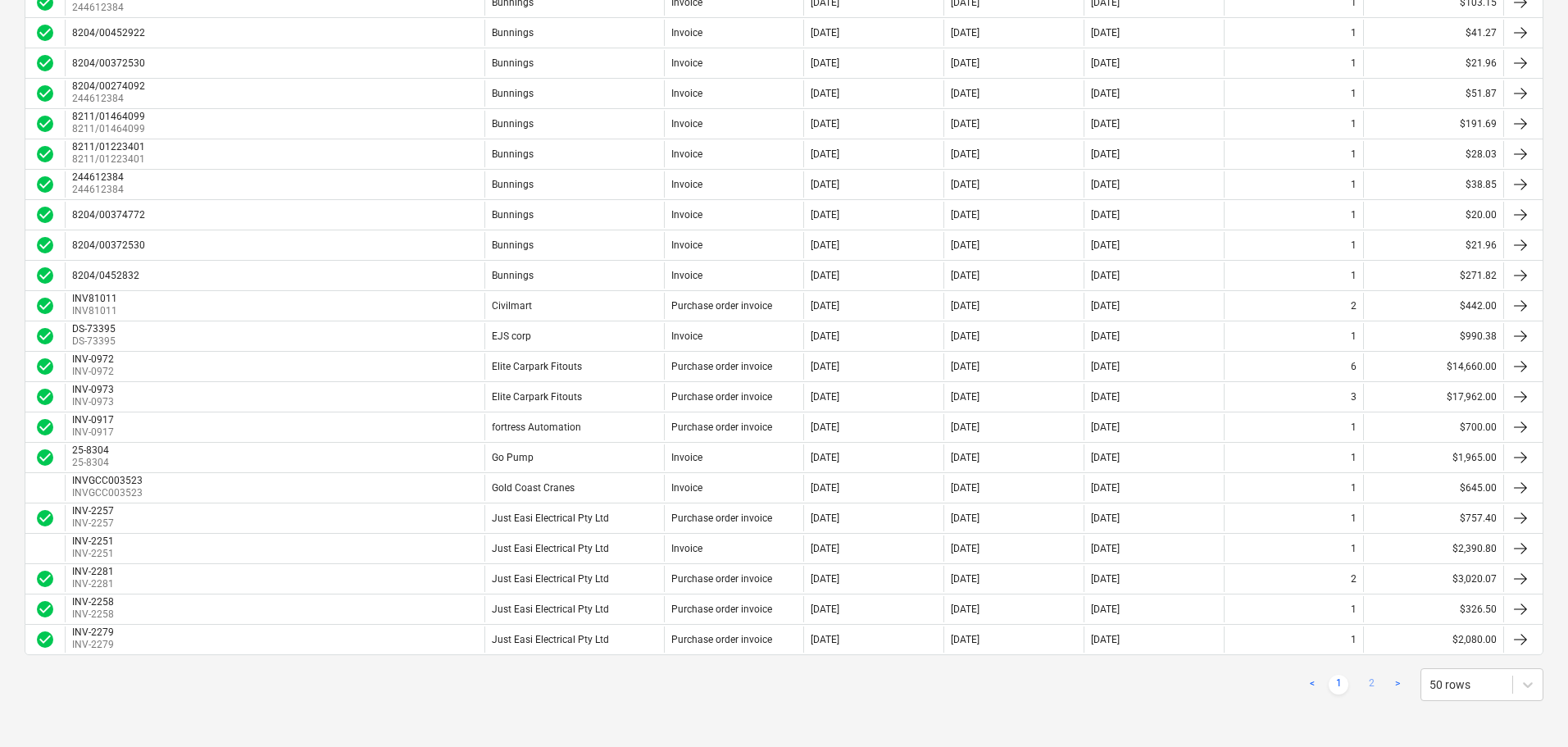
click at [1370, 681] on link "2" at bounding box center [1371, 684] width 20 height 20
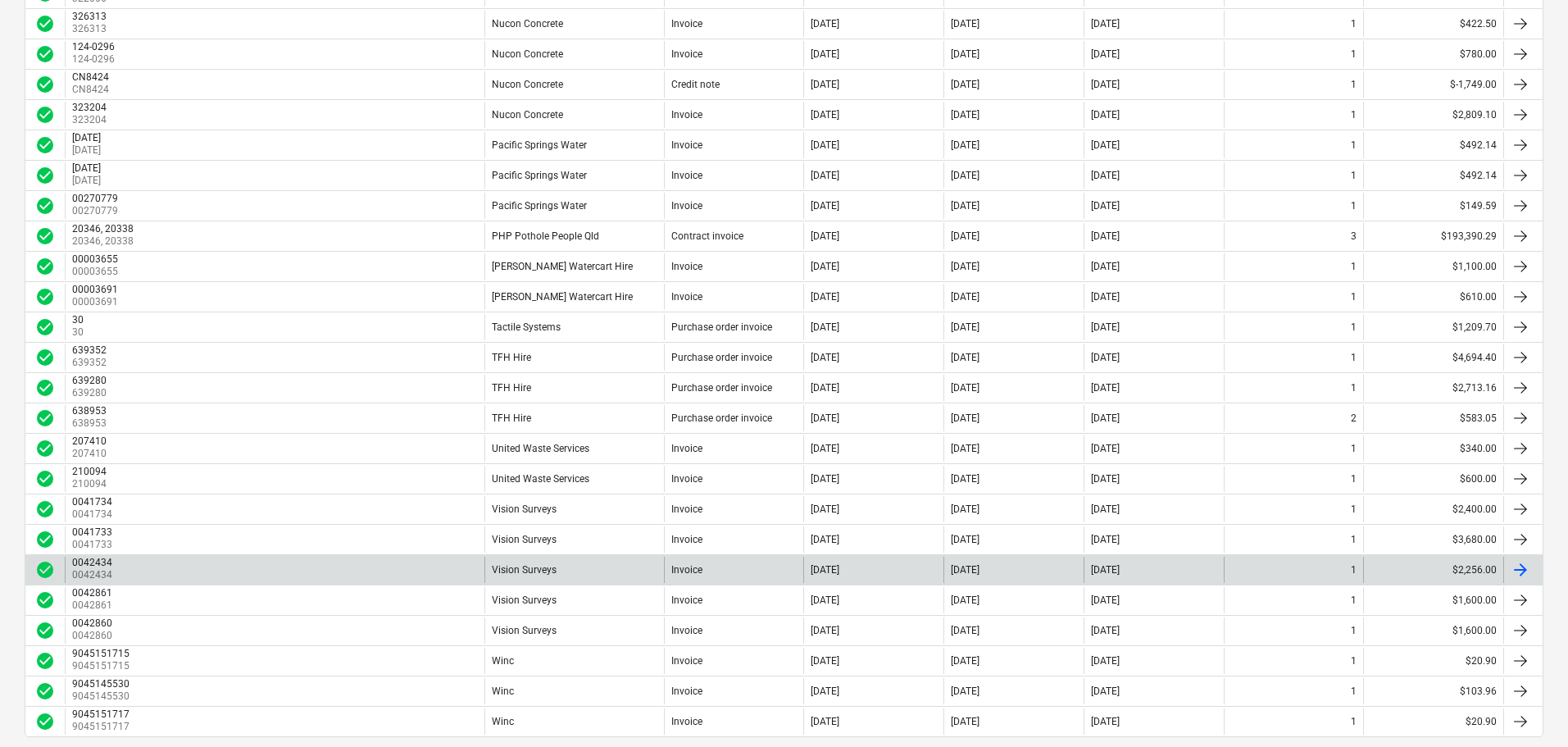
scroll to position [856, 0]
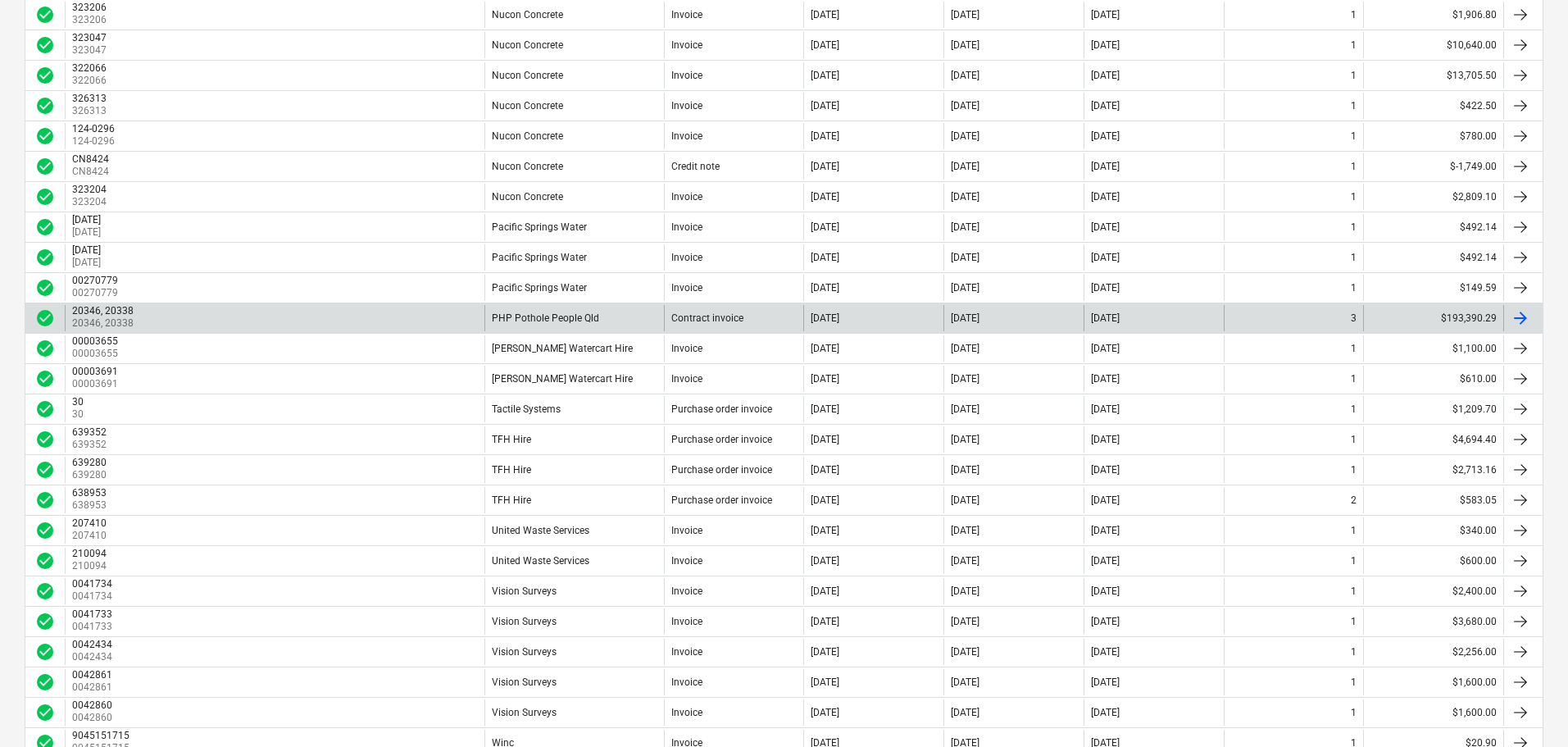
click at [540, 323] on div "PHP Pothole People Qld" at bounding box center [573, 318] width 179 height 27
